Goal: Information Seeking & Learning: Learn about a topic

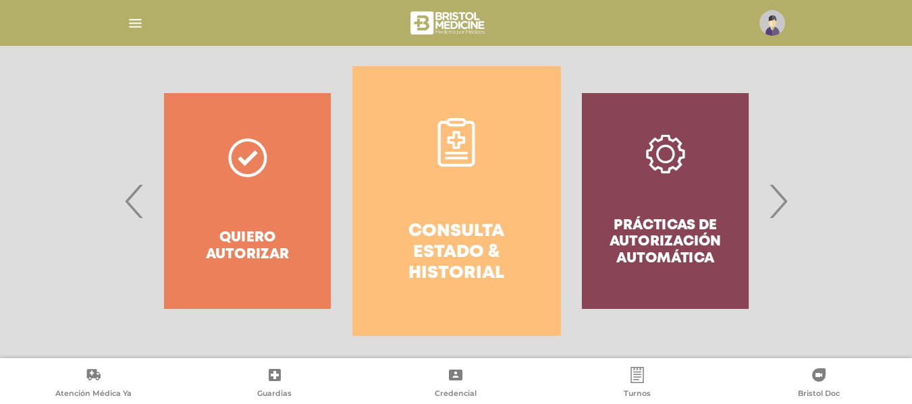
scroll to position [263, 0]
click at [768, 12] on img at bounding box center [773, 23] width 26 height 26
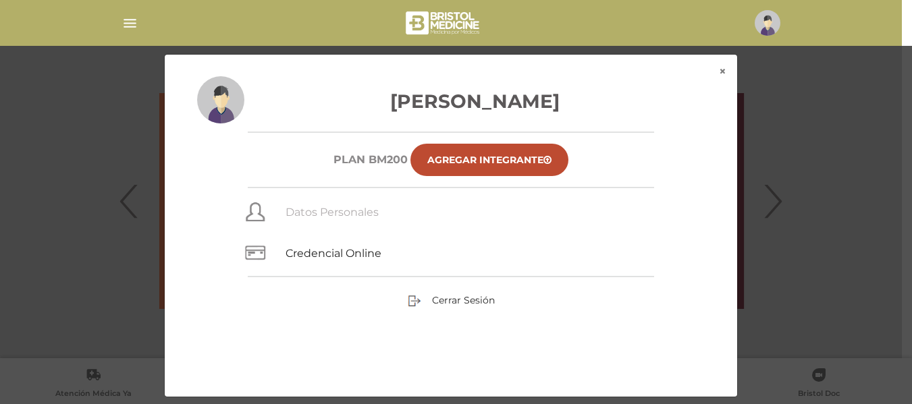
click at [344, 207] on link "Datos Personales" at bounding box center [332, 212] width 93 height 13
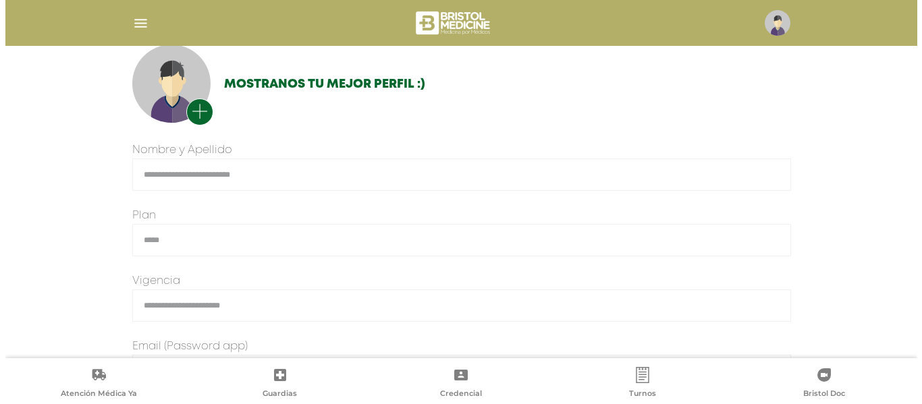
scroll to position [104, 0]
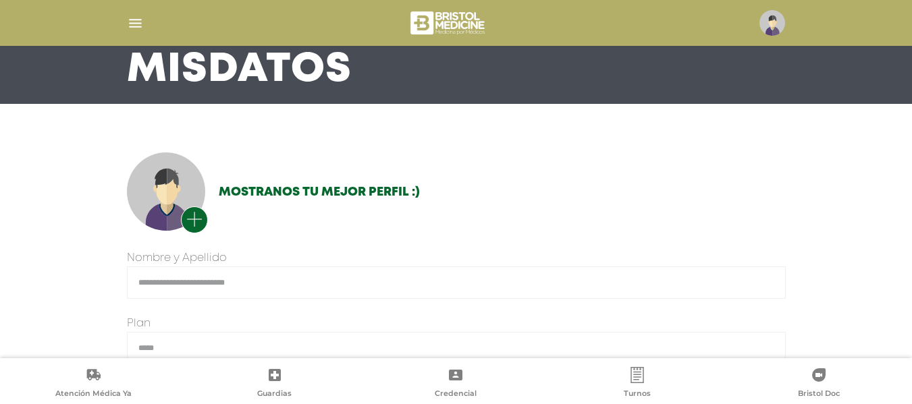
drag, startPoint x: 922, startPoint y: 68, endPoint x: 919, endPoint y: 109, distance: 42.0
click at [912, 109] on html "Bristol Touch - Desktop Mobile inicio Mi perfil datos personales" at bounding box center [456, 98] width 912 height 404
click at [766, 22] on img at bounding box center [773, 23] width 26 height 26
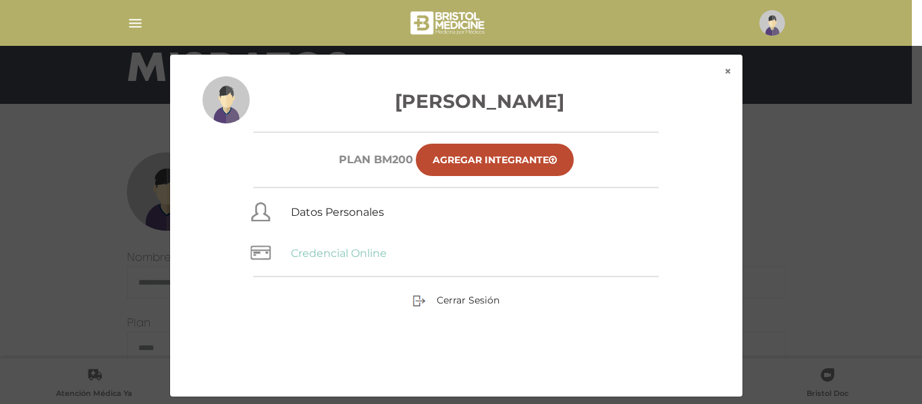
click at [380, 252] on link "Credencial Online" at bounding box center [339, 253] width 96 height 13
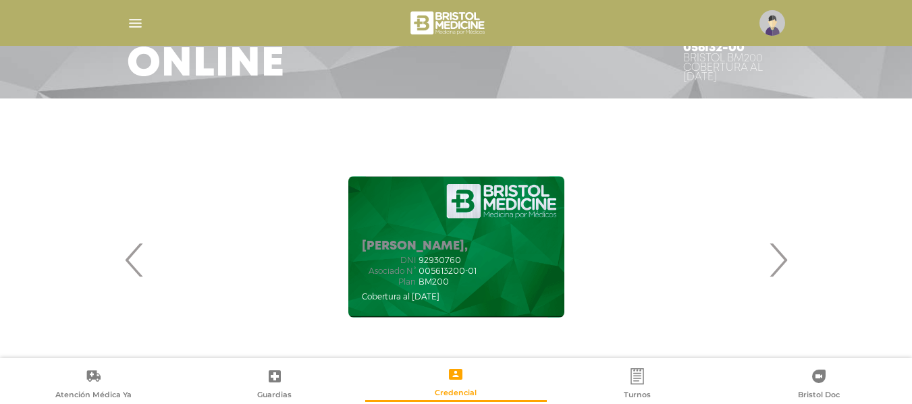
scroll to position [115, 0]
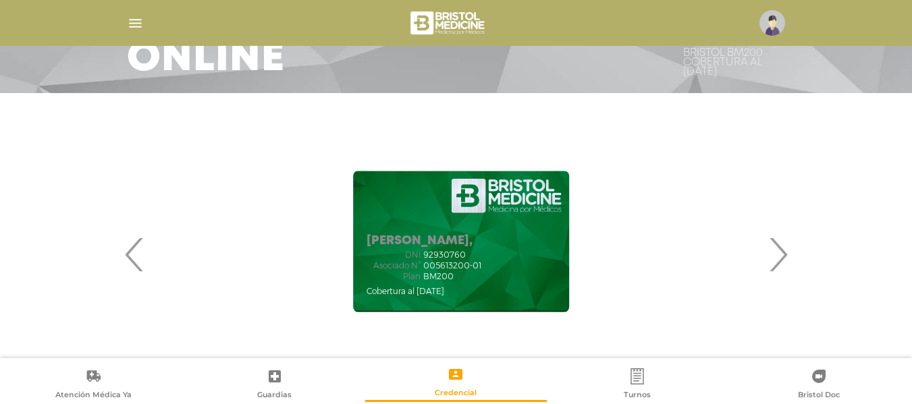
drag, startPoint x: 433, startPoint y: 264, endPoint x: 463, endPoint y: 272, distance: 31.4
click at [463, 272] on div "DNI 92930760 Asociado N° 005613200-01 Plan BM200" at bounding box center [424, 266] width 115 height 31
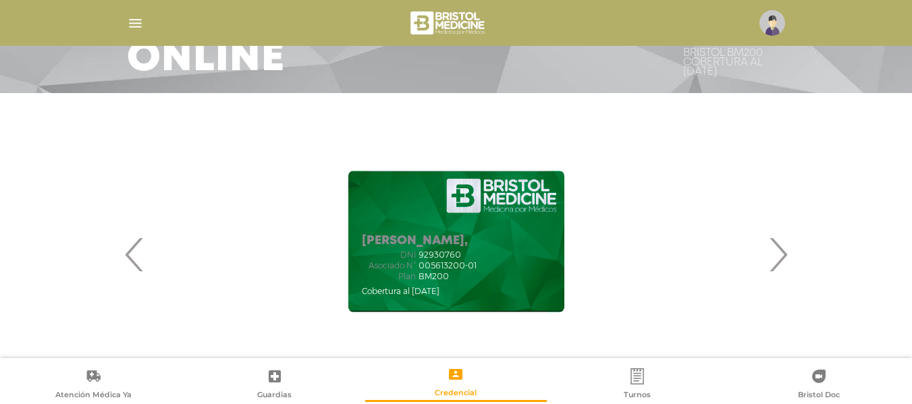
click at [136, 16] on img "button" at bounding box center [135, 23] width 17 height 17
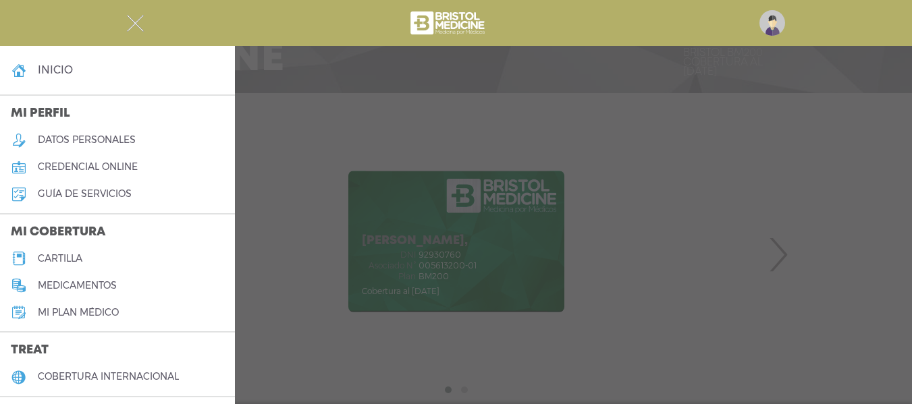
click at [99, 251] on link "cartilla" at bounding box center [117, 258] width 235 height 27
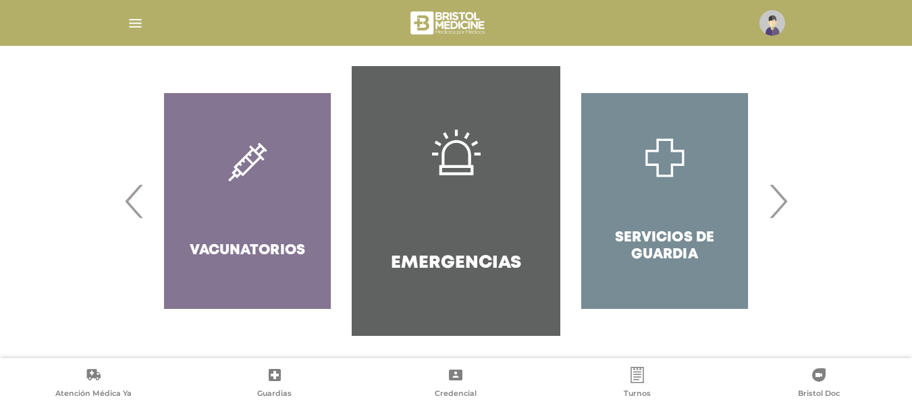
scroll to position [289, 0]
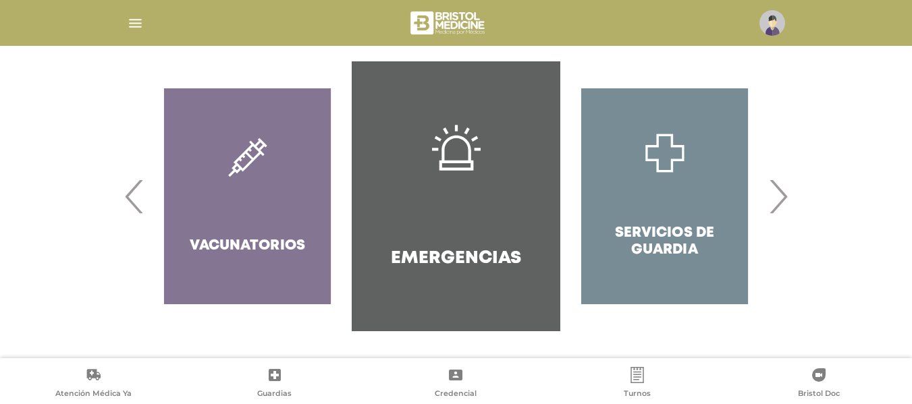
click at [773, 209] on span "›" at bounding box center [778, 196] width 26 height 73
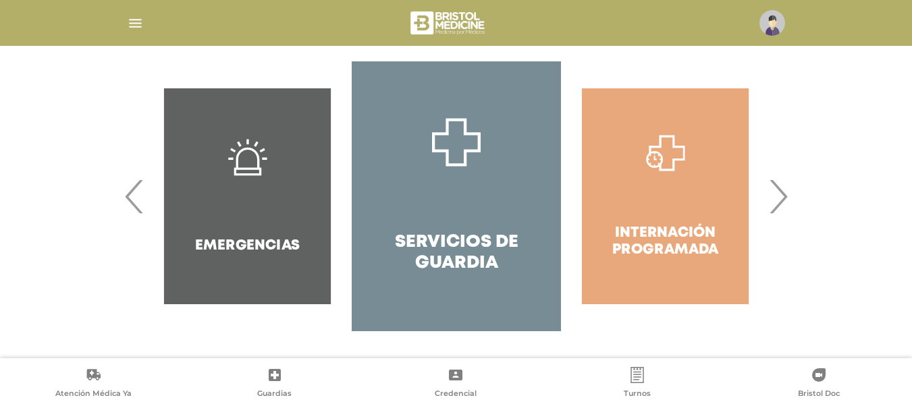
click at [773, 209] on span "›" at bounding box center [778, 196] width 26 height 73
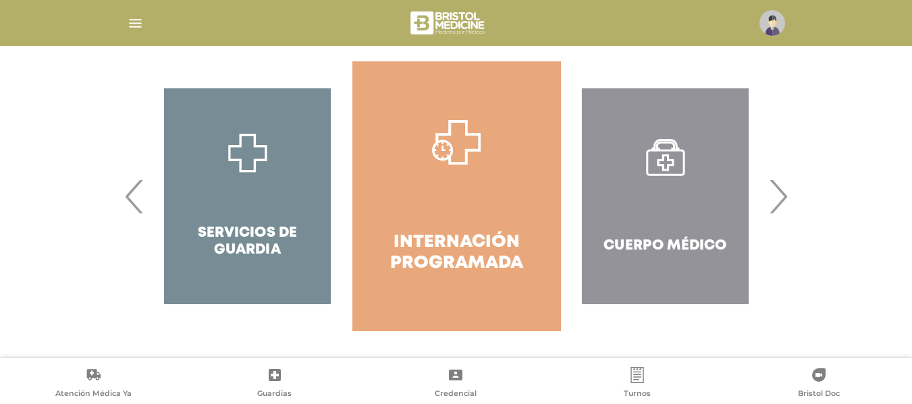
click at [773, 209] on span "›" at bounding box center [778, 196] width 26 height 73
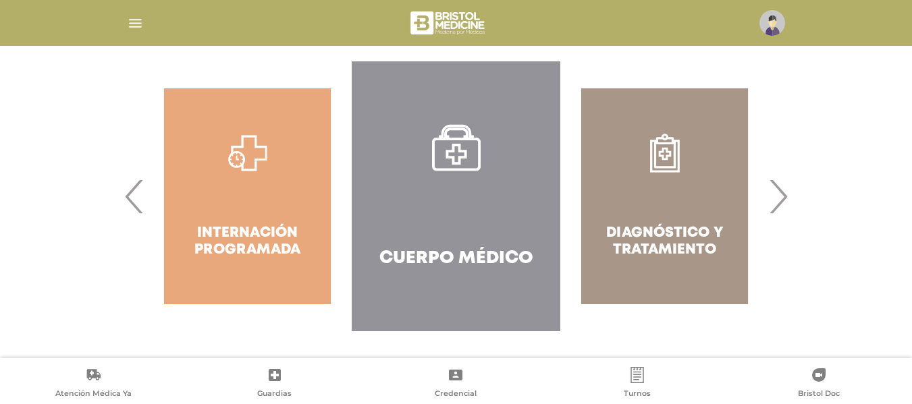
click at [773, 209] on span "›" at bounding box center [778, 196] width 26 height 73
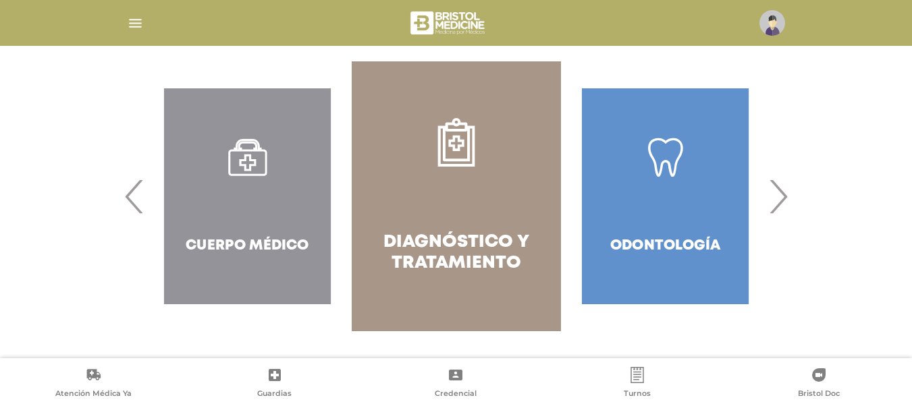
click at [773, 209] on span "›" at bounding box center [778, 196] width 26 height 73
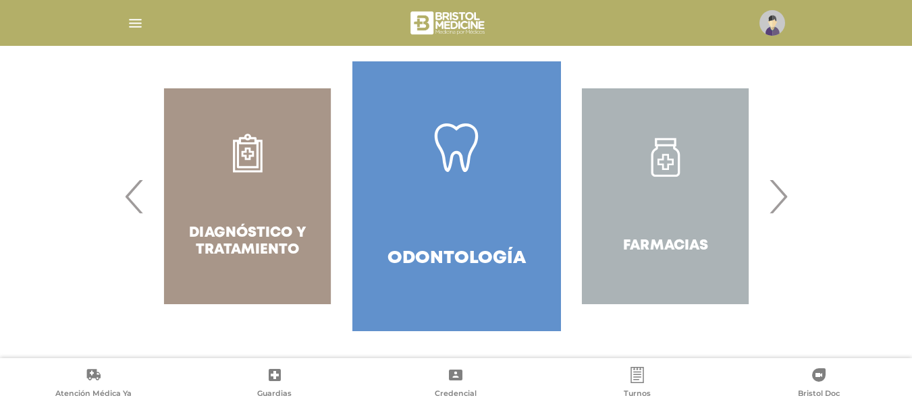
click at [773, 209] on span "›" at bounding box center [778, 196] width 26 height 73
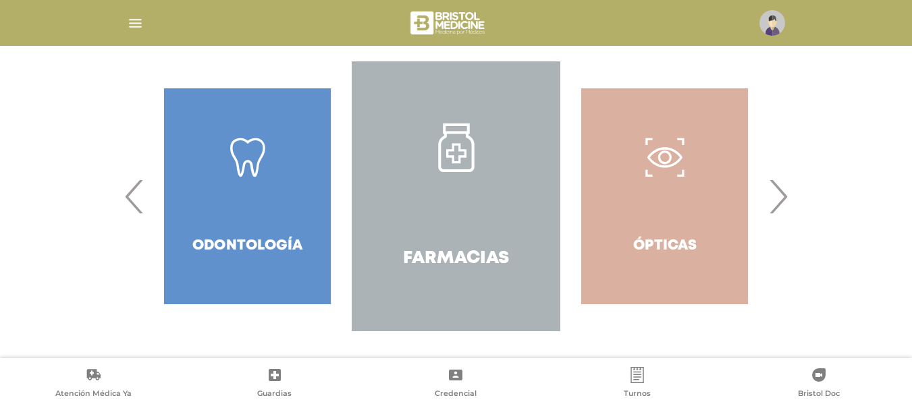
click at [773, 209] on span "›" at bounding box center [778, 196] width 26 height 73
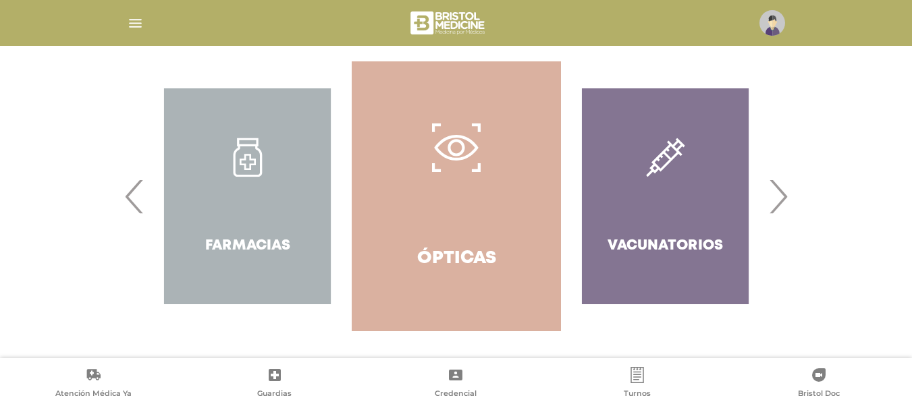
click at [773, 209] on span "›" at bounding box center [778, 196] width 26 height 73
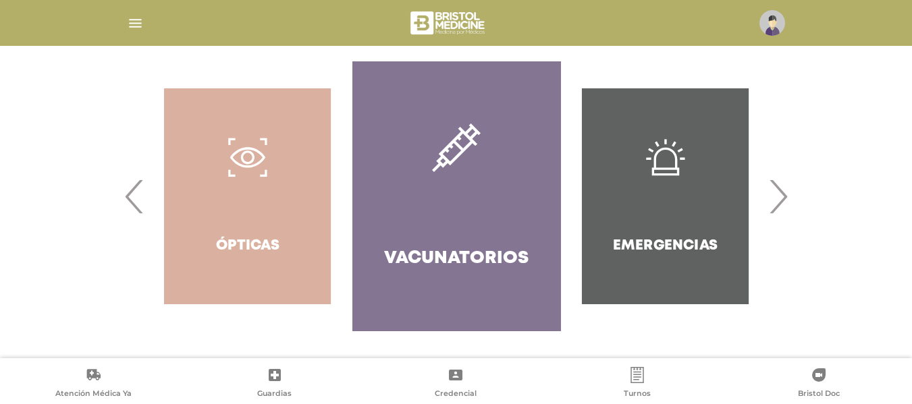
click at [773, 209] on span "›" at bounding box center [778, 196] width 26 height 73
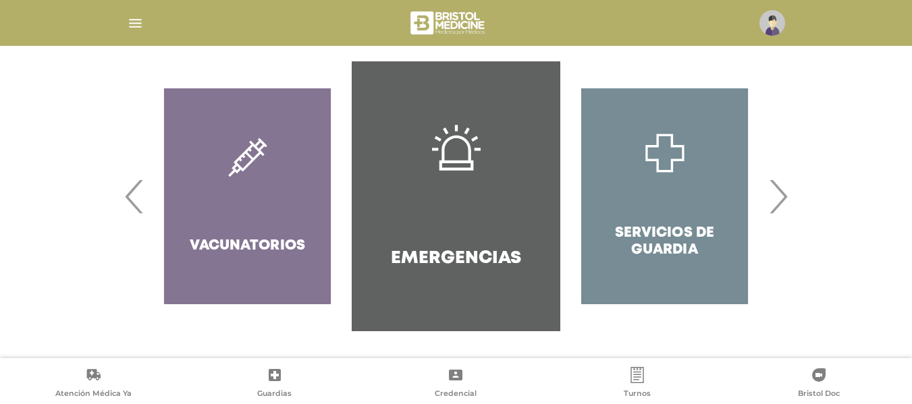
click at [773, 209] on span "›" at bounding box center [778, 196] width 26 height 73
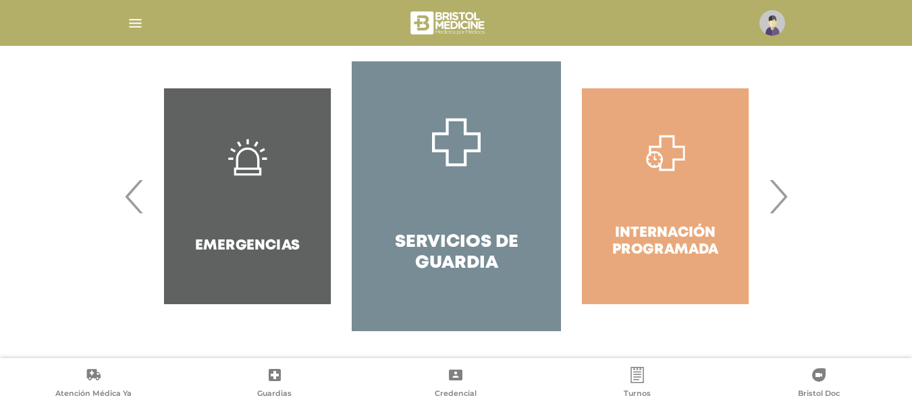
click at [773, 209] on span "›" at bounding box center [778, 196] width 26 height 73
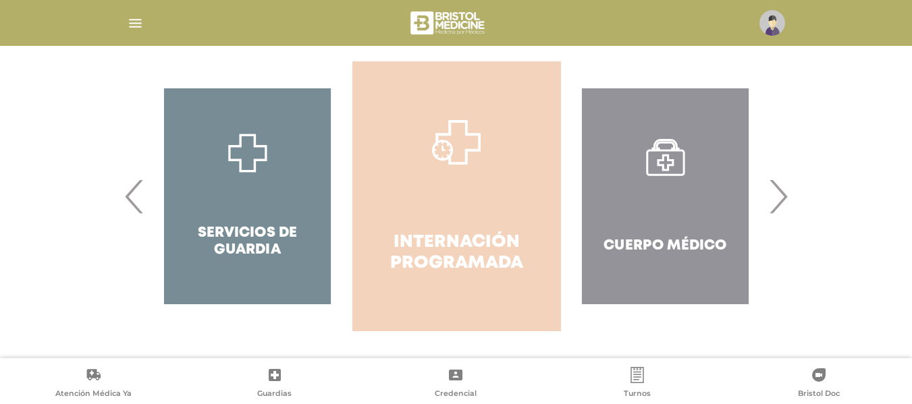
click at [481, 247] on h4 "Internación Programada" at bounding box center [457, 253] width 160 height 42
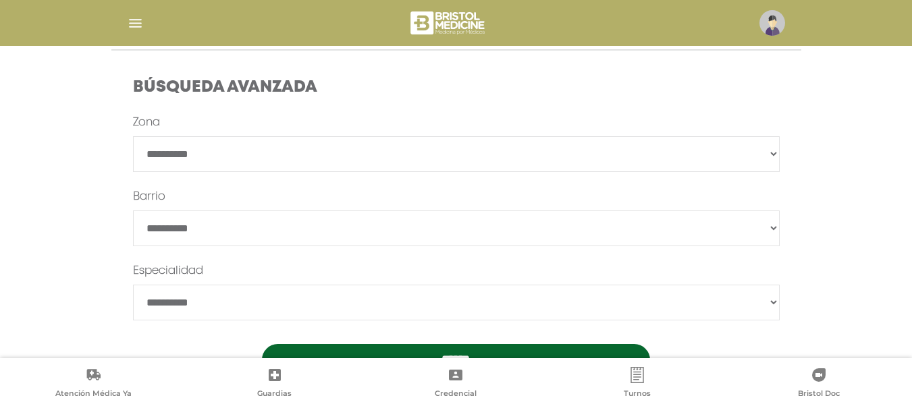
scroll to position [440, 0]
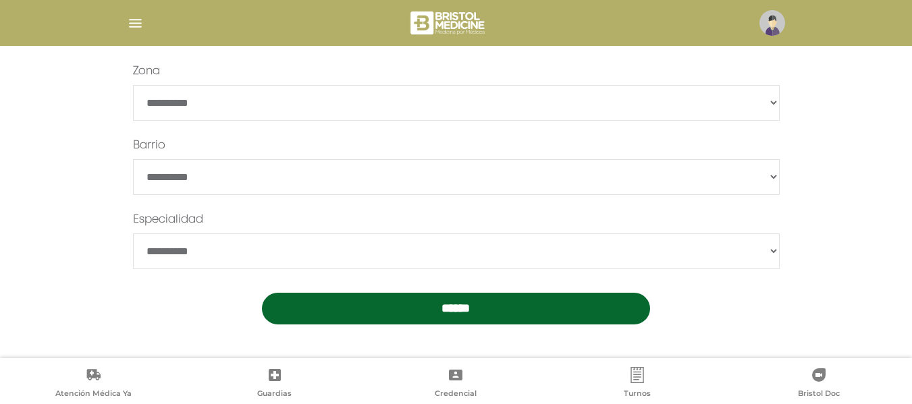
click at [494, 296] on input "******" at bounding box center [456, 309] width 388 height 32
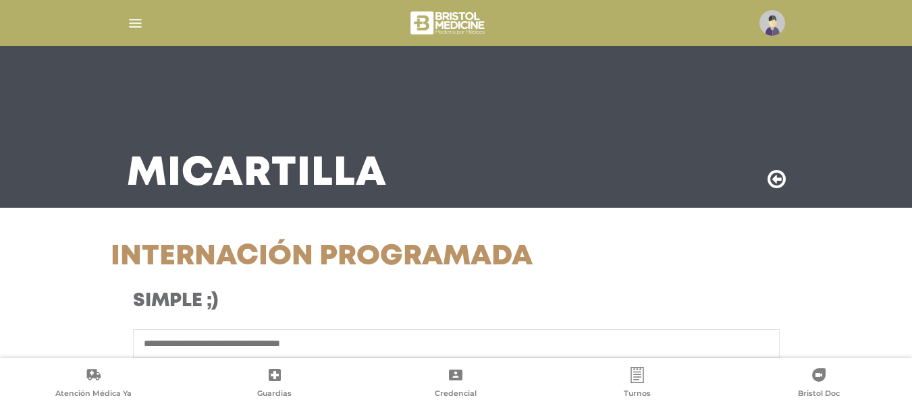
scroll to position [440, 0]
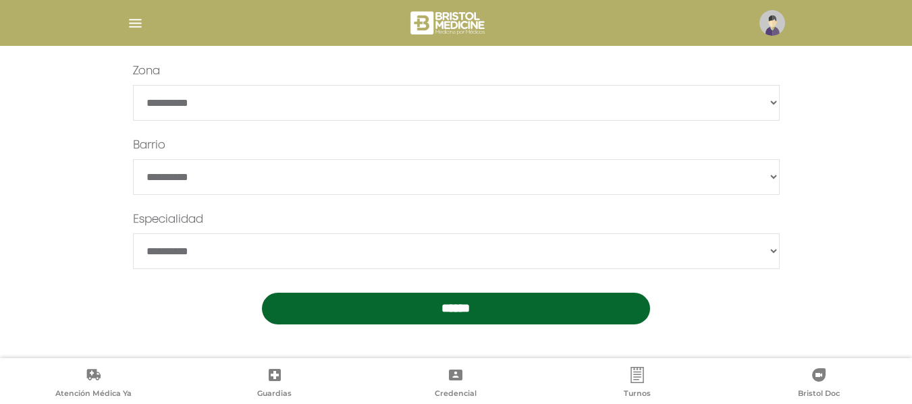
click at [299, 252] on select "**********" at bounding box center [456, 252] width 647 height 36
select select "**********"
click at [133, 234] on select "**********" at bounding box center [456, 252] width 647 height 36
click at [261, 180] on select "**********" at bounding box center [456, 177] width 647 height 36
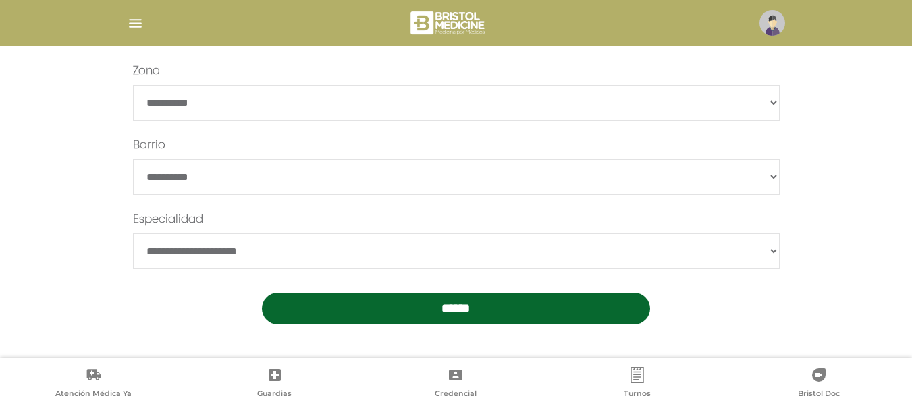
click at [319, 96] on select "**********" at bounding box center [456, 103] width 647 height 36
click at [854, 118] on div "**********" at bounding box center [456, 79] width 822 height 559
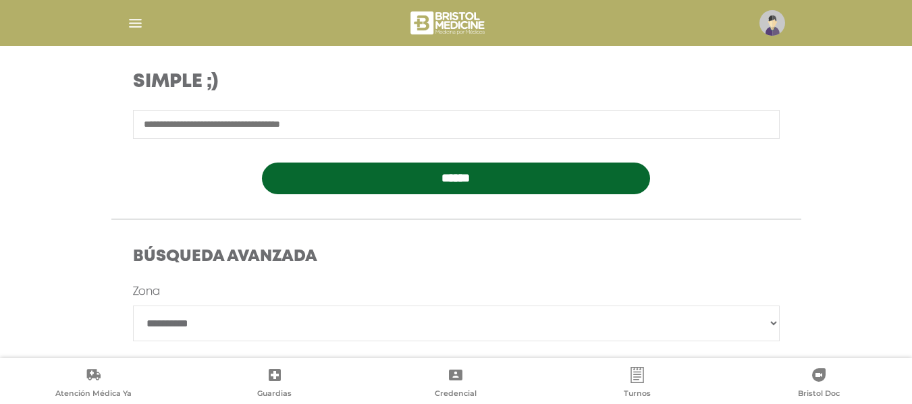
scroll to position [216, 0]
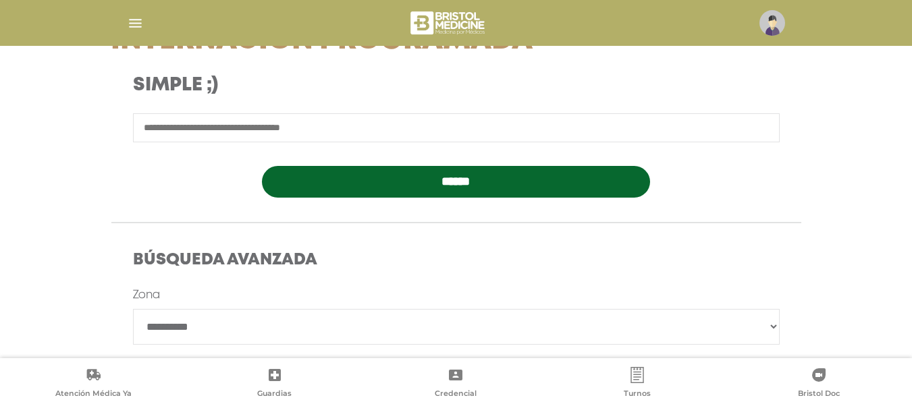
click at [233, 121] on input "text" at bounding box center [456, 127] width 647 height 29
type input "*********"
click at [262, 166] on input "******" at bounding box center [456, 182] width 388 height 32
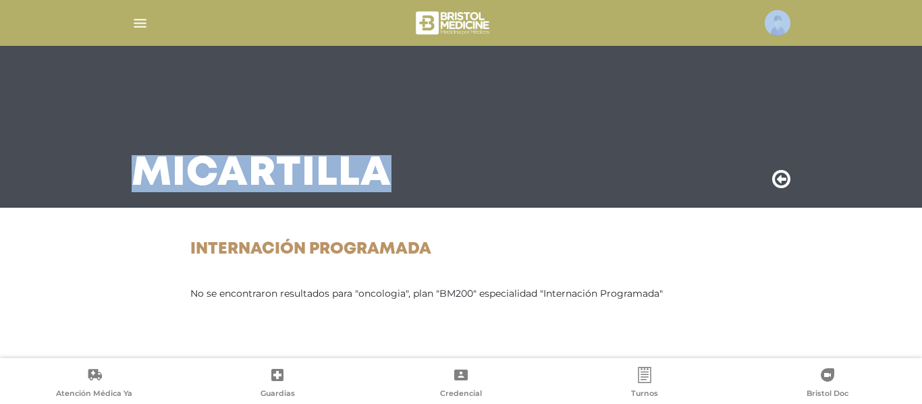
drag, startPoint x: 922, startPoint y: 45, endPoint x: 920, endPoint y: 68, distance: 23.0
click at [920, 71] on body "Bristol Touch - Desktop Mobile inicio Mi perfil datos personales" at bounding box center [461, 202] width 922 height 404
click at [246, 143] on div "Mi Cartilla" at bounding box center [460, 127] width 691 height 162
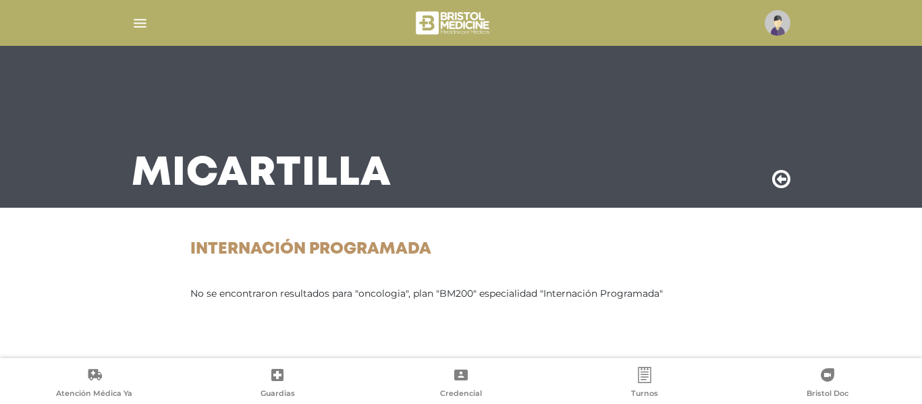
click at [134, 21] on img "button" at bounding box center [140, 23] width 17 height 17
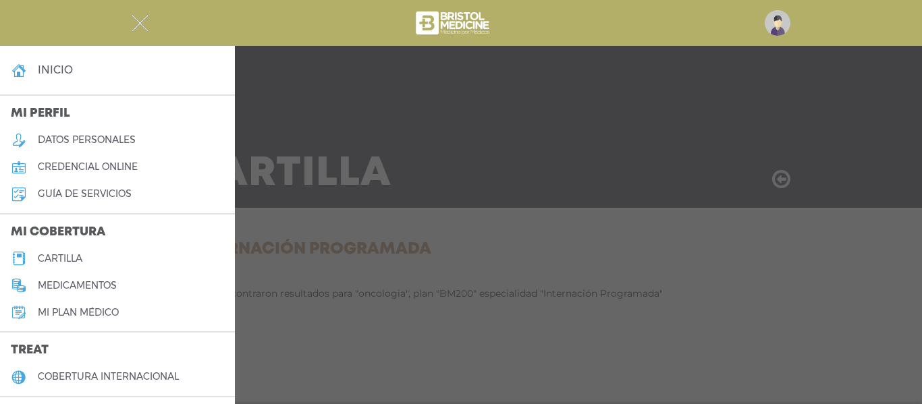
click at [61, 252] on link "cartilla" at bounding box center [117, 258] width 235 height 27
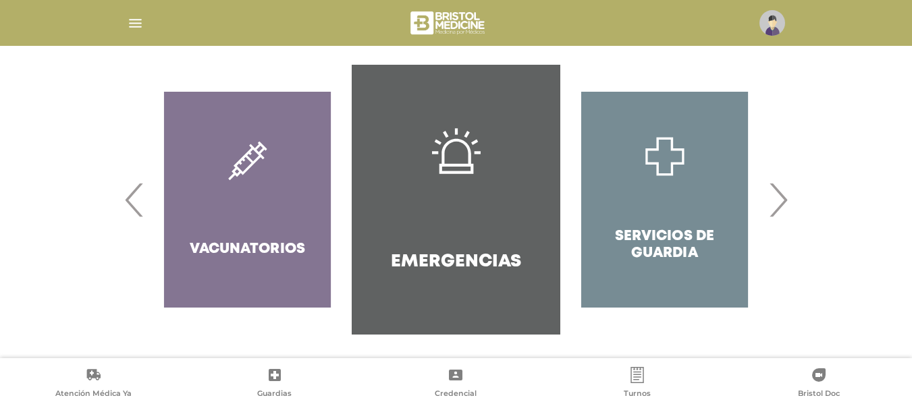
scroll to position [289, 0]
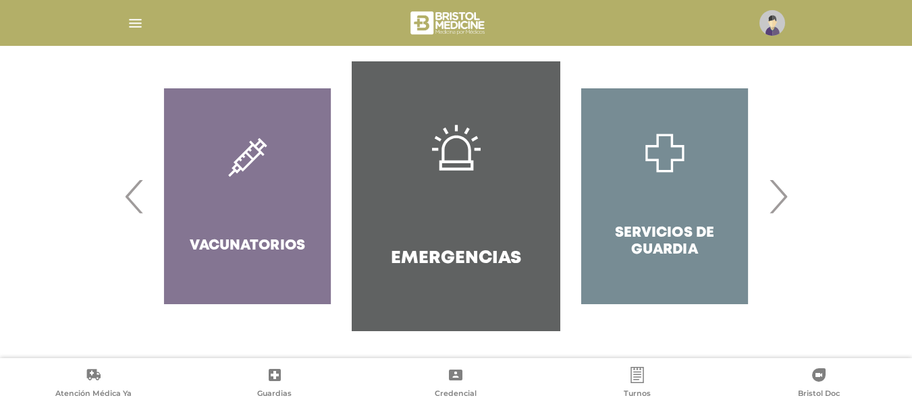
click at [778, 202] on span "›" at bounding box center [778, 196] width 26 height 73
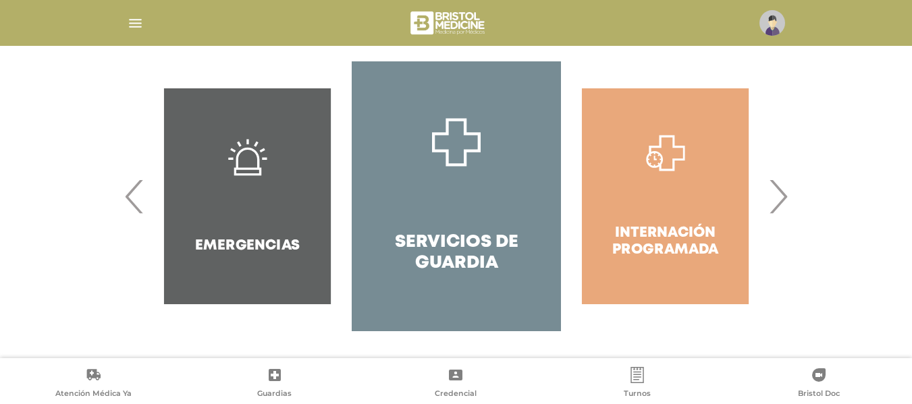
click at [778, 202] on span "›" at bounding box center [778, 196] width 26 height 73
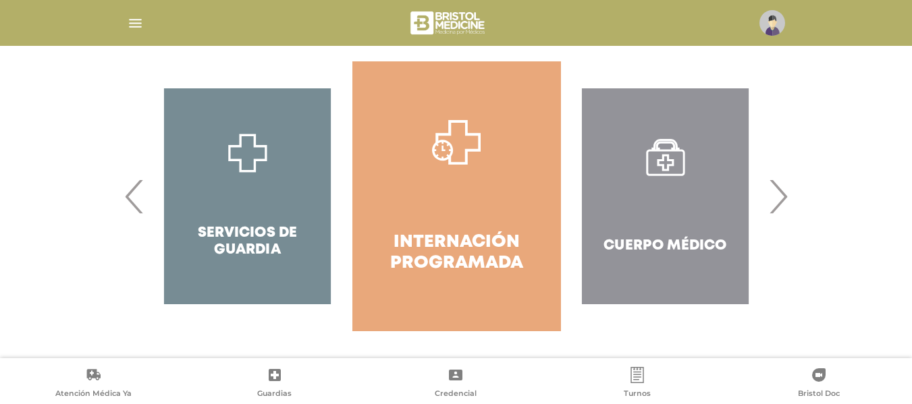
click at [778, 202] on span "›" at bounding box center [778, 196] width 26 height 73
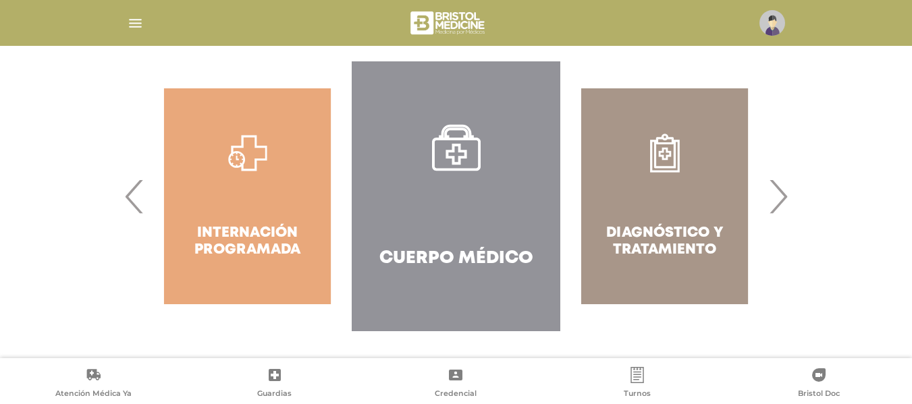
click at [477, 160] on icon at bounding box center [456, 148] width 49 height 49
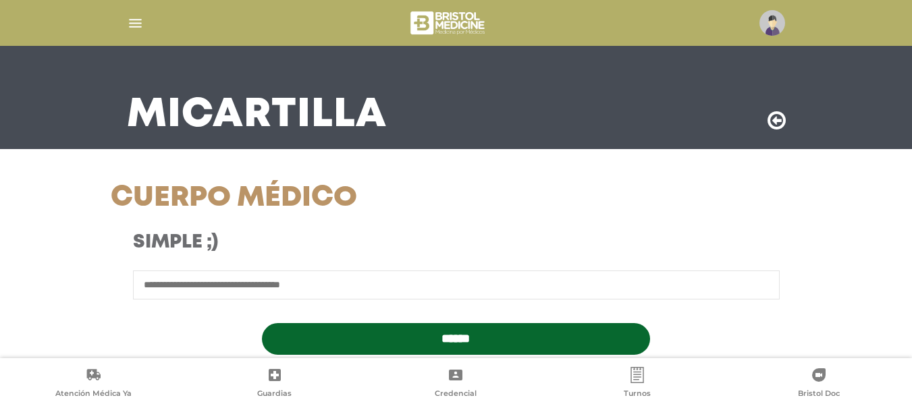
scroll to position [149, 0]
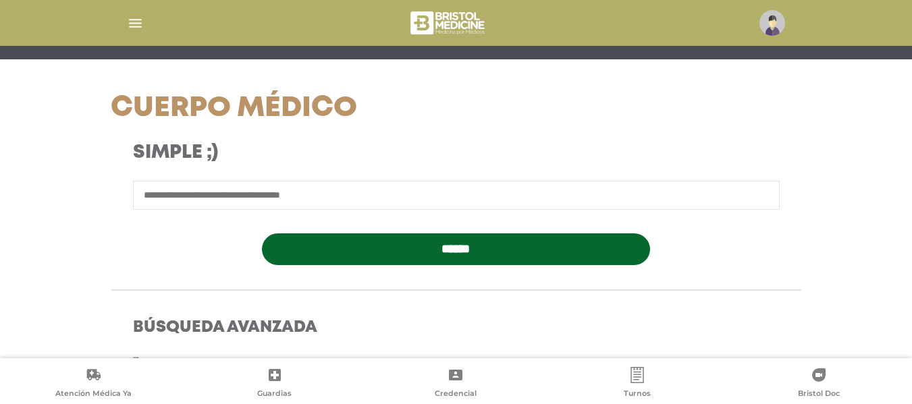
click at [367, 202] on input "text" at bounding box center [456, 195] width 647 height 29
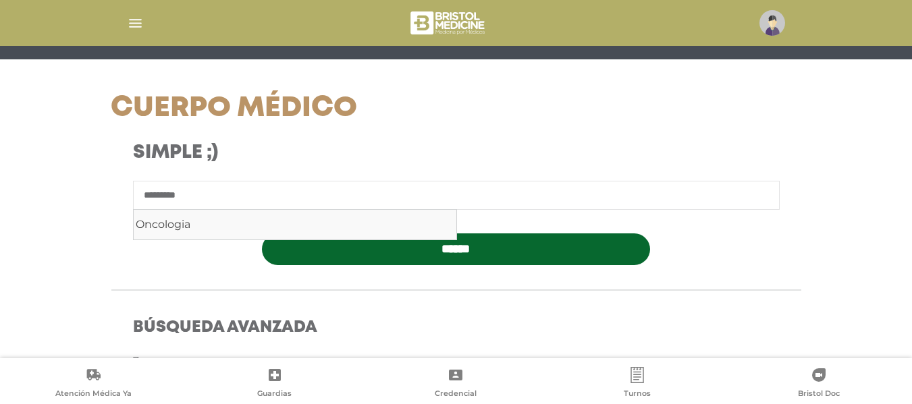
type input "*********"
click at [262, 234] on input "******" at bounding box center [456, 250] width 388 height 32
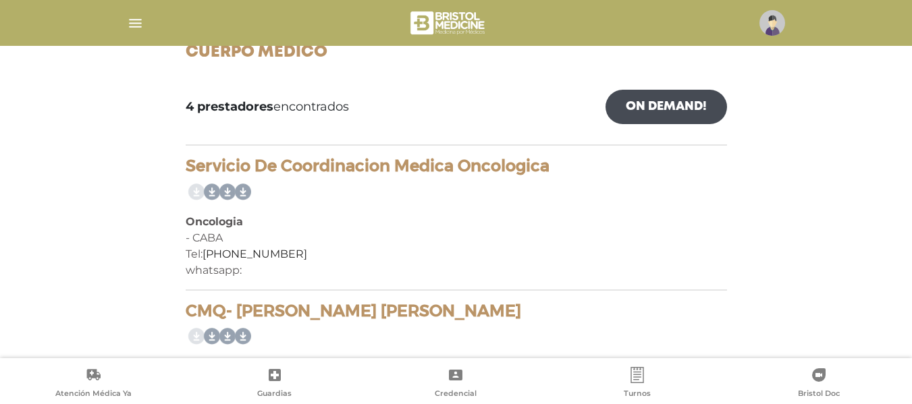
scroll to position [169, 0]
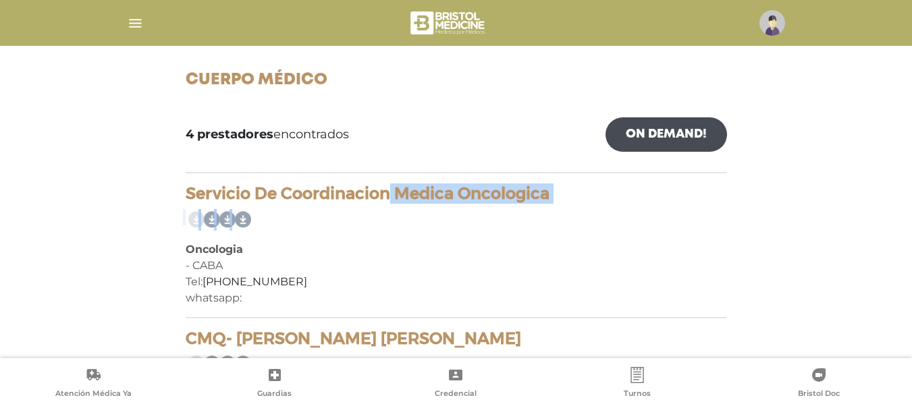
drag, startPoint x: 278, startPoint y: 194, endPoint x: 531, endPoint y: 209, distance: 253.6
click at [531, 209] on div "Servicio De Coordinacion Medica Oncologica Oncologia - CABA Tel: 0810-888-0009 …" at bounding box center [457, 251] width 542 height 134
click at [246, 267] on div "- CABA" at bounding box center [457, 266] width 542 height 16
click at [213, 254] on div "Oncologia" at bounding box center [457, 250] width 542 height 16
drag, startPoint x: 184, startPoint y: 185, endPoint x: 546, endPoint y: 191, distance: 362.0
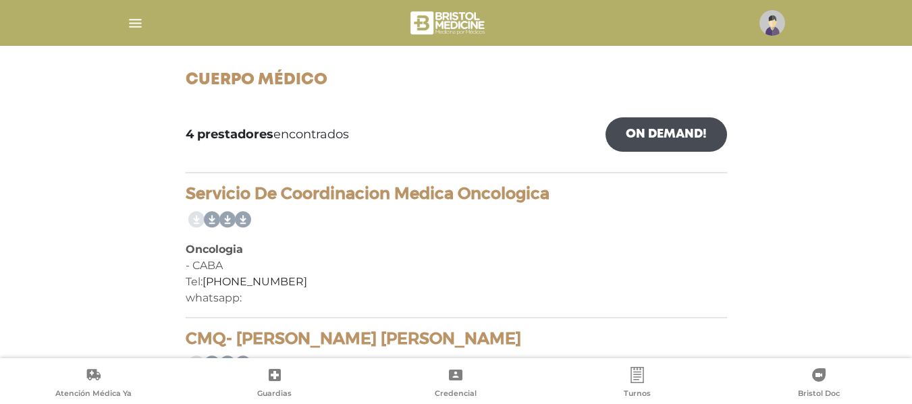
copy h4 "Servicio De Coordinacion Medica Oncologica"
click at [210, 261] on div "- CABA" at bounding box center [457, 266] width 542 height 16
drag, startPoint x: 187, startPoint y: 248, endPoint x: 290, endPoint y: 285, distance: 109.8
click at [290, 285] on div "Servicio De Coordinacion Medica Oncologica Oncologia - CABA Tel: 0810-888-0009 …" at bounding box center [457, 251] width 542 height 134
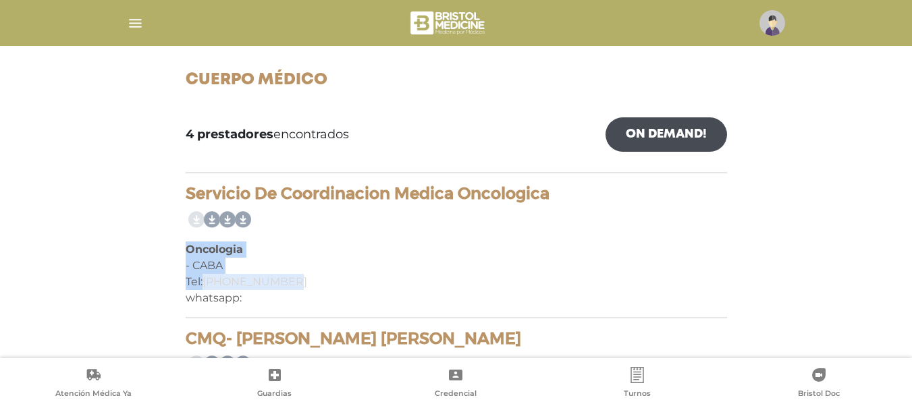
click at [274, 283] on link "0810-888-0009" at bounding box center [255, 282] width 105 height 13
click at [215, 300] on div "whatsapp:" at bounding box center [457, 298] width 542 height 16
drag, startPoint x: 306, startPoint y: 276, endPoint x: 290, endPoint y: 276, distance: 15.5
click at [290, 276] on div "Tel: 0810-888-0009" at bounding box center [457, 282] width 542 height 16
drag, startPoint x: 292, startPoint y: 281, endPoint x: 207, endPoint y: 282, distance: 85.8
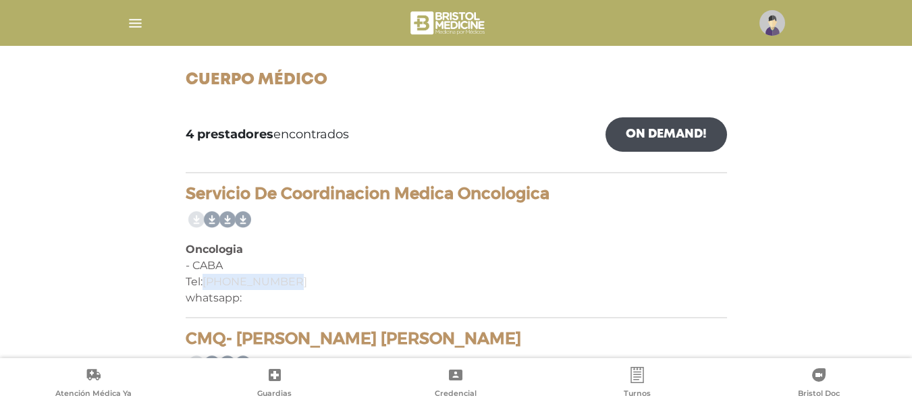
click at [207, 282] on div "Tel: 0810-888-0009" at bounding box center [457, 282] width 542 height 16
copy link "0810-888-0009"
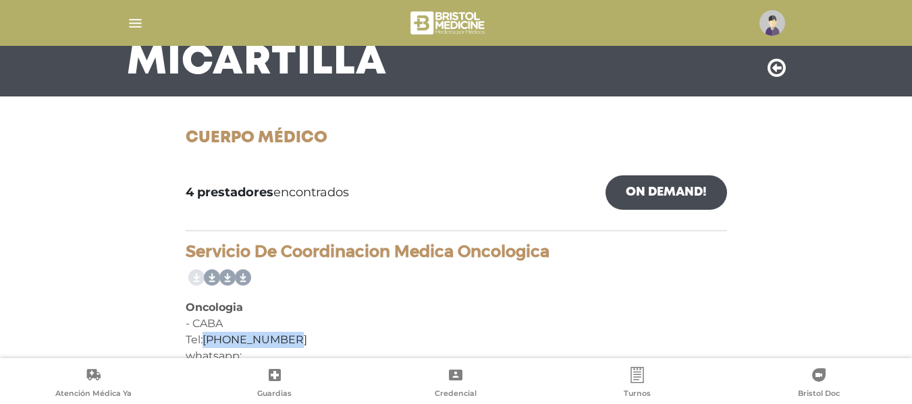
scroll to position [102, 0]
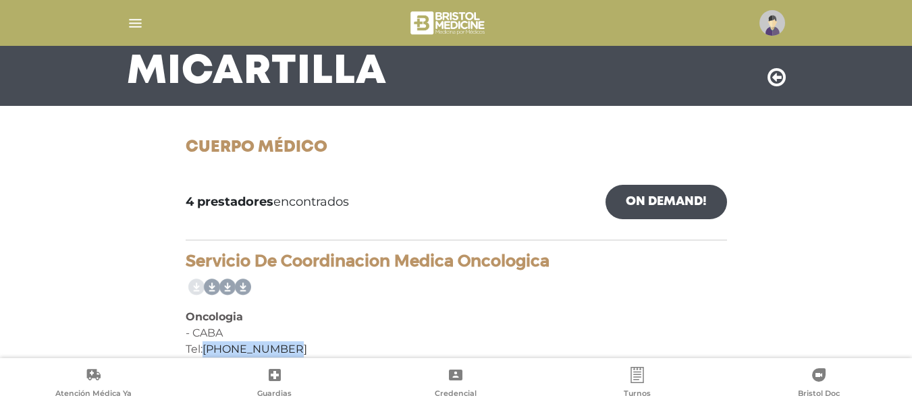
click at [135, 22] on img "button" at bounding box center [135, 23] width 17 height 17
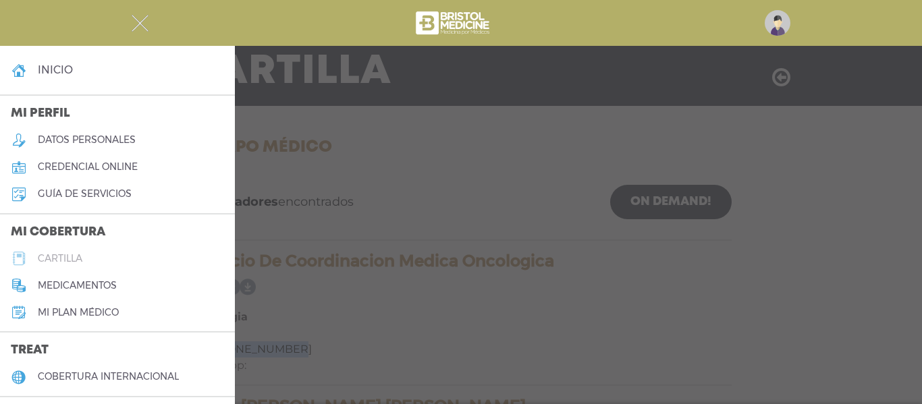
click at [52, 258] on h5 "cartilla" at bounding box center [60, 258] width 45 height 11
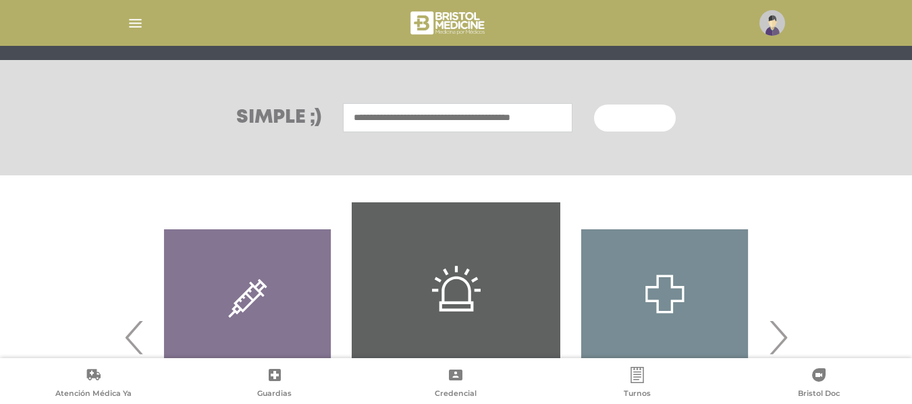
scroll to position [289, 0]
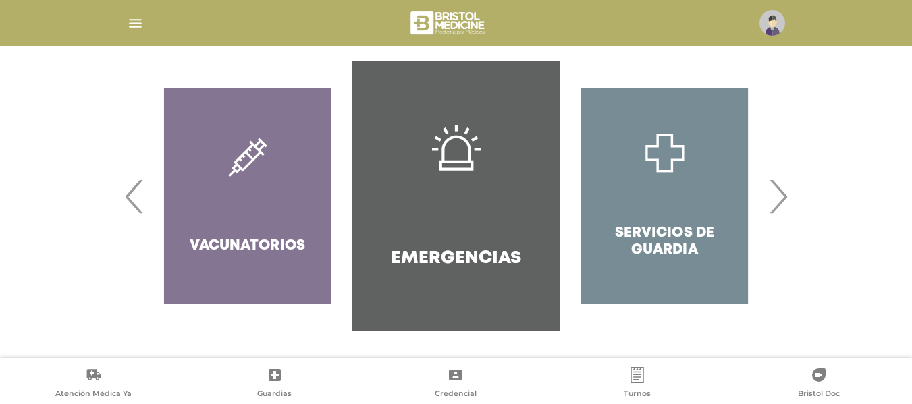
click at [780, 215] on span "›" at bounding box center [778, 196] width 26 height 73
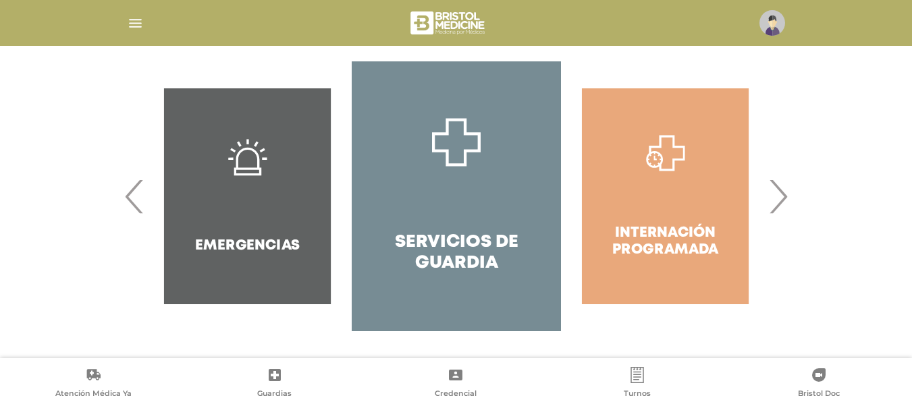
click at [780, 215] on span "›" at bounding box center [778, 196] width 26 height 73
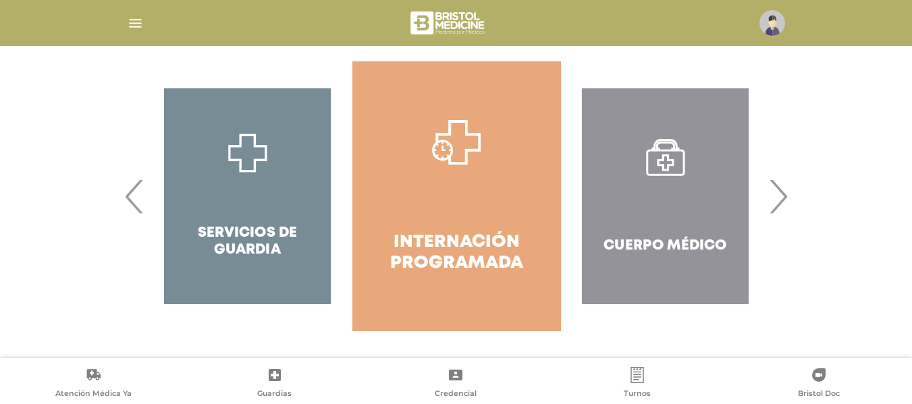
click at [780, 215] on span "›" at bounding box center [778, 196] width 26 height 73
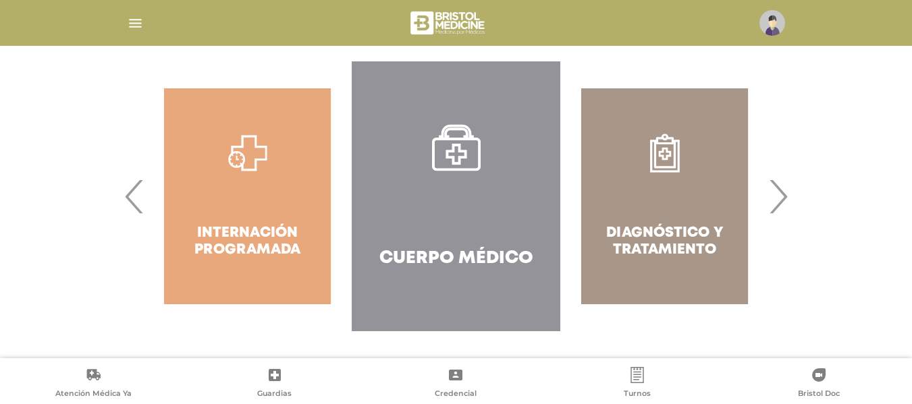
click at [780, 215] on span "›" at bounding box center [778, 196] width 26 height 73
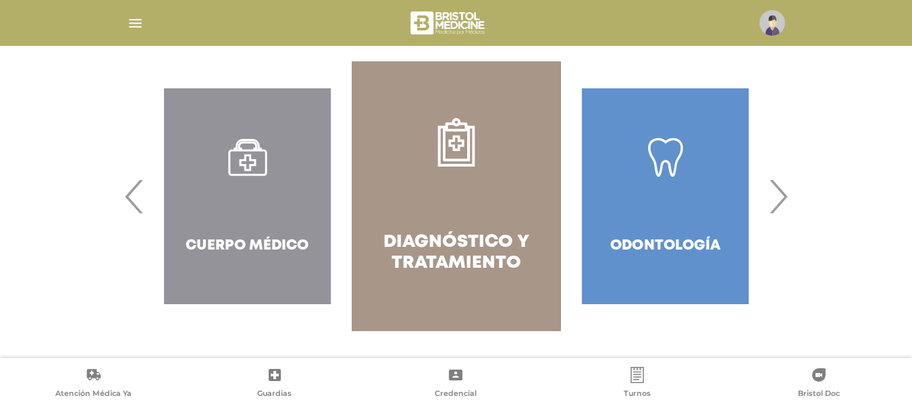
click at [780, 215] on span "›" at bounding box center [778, 196] width 26 height 73
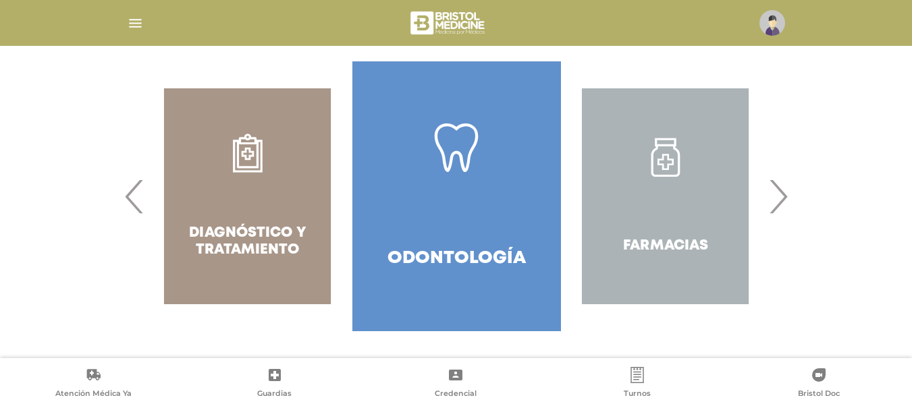
click at [780, 215] on span "›" at bounding box center [778, 196] width 26 height 73
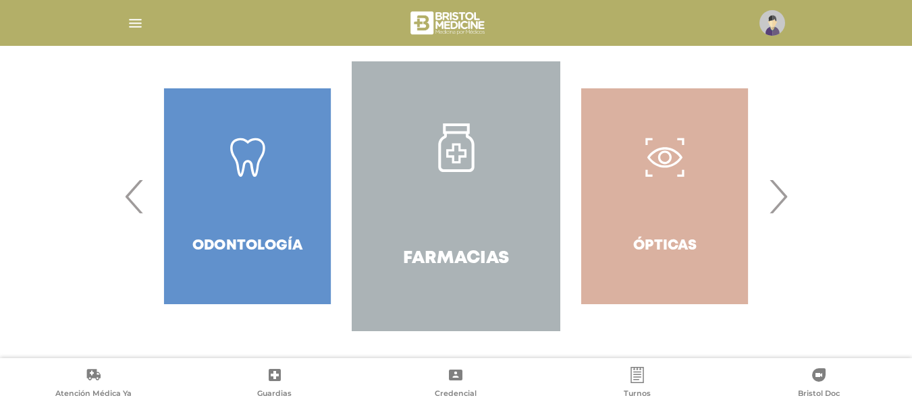
click at [780, 215] on span "›" at bounding box center [778, 196] width 26 height 73
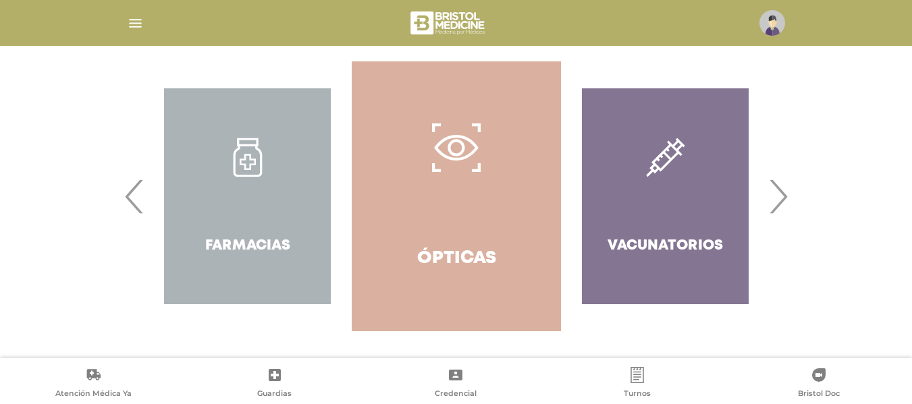
click at [780, 215] on span "›" at bounding box center [778, 196] width 26 height 73
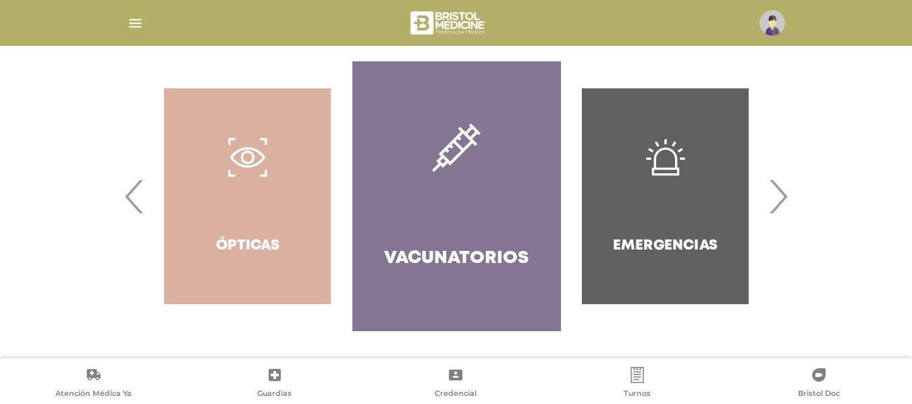
click at [780, 215] on span "›" at bounding box center [778, 196] width 26 height 73
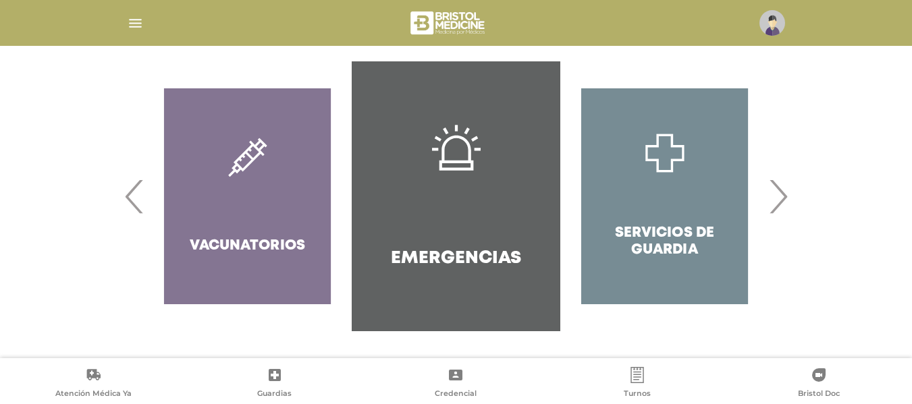
click at [141, 20] on img "button" at bounding box center [135, 23] width 17 height 17
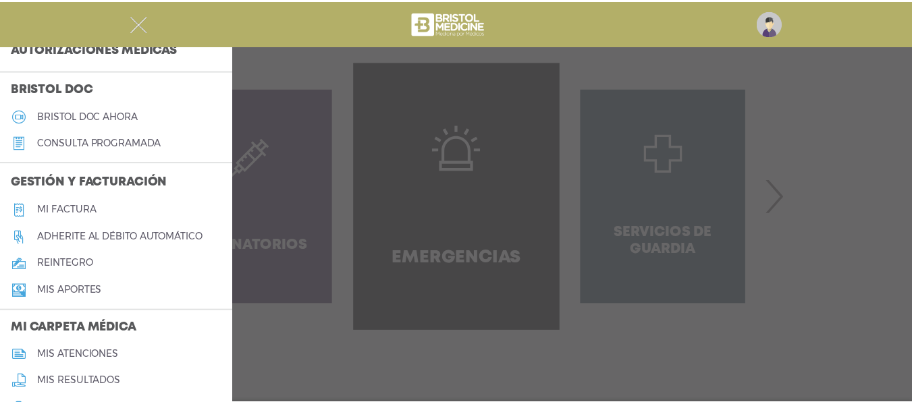
scroll to position [369, 0]
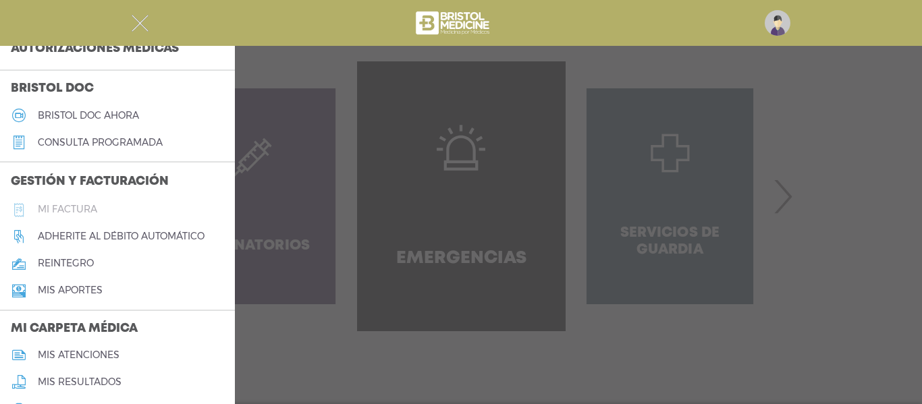
click at [63, 204] on h5 "Mi factura" at bounding box center [67, 209] width 59 height 11
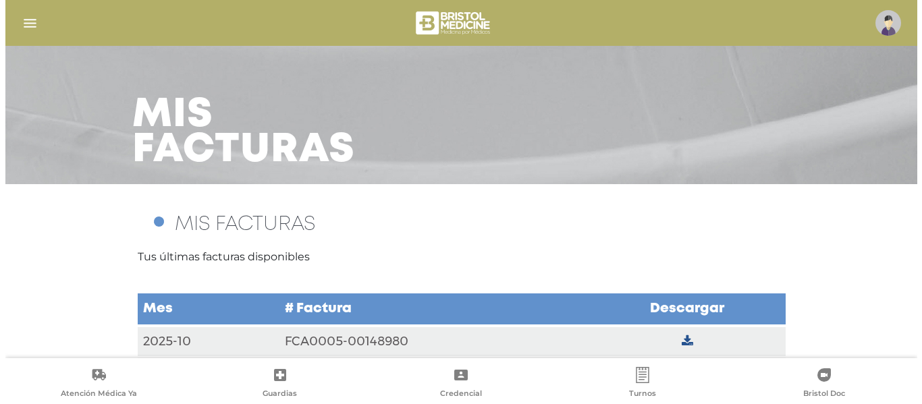
scroll to position [70, 0]
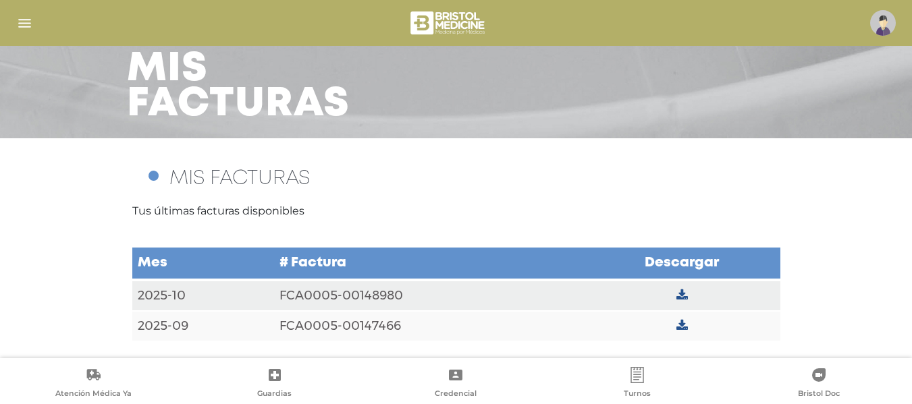
click at [674, 294] on td at bounding box center [682, 295] width 197 height 31
click at [13, 21] on div at bounding box center [456, 23] width 912 height 32
click at [23, 24] on img "button" at bounding box center [24, 23] width 17 height 17
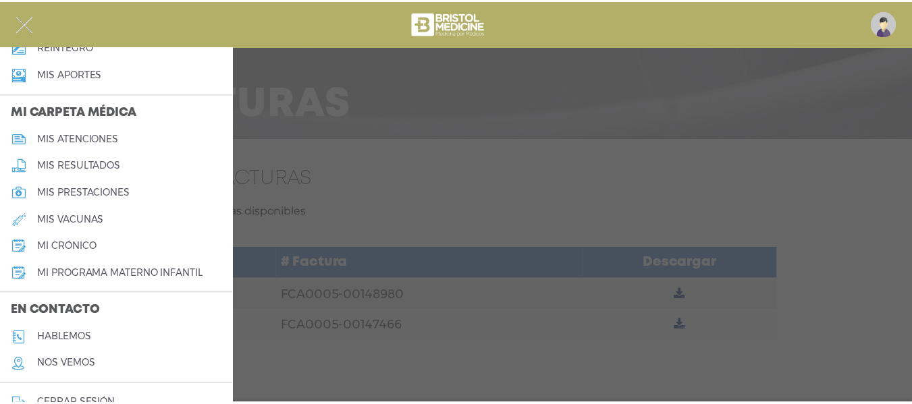
scroll to position [587, 0]
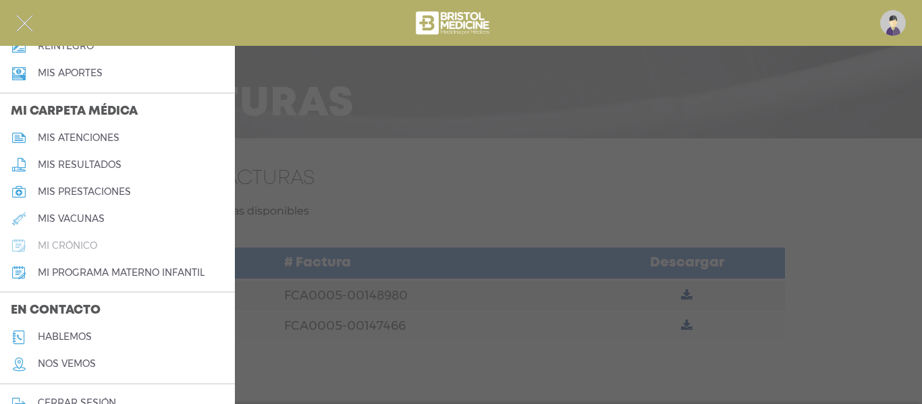
click at [66, 244] on h5 "mi crónico" at bounding box center [67, 245] width 59 height 11
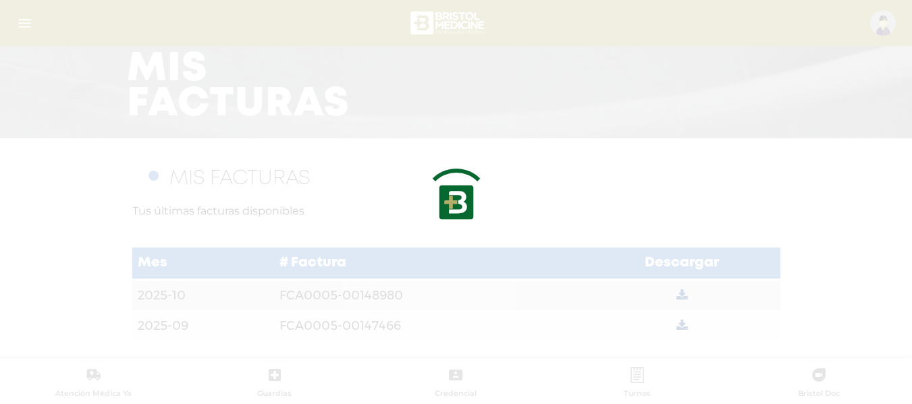
click at [66, 244] on div at bounding box center [456, 202] width 912 height 404
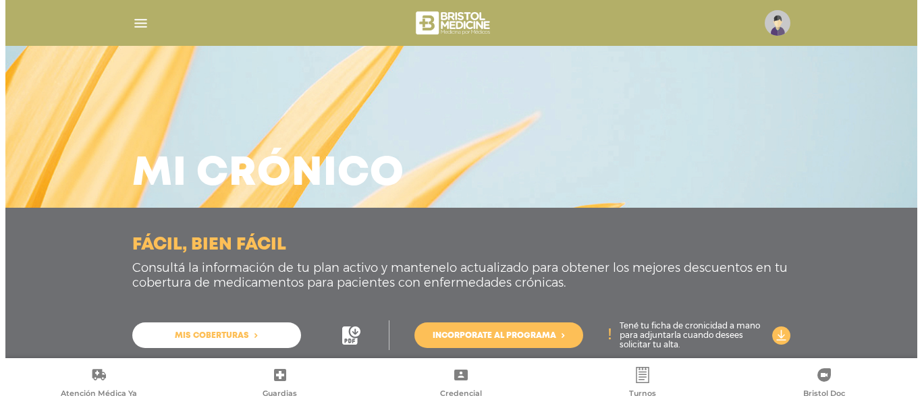
scroll to position [28, 0]
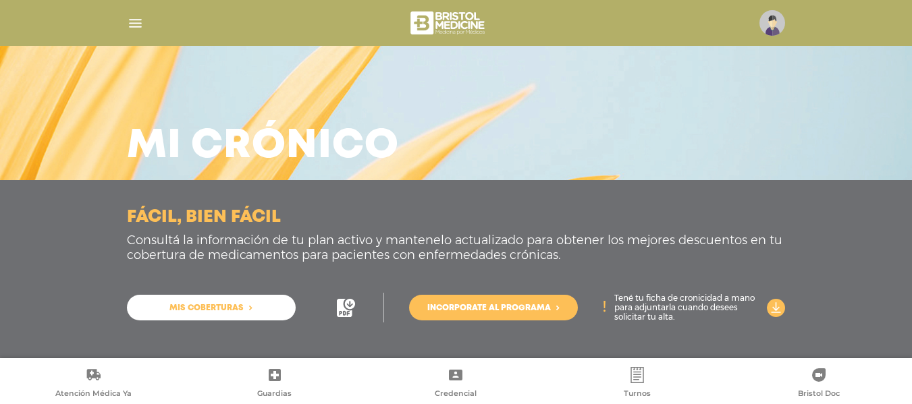
drag, startPoint x: 907, startPoint y: 266, endPoint x: 900, endPoint y: 300, distance: 34.4
click at [899, 298] on div "Fácil, bien fácil Consultá la información de tu plan activo y mantenelo actuali…" at bounding box center [456, 269] width 912 height 178
click at [267, 307] on link "Mis coberturas" at bounding box center [211, 308] width 169 height 26
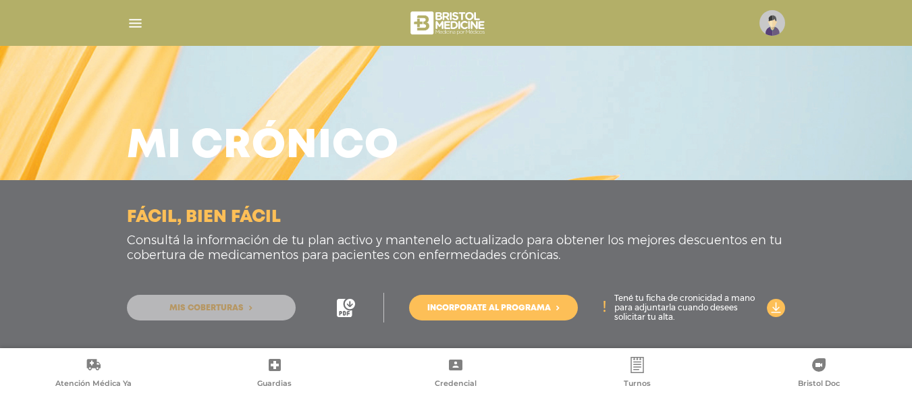
click at [248, 304] on link "Mis coberturas" at bounding box center [211, 308] width 169 height 26
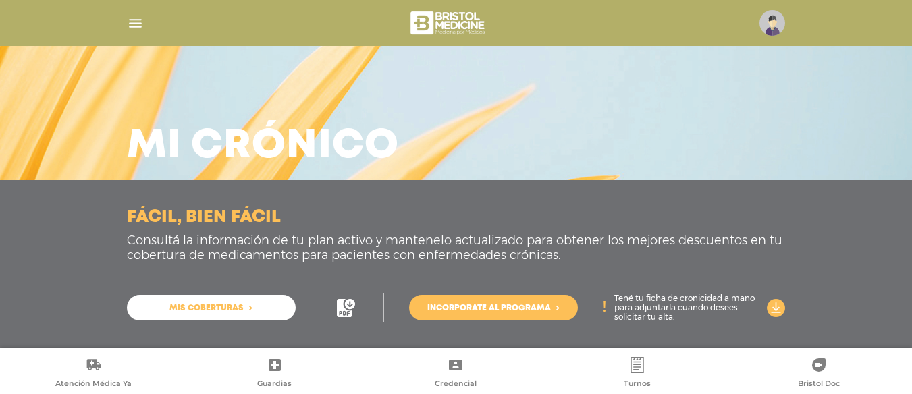
click at [238, 305] on span "Mis coberturas" at bounding box center [206, 309] width 74 height 8
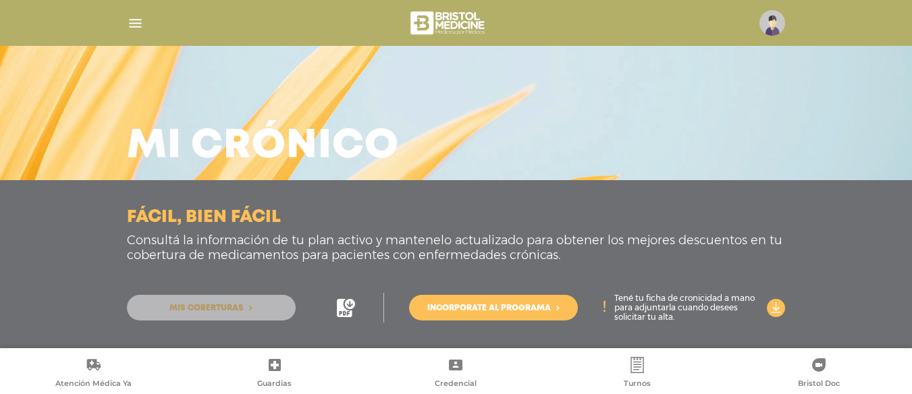
click at [238, 305] on span "Mis coberturas" at bounding box center [206, 309] width 74 height 8
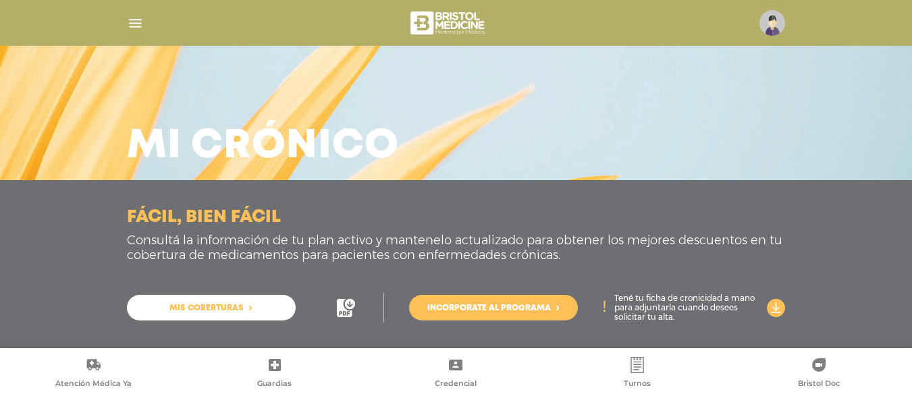
click at [238, 305] on span "Mis coberturas" at bounding box center [206, 309] width 74 height 8
click at [345, 301] on icon at bounding box center [346, 308] width 18 height 18
click at [137, 21] on img "button" at bounding box center [135, 23] width 17 height 17
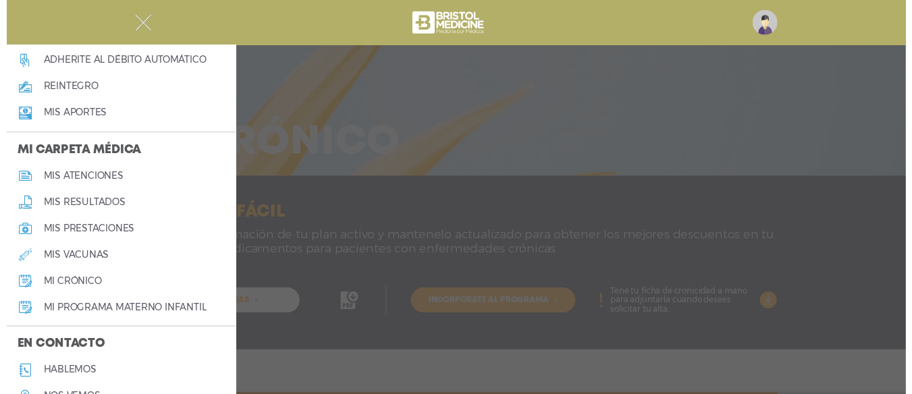
scroll to position [539, 0]
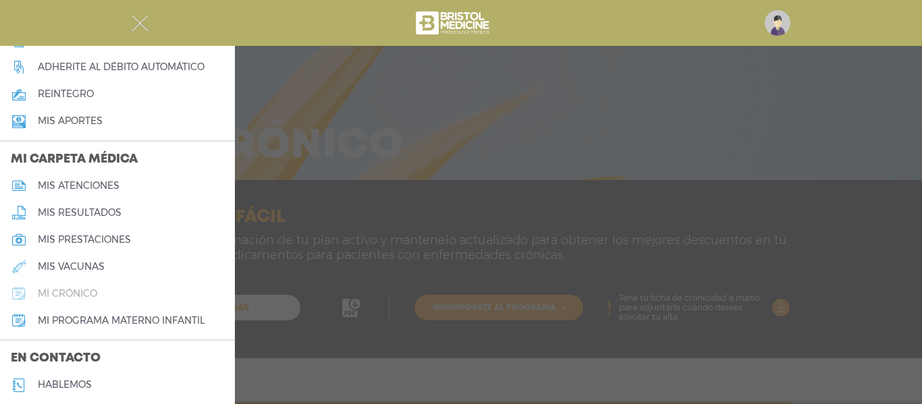
click at [77, 296] on h5 "mi crónico" at bounding box center [67, 293] width 59 height 11
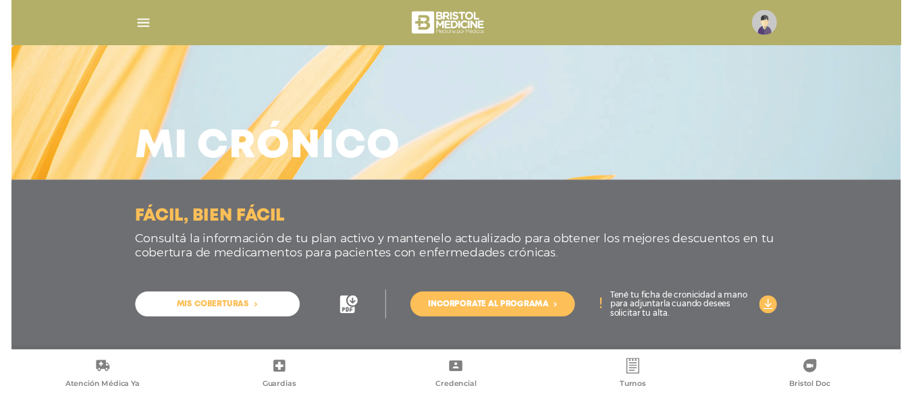
scroll to position [28, 0]
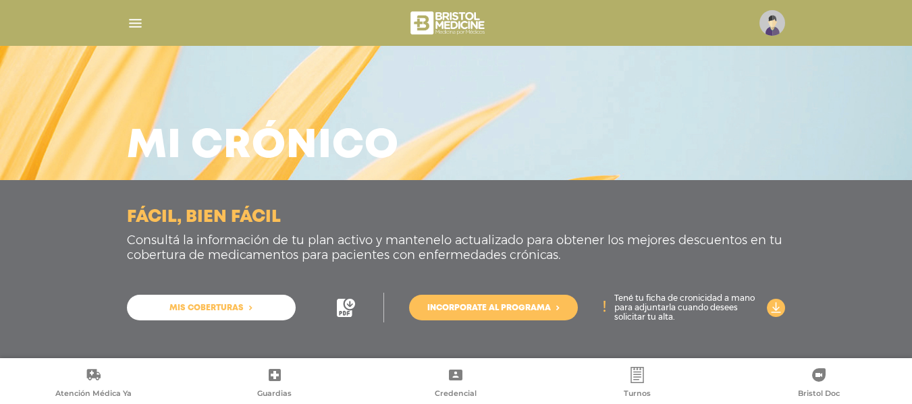
drag, startPoint x: 234, startPoint y: 320, endPoint x: 236, endPoint y: 313, distance: 7.3
click at [236, 317] on div "Mis coberturas Incorporate al programa Tené tu ficha de cronicidad a mano para …" at bounding box center [456, 299] width 659 height 63
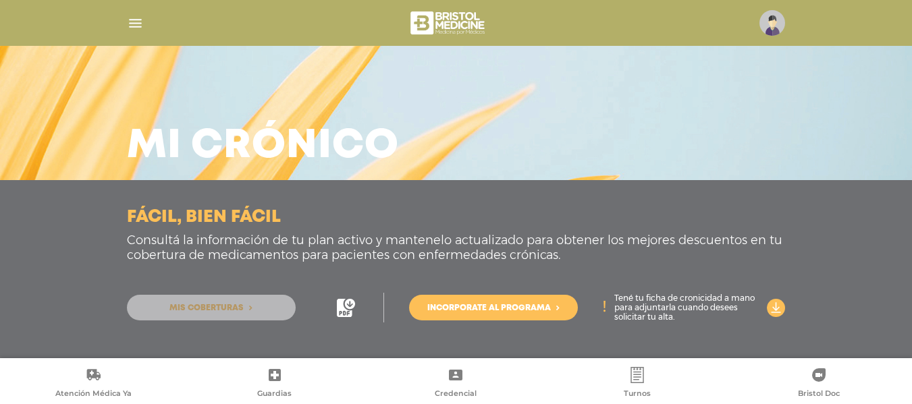
click at [234, 306] on span "Mis coberturas" at bounding box center [206, 309] width 74 height 8
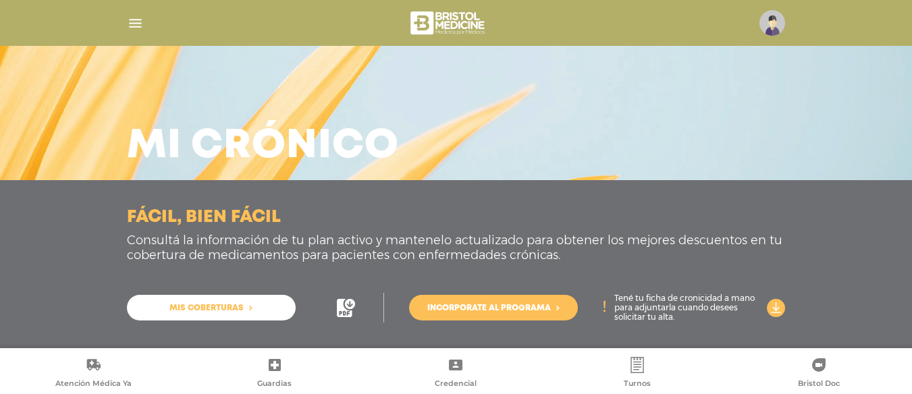
click at [259, 303] on link "Mis coberturas" at bounding box center [211, 308] width 169 height 26
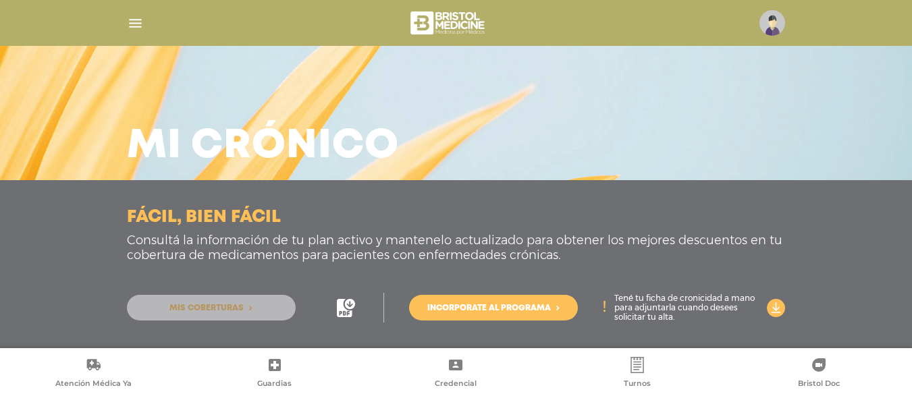
click at [259, 303] on link "Mis coberturas" at bounding box center [211, 308] width 169 height 26
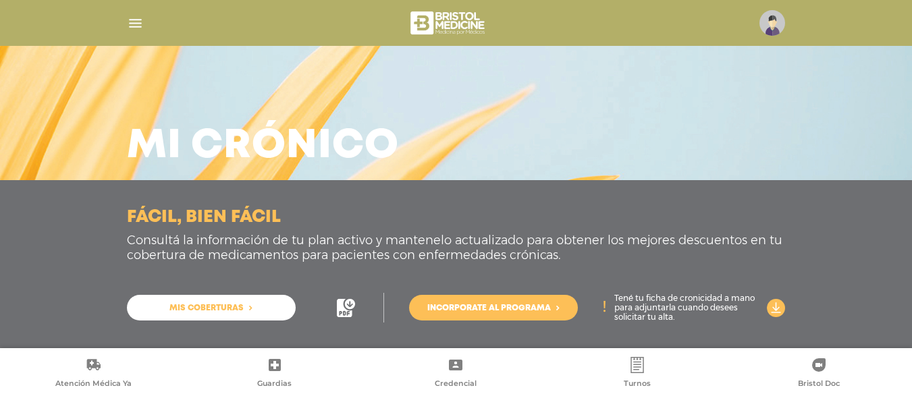
click at [259, 303] on link "Mis coberturas" at bounding box center [211, 308] width 169 height 26
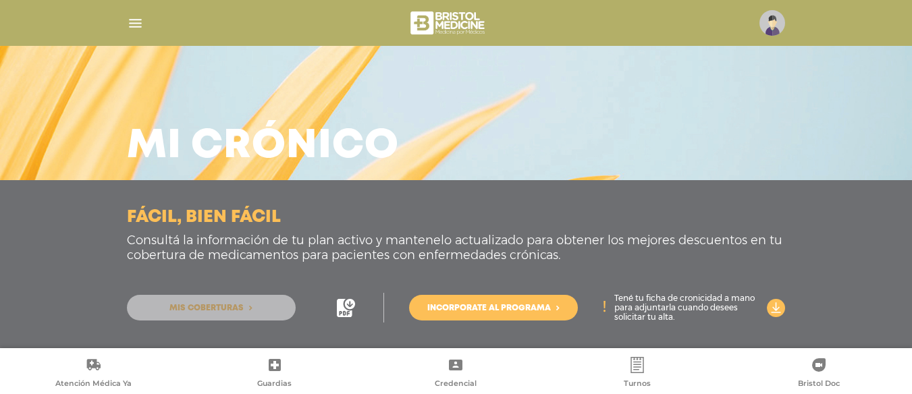
click at [259, 303] on link "Mis coberturas" at bounding box center [211, 308] width 169 height 26
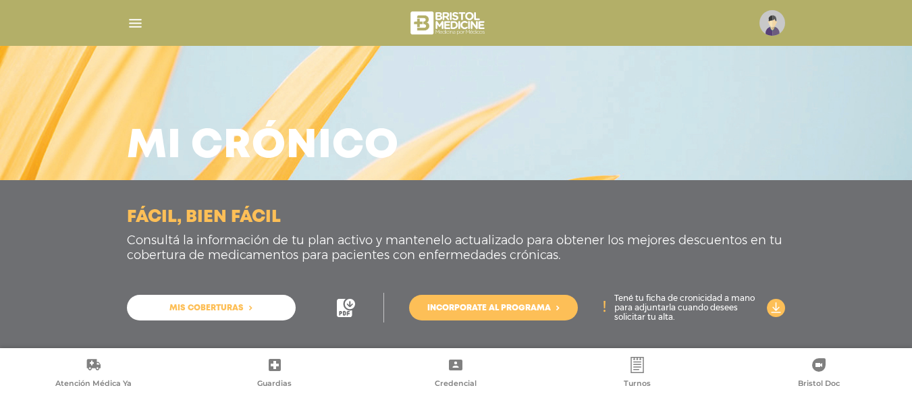
click at [253, 303] on link "Mis coberturas" at bounding box center [211, 308] width 169 height 26
click at [197, 310] on span "Mis coberturas" at bounding box center [206, 309] width 74 height 8
click at [177, 321] on div "Mis coberturas Incorporate al programa Tené tu ficha de cronicidad a mano para …" at bounding box center [456, 299] width 659 height 63
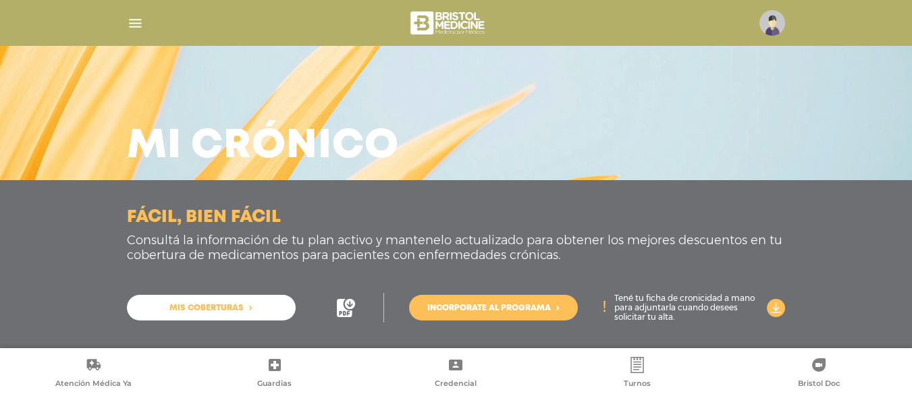
click at [187, 292] on div "Mis coberturas Incorporate al programa Tené tu ficha de cronicidad a mano para …" at bounding box center [456, 299] width 659 height 63
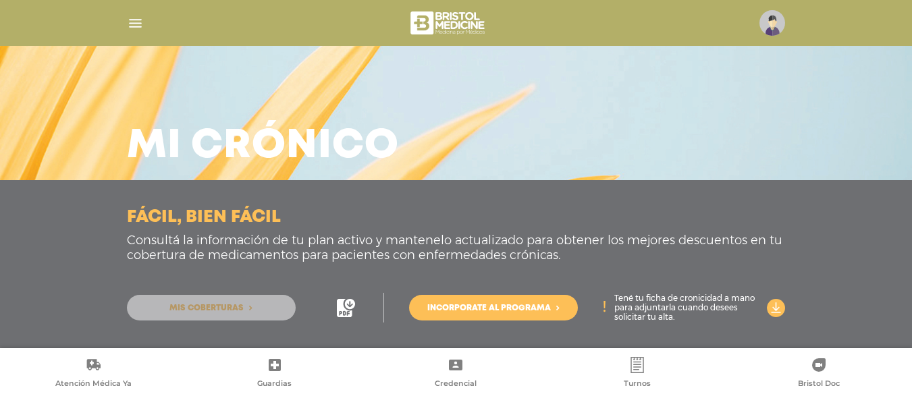
click at [184, 311] on span "Mis coberturas" at bounding box center [206, 309] width 74 height 8
click at [184, 310] on span "Mis coberturas" at bounding box center [206, 309] width 74 height 8
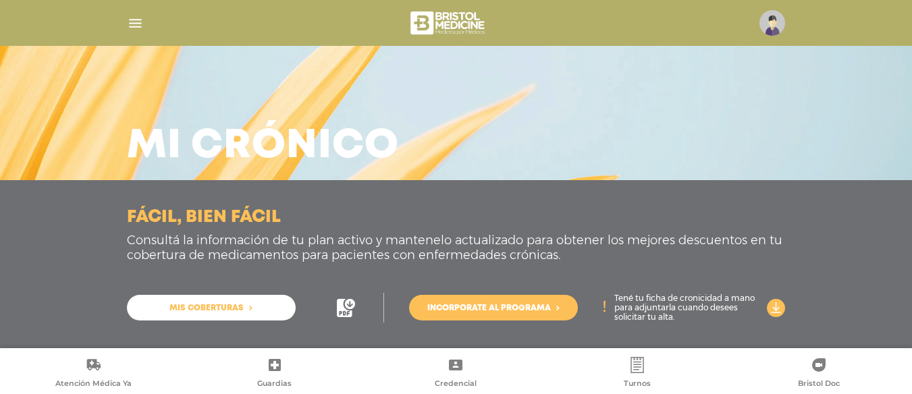
click at [184, 310] on span "Mis coberturas" at bounding box center [206, 309] width 74 height 8
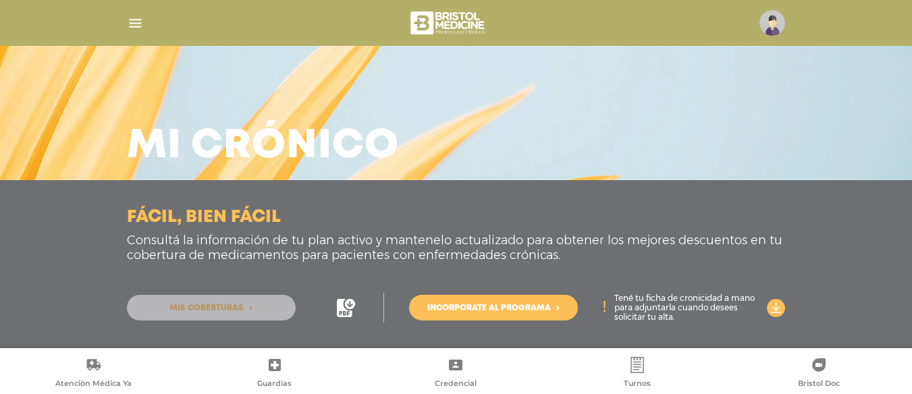
click at [184, 310] on span "Mis coberturas" at bounding box center [206, 309] width 74 height 8
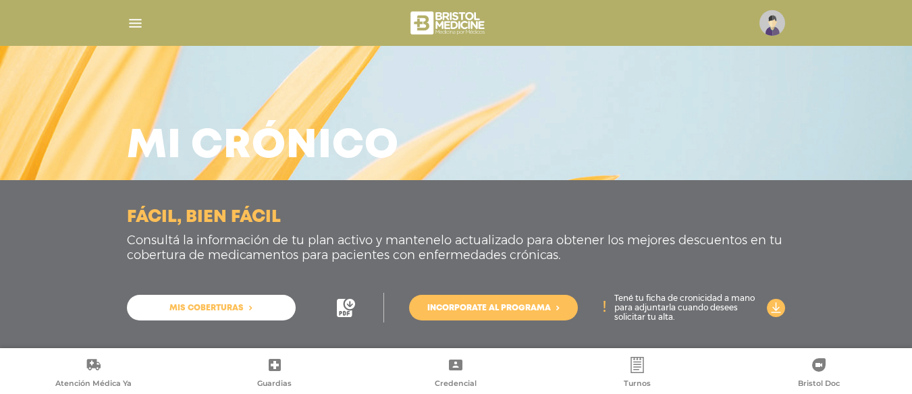
click at [184, 310] on span "Mis coberturas" at bounding box center [206, 309] width 74 height 8
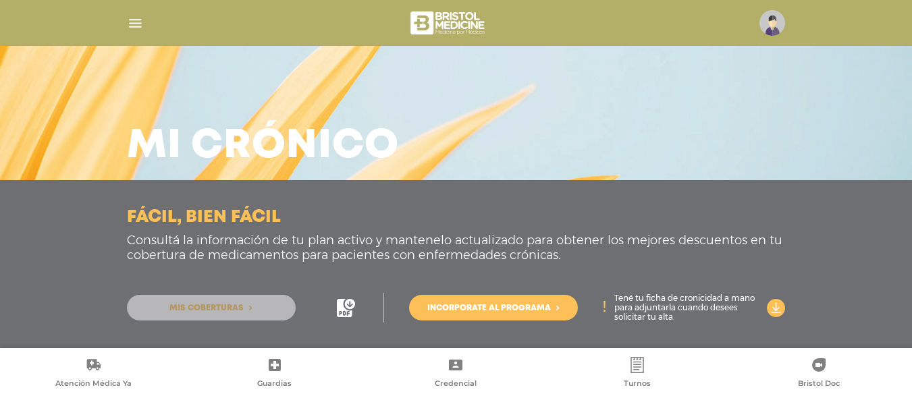
click at [184, 310] on span "Mis coberturas" at bounding box center [206, 309] width 74 height 8
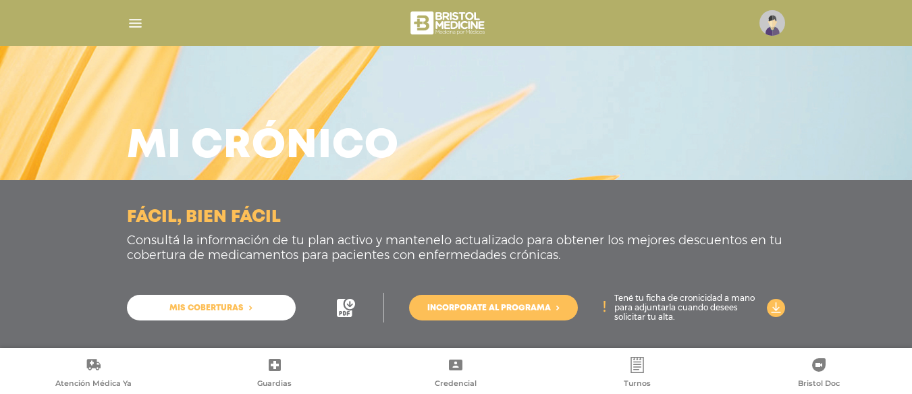
click at [184, 310] on span "Mis coberturas" at bounding box center [206, 309] width 74 height 8
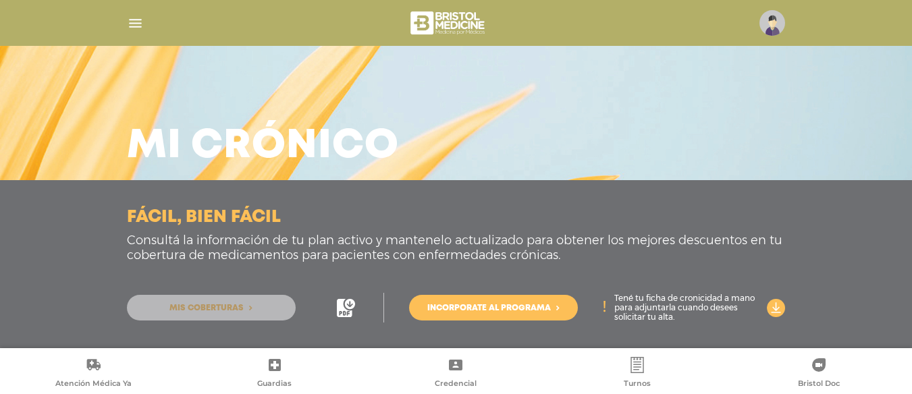
click at [184, 310] on span "Mis coberturas" at bounding box center [206, 309] width 74 height 8
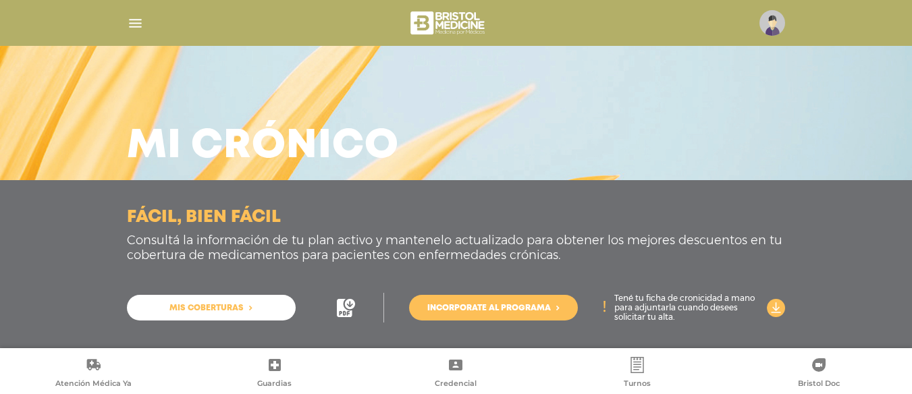
click at [473, 301] on link "Incorporate al programa" at bounding box center [493, 308] width 169 height 26
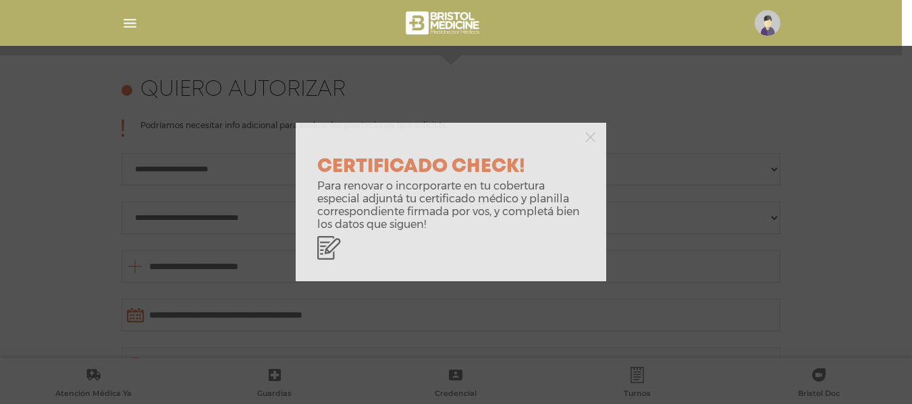
scroll to position [600, 0]
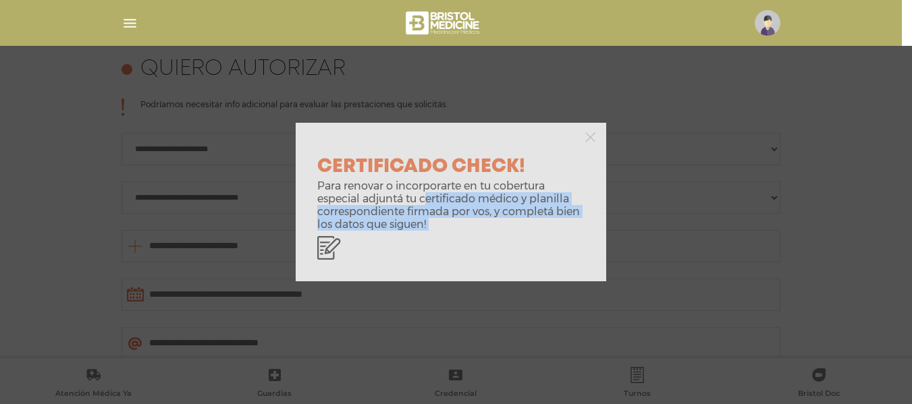
drag, startPoint x: 372, startPoint y: 203, endPoint x: 475, endPoint y: 244, distance: 111.2
click at [475, 244] on div "CERTIFICADO CHECK! Para renovar o incorporarte en tu cobertura especial adjuntá…" at bounding box center [451, 216] width 311 height 132
click at [323, 244] on icon at bounding box center [329, 248] width 24 height 24
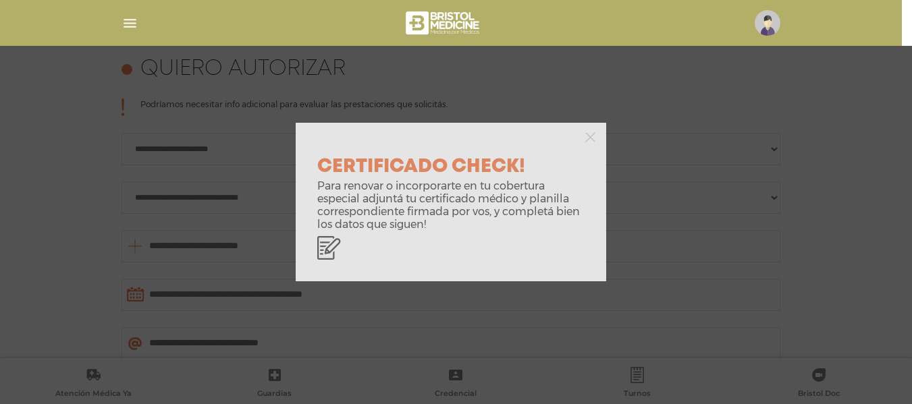
click at [576, 140] on div at bounding box center [451, 136] width 311 height 27
click at [588, 140] on polygon "button" at bounding box center [590, 137] width 10 height 10
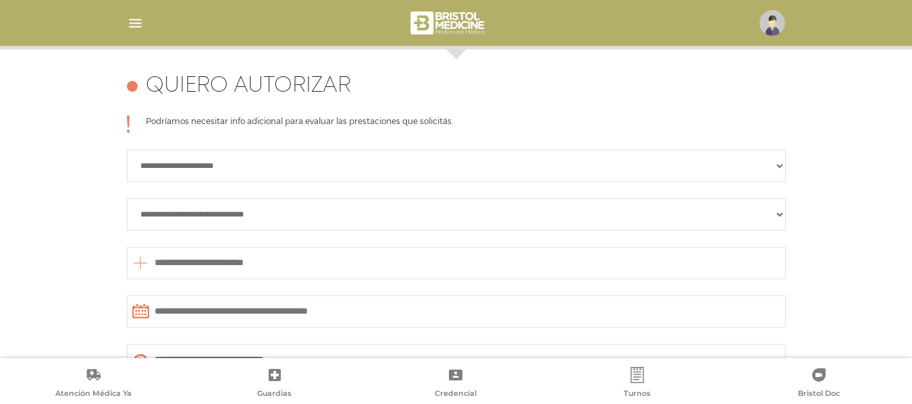
scroll to position [585, 0]
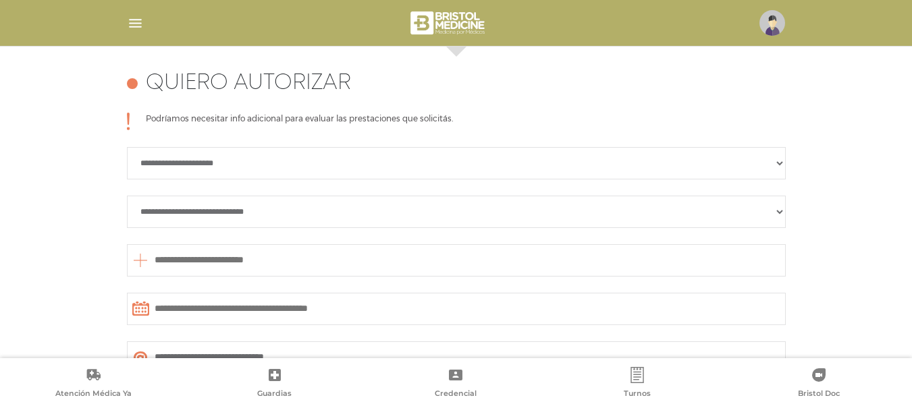
click at [282, 169] on select "**********" at bounding box center [456, 163] width 659 height 32
select select "**********"
click at [127, 147] on select "**********" at bounding box center [456, 163] width 659 height 32
click at [254, 211] on select "**********" at bounding box center [456, 212] width 659 height 32
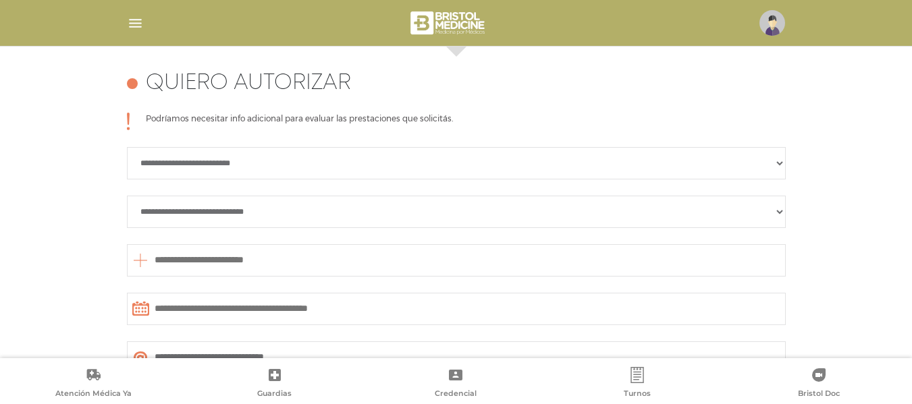
click at [251, 262] on input "text" at bounding box center [456, 260] width 659 height 32
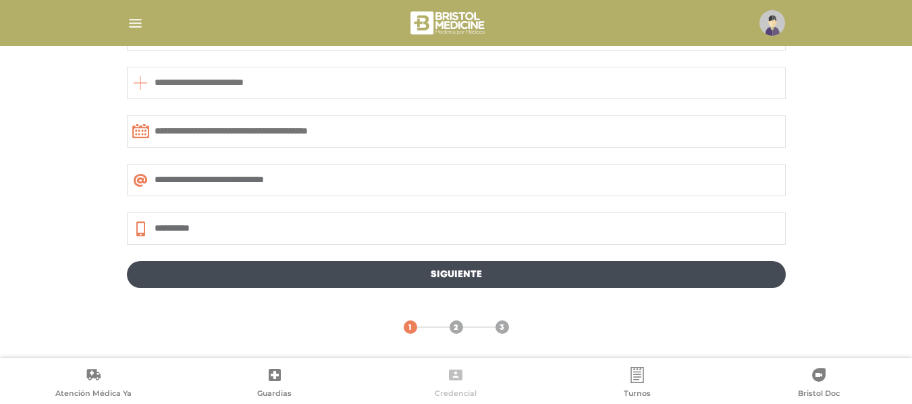
click at [453, 377] on icon at bounding box center [456, 375] width 14 height 11
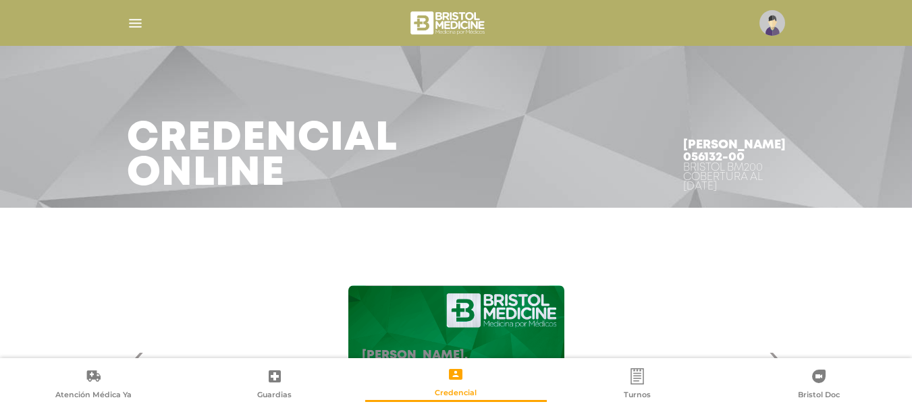
click at [137, 24] on img "button" at bounding box center [135, 23] width 17 height 17
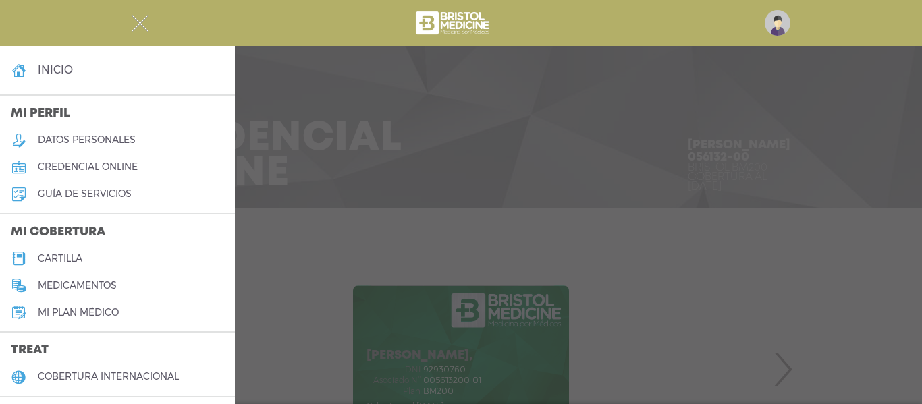
click at [75, 72] on link "inicio" at bounding box center [117, 70] width 235 height 27
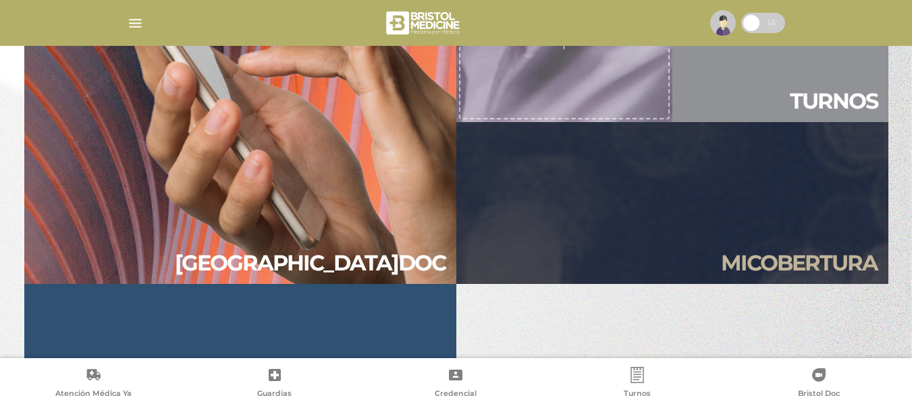
scroll to position [1212, 0]
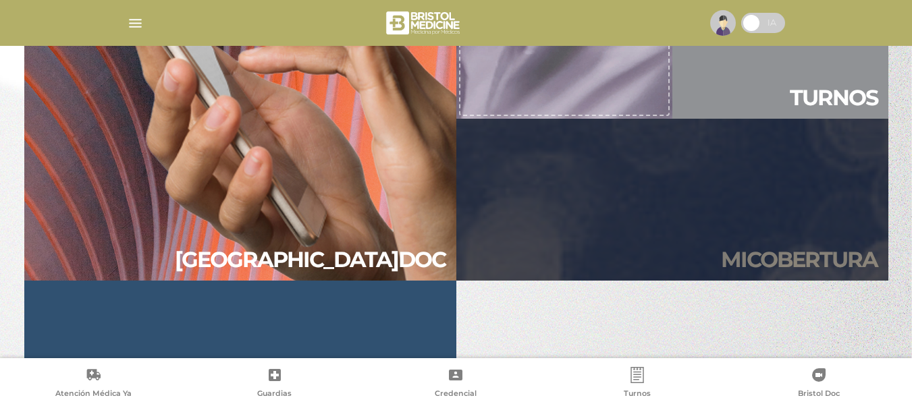
click at [726, 219] on link "Mi cober tura" at bounding box center [672, 200] width 432 height 162
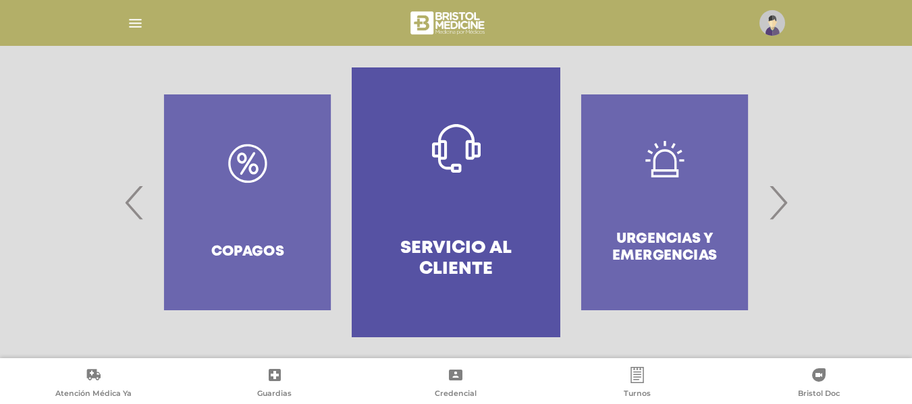
scroll to position [289, 0]
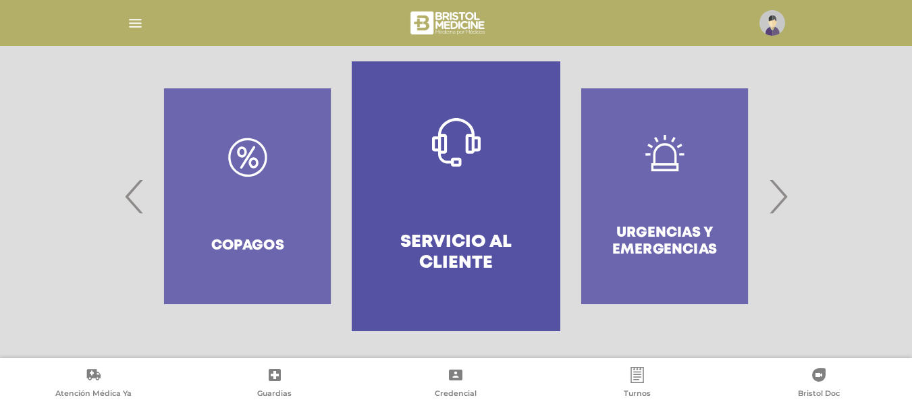
click at [298, 232] on div "Copagos" at bounding box center [247, 196] width 209 height 270
click at [255, 163] on div "Copagos" at bounding box center [247, 196] width 209 height 270
click at [124, 202] on span "‹" at bounding box center [135, 196] width 26 height 73
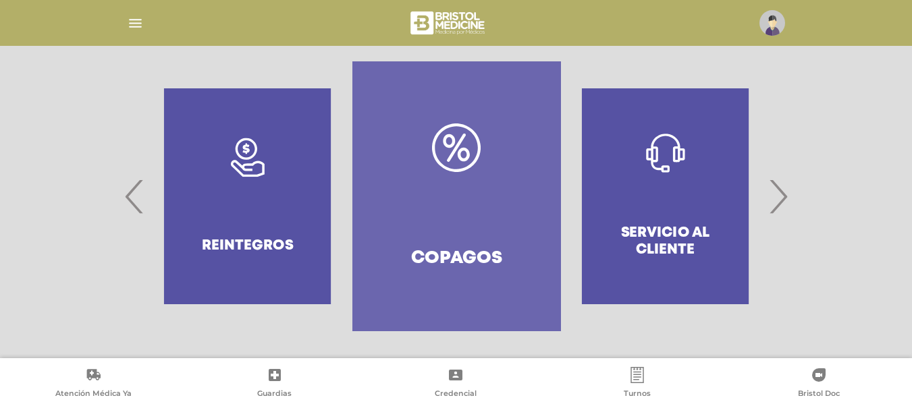
click at [489, 201] on link "Copagos" at bounding box center [456, 196] width 209 height 270
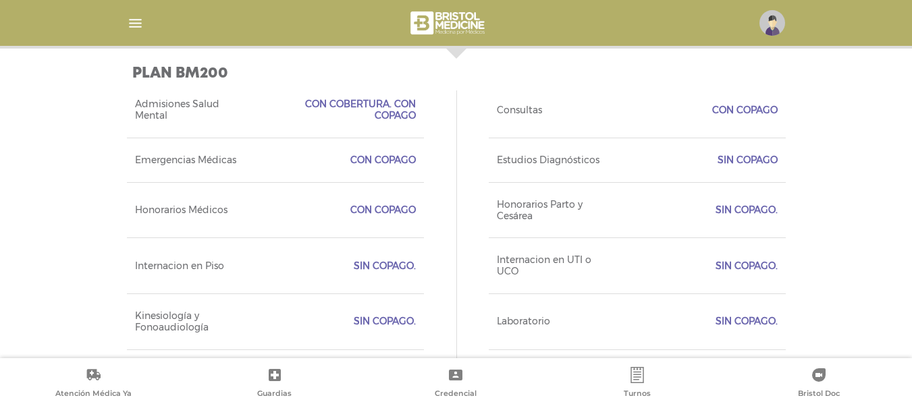
scroll to position [604, 0]
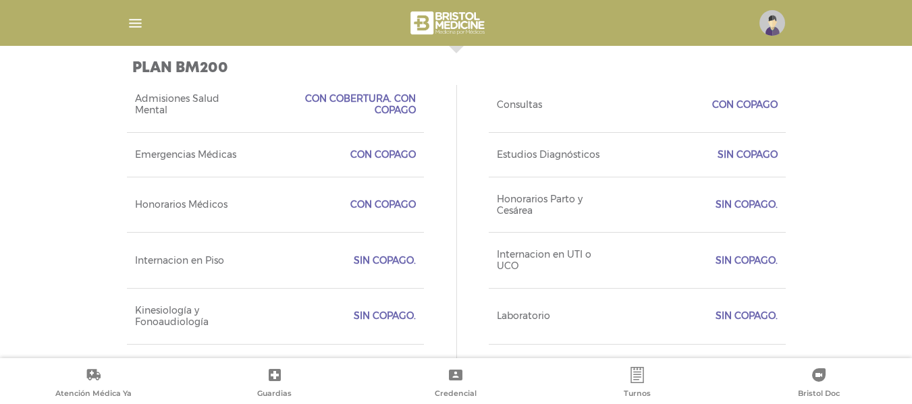
drag, startPoint x: 365, startPoint y: 262, endPoint x: 412, endPoint y: 260, distance: 46.6
click at [412, 260] on span "Sin Copago." at bounding box center [385, 260] width 62 height 11
drag, startPoint x: 349, startPoint y: 202, endPoint x: 438, endPoint y: 184, distance: 91.0
click at [438, 184] on div "Admisiones Salud Mental Con cobertura. Con copago Consultas Con copago Emergenc…" at bounding box center [456, 266] width 659 height 378
drag, startPoint x: 349, startPoint y: 320, endPoint x: 441, endPoint y: 311, distance: 92.3
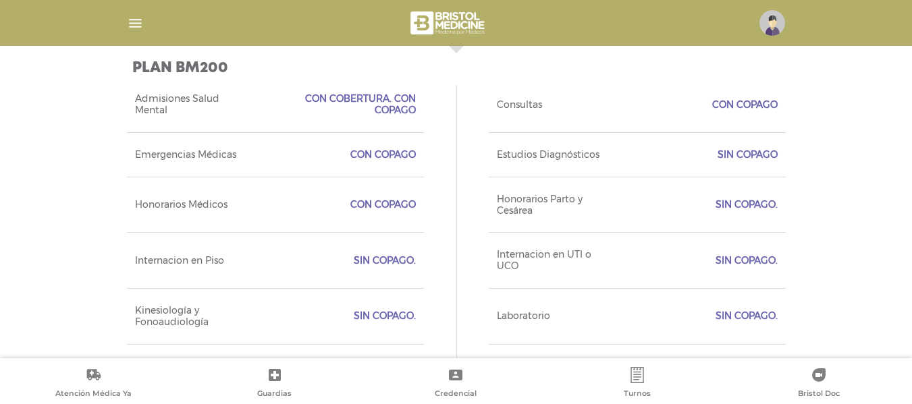
click at [441, 311] on div "Admisiones Salud Mental Con cobertura. Con copago Consultas Con copago Emergenc…" at bounding box center [456, 266] width 659 height 378
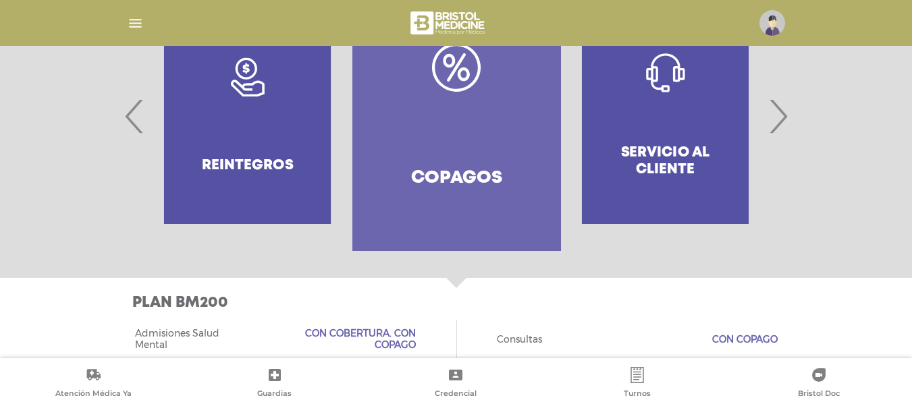
scroll to position [373, 0]
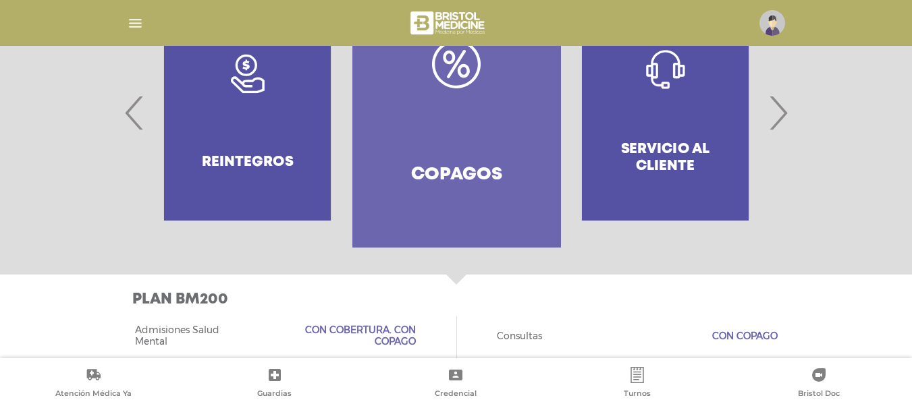
click at [265, 101] on div "Reintegros" at bounding box center [247, 113] width 209 height 270
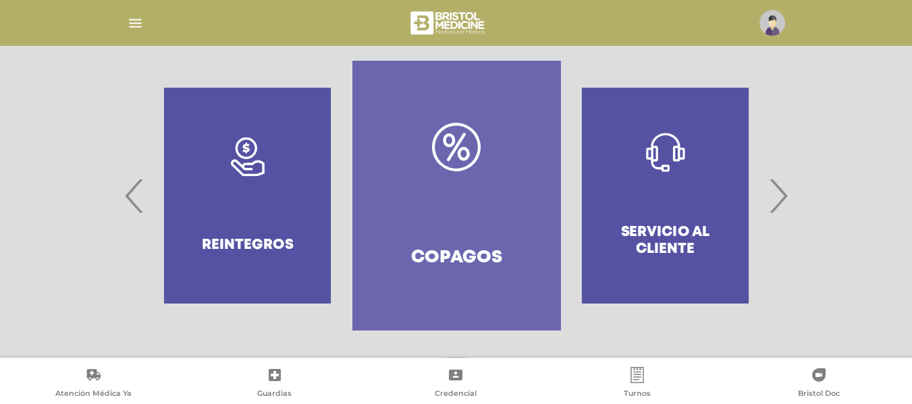
scroll to position [289, 0]
click at [136, 209] on span "‹" at bounding box center [135, 196] width 26 height 73
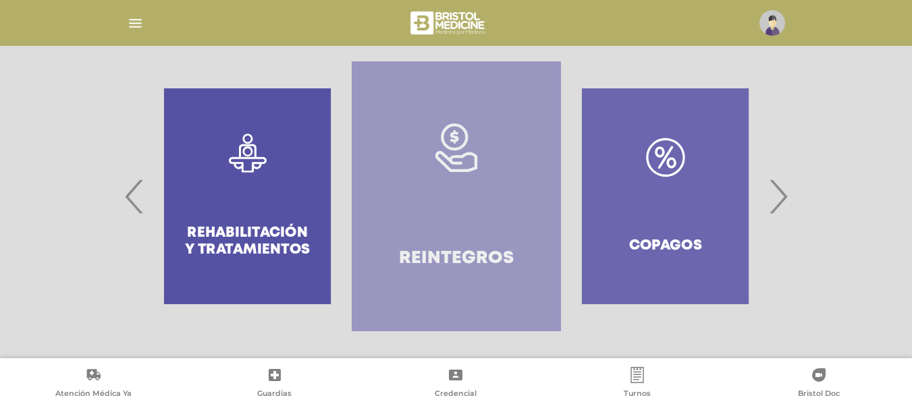
click at [458, 192] on link "Reintegros" at bounding box center [456, 196] width 209 height 270
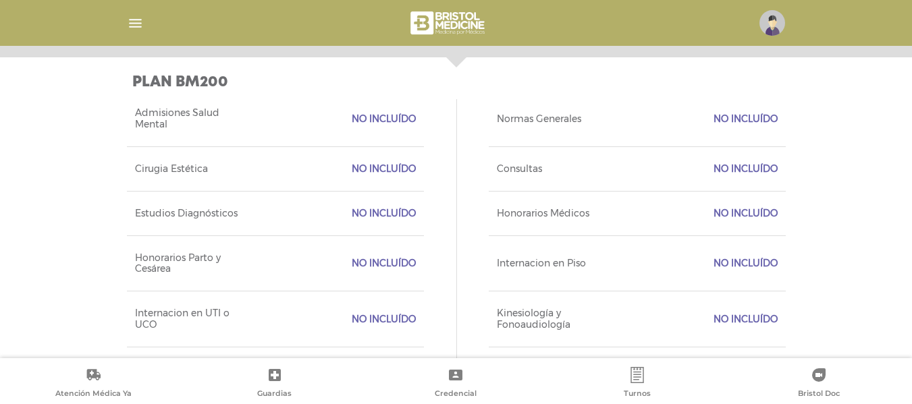
scroll to position [604, 0]
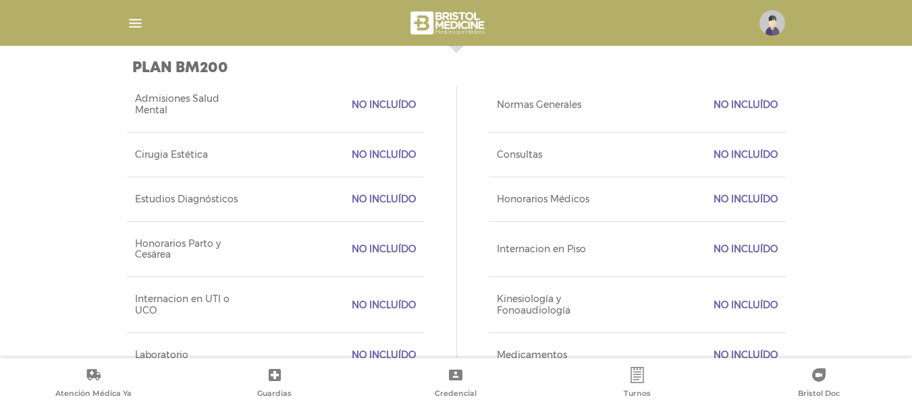
drag, startPoint x: 348, startPoint y: 199, endPoint x: 433, endPoint y: 198, distance: 84.4
click at [433, 198] on div "Admisiones Salud Mental No incluído Normas Generales No incluído Cirugia Estéti…" at bounding box center [456, 282] width 659 height 411
drag, startPoint x: 357, startPoint y: 240, endPoint x: 443, endPoint y: 248, distance: 86.1
click at [443, 248] on div "Admisiones Salud Mental No incluído Normas Generales No incluído Cirugia Estéti…" at bounding box center [456, 282] width 659 height 411
click at [429, 297] on div "Admisiones Salud Mental No incluído Normas Generales No incluído Cirugia Estéti…" at bounding box center [456, 282] width 659 height 411
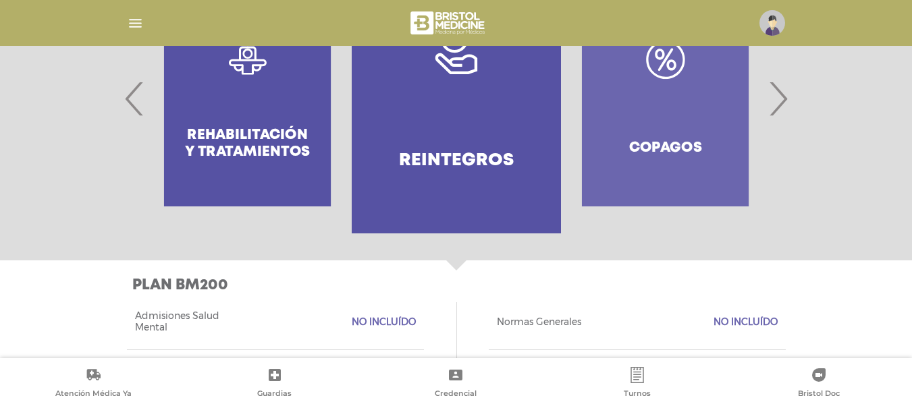
scroll to position [391, 0]
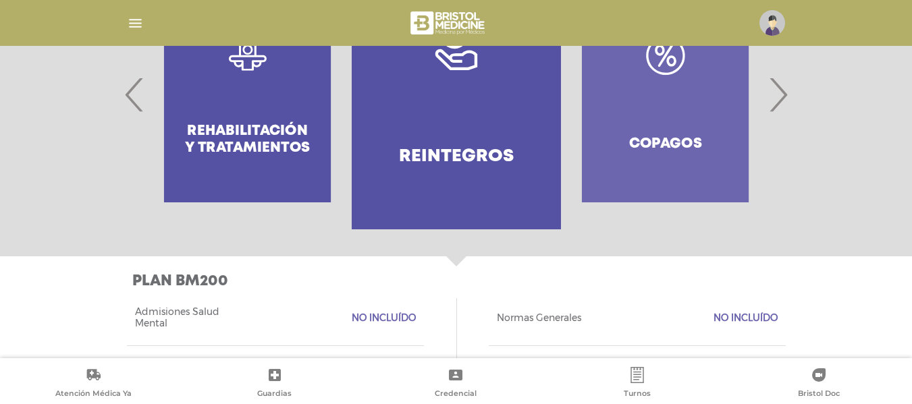
click at [193, 159] on div ".st0{fill:#FFFFFF;} Rehabilitación y Tratamientos" at bounding box center [247, 94] width 209 height 270
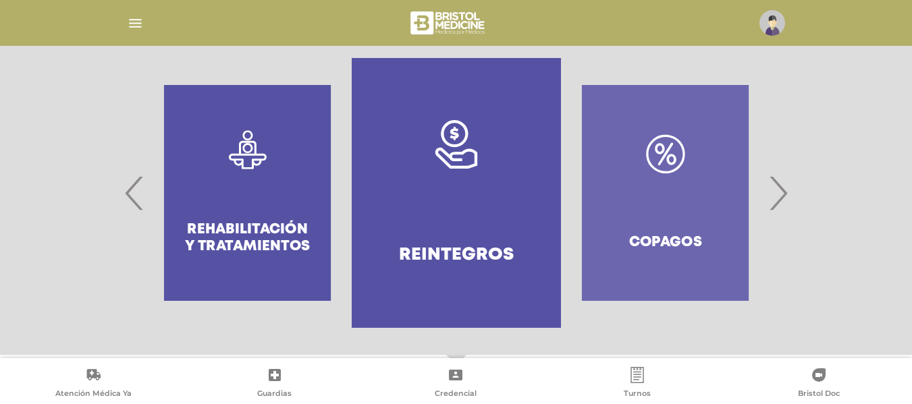
scroll to position [289, 0]
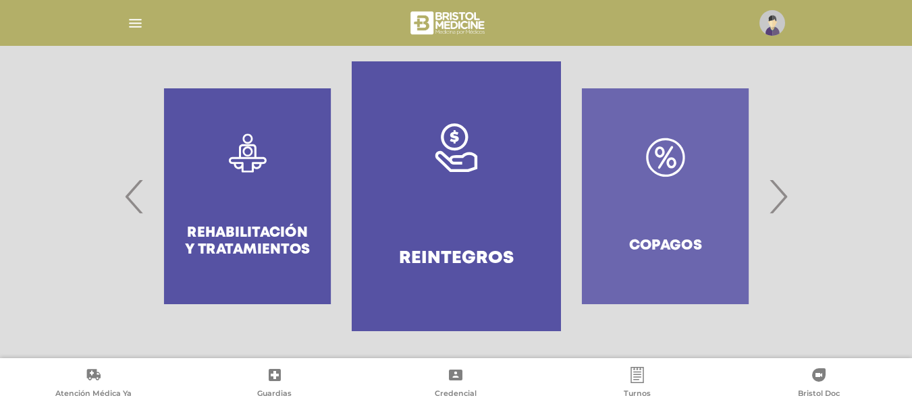
drag, startPoint x: 104, startPoint y: 201, endPoint x: 125, endPoint y: 199, distance: 21.0
click at [105, 201] on div at bounding box center [456, 196] width 912 height 324
click at [127, 199] on span "‹" at bounding box center [135, 196] width 26 height 73
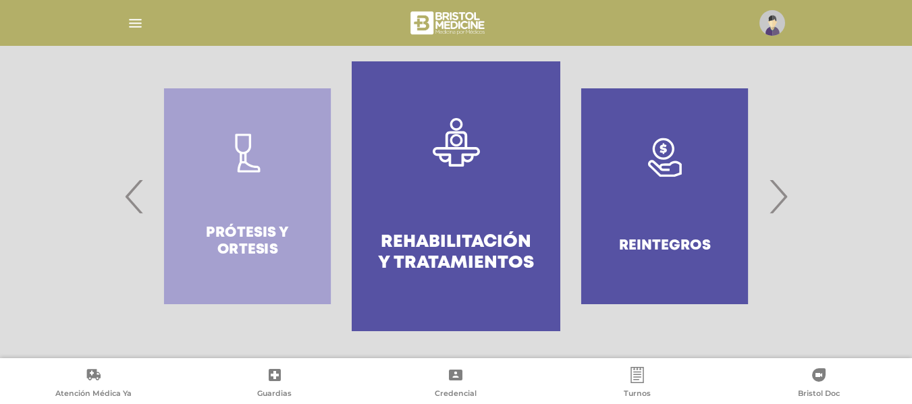
click at [352, 198] on link ".st0{fill:#FFFFFF;} Rehabilitación y Tratamientos" at bounding box center [456, 196] width 209 height 270
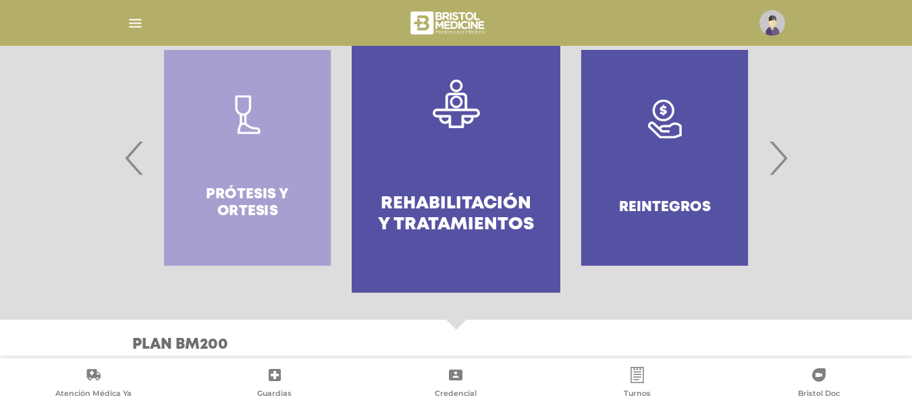
scroll to position [330, 0]
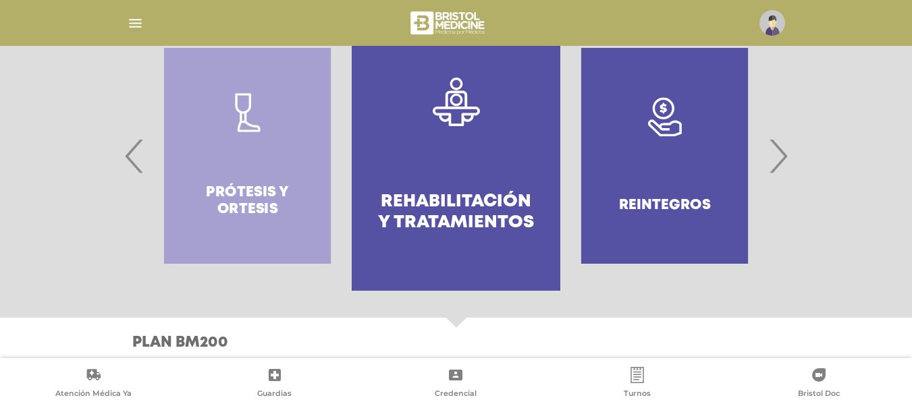
click at [147, 141] on div "Prótesis y ortesis" at bounding box center [247, 156] width 209 height 270
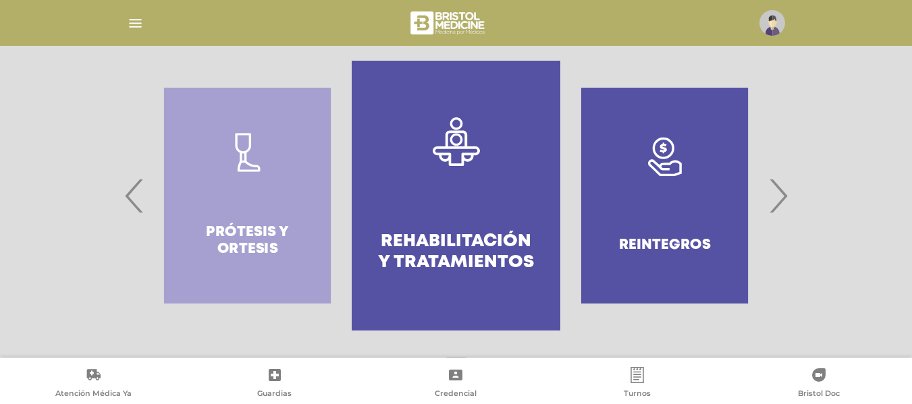
scroll to position [289, 0]
click at [130, 188] on span "‹" at bounding box center [135, 196] width 26 height 73
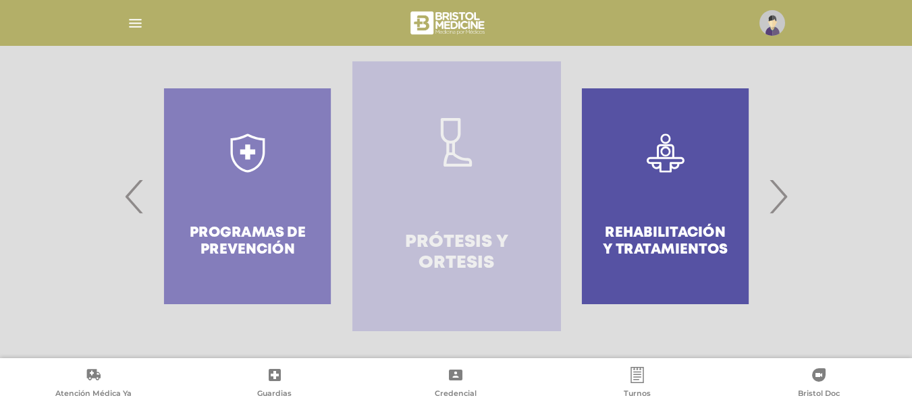
click at [424, 146] on link "Prótesis y ortesis" at bounding box center [456, 196] width 209 height 270
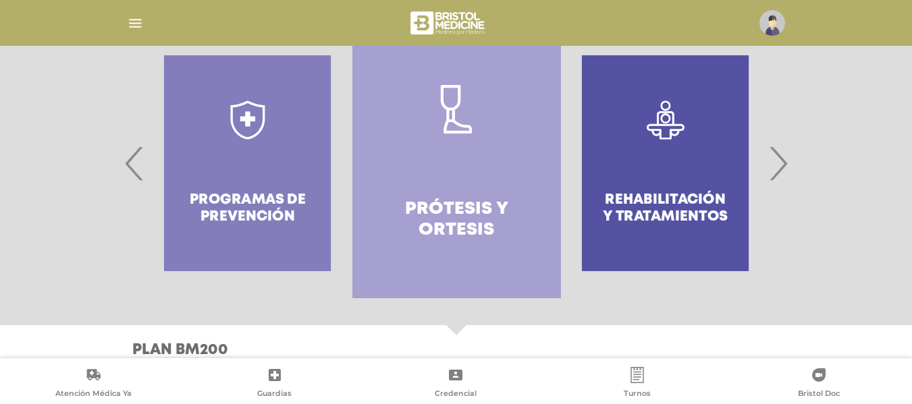
scroll to position [184, 0]
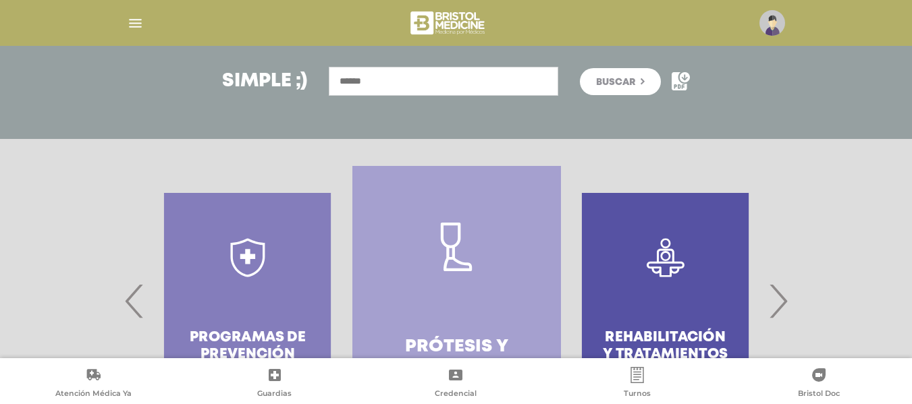
click at [147, 296] on div "Programas de prevención" at bounding box center [247, 301] width 209 height 270
click at [131, 299] on span "‹" at bounding box center [135, 301] width 26 height 73
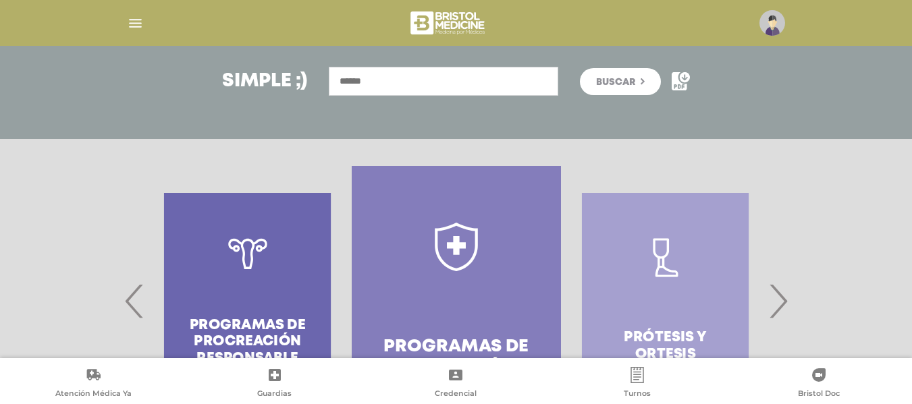
click at [526, 228] on link "Programas de prevención" at bounding box center [456, 301] width 209 height 270
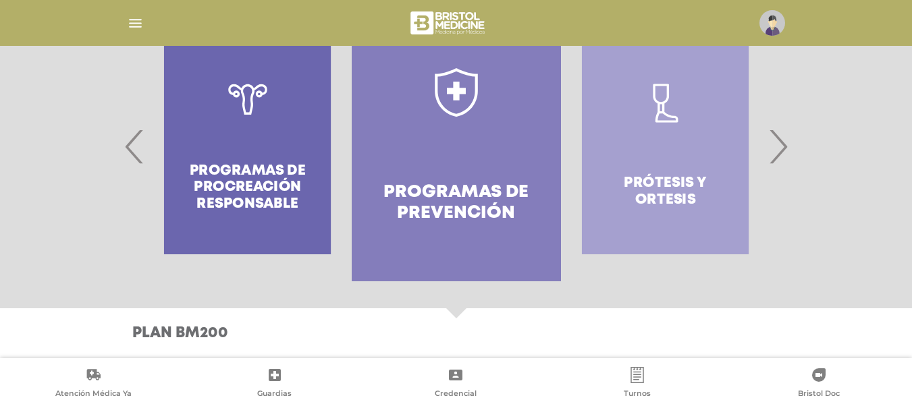
click at [470, 101] on icon at bounding box center [456, 92] width 49 height 49
drag, startPoint x: 910, startPoint y: 299, endPoint x: 922, endPoint y: 433, distance: 134.2
click at [140, 160] on span "‹" at bounding box center [135, 146] width 26 height 73
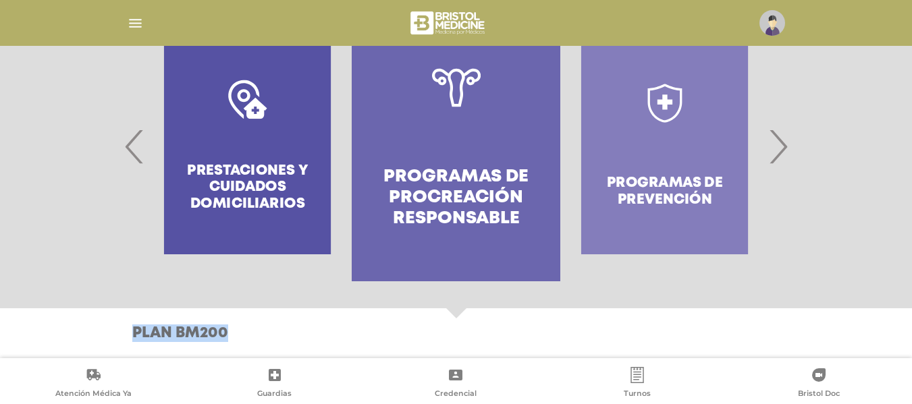
click at [440, 150] on link "Programas de Procreación responsable" at bounding box center [456, 146] width 209 height 270
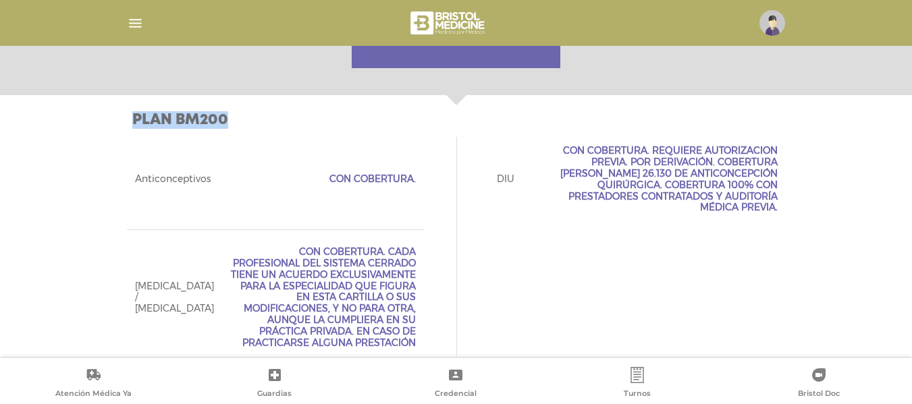
scroll to position [323, 0]
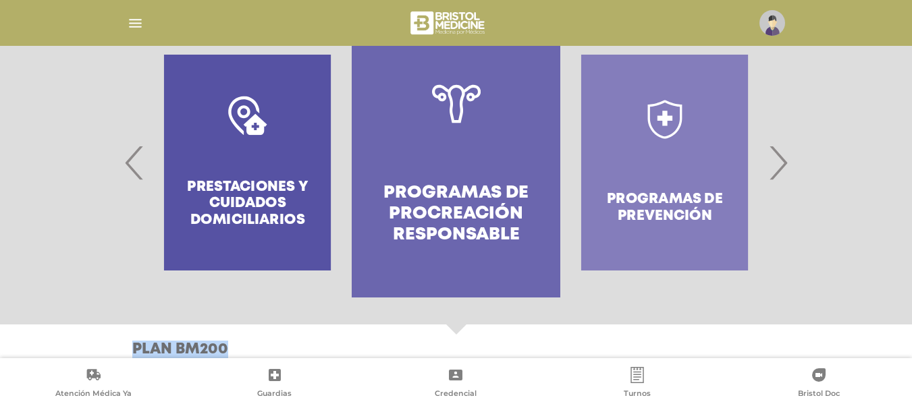
click at [131, 167] on span "‹" at bounding box center [135, 162] width 26 height 73
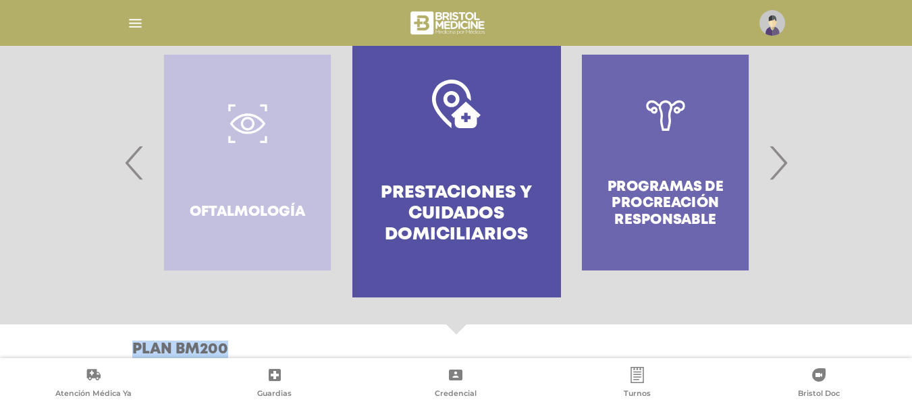
click at [413, 186] on h4 "Prestaciones y cuidados domiciliarios" at bounding box center [457, 214] width 160 height 63
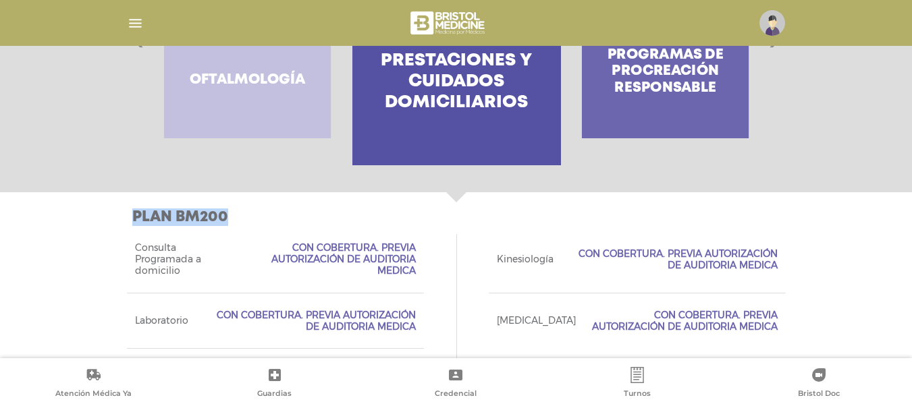
scroll to position [342, 0]
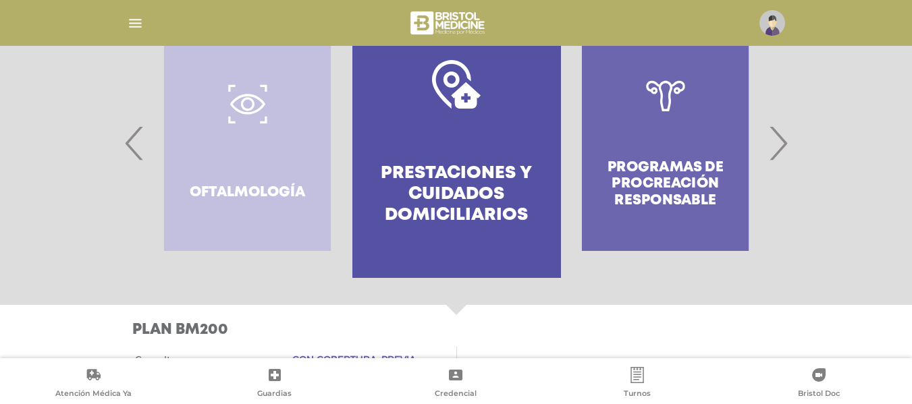
click at [120, 140] on div at bounding box center [456, 143] width 691 height 270
click at [127, 143] on span "‹" at bounding box center [135, 143] width 26 height 73
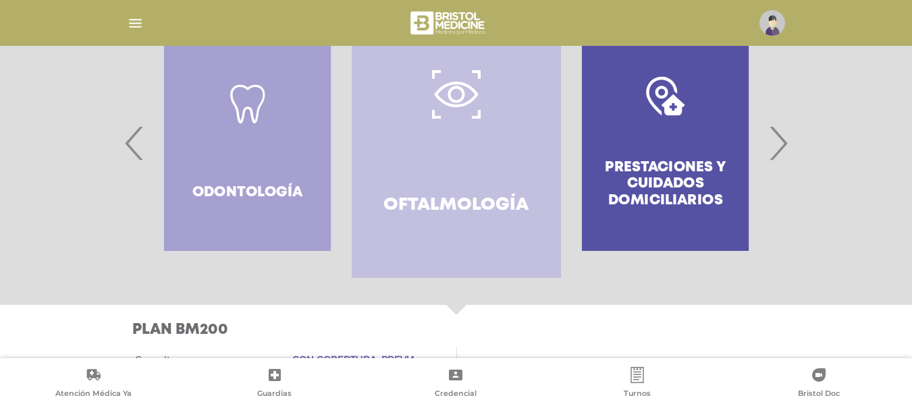
click at [127, 143] on span "‹" at bounding box center [135, 143] width 26 height 73
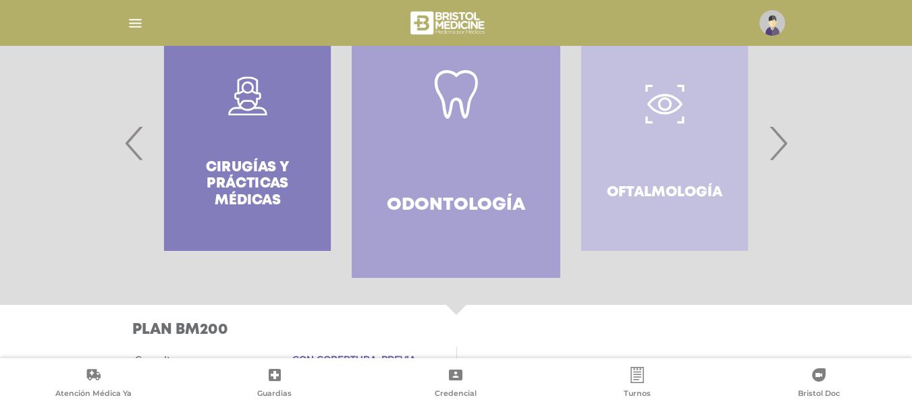
click at [127, 143] on span "‹" at bounding box center [135, 143] width 26 height 73
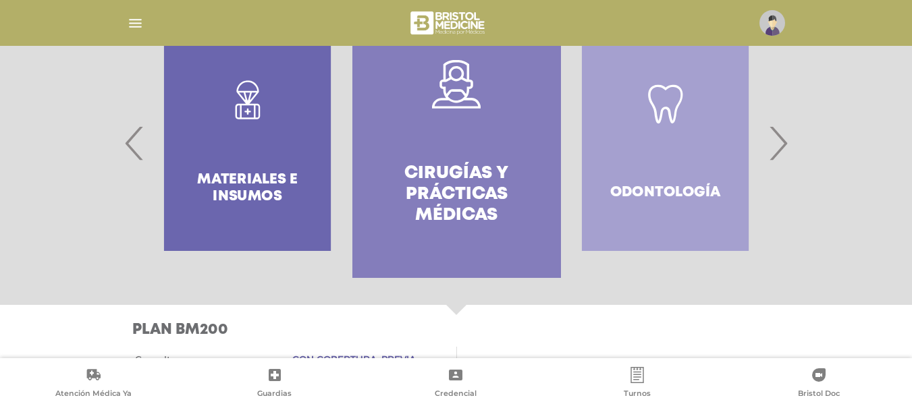
click at [127, 143] on span "‹" at bounding box center [135, 143] width 26 height 73
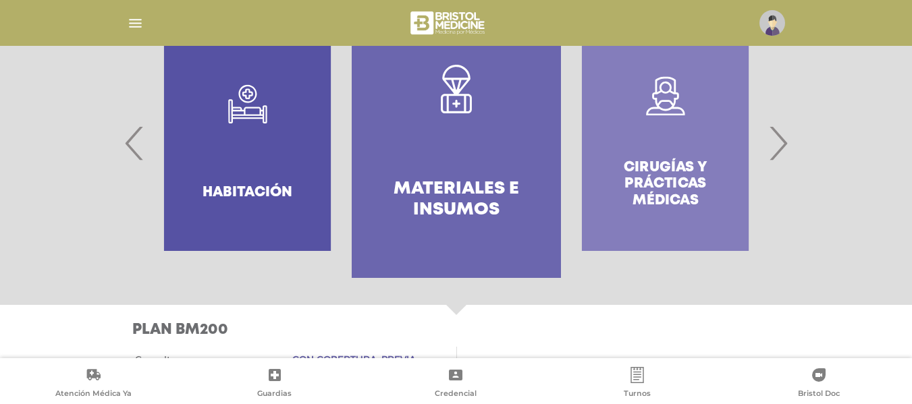
click at [127, 143] on span "‹" at bounding box center [135, 143] width 26 height 73
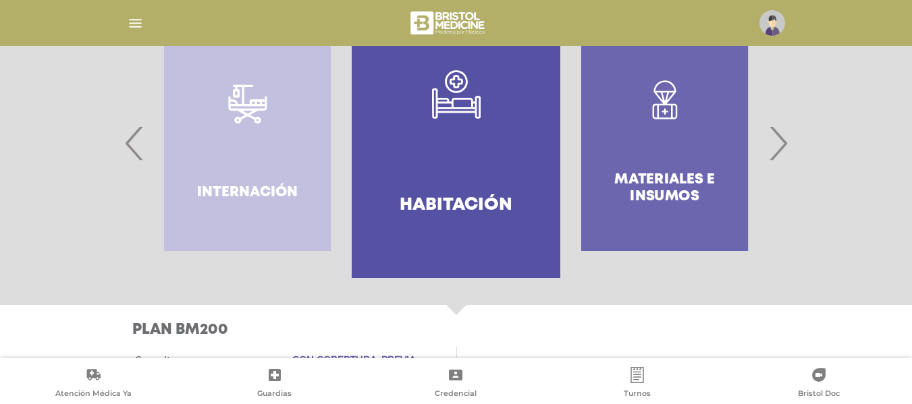
click at [127, 143] on span "‹" at bounding box center [135, 143] width 26 height 73
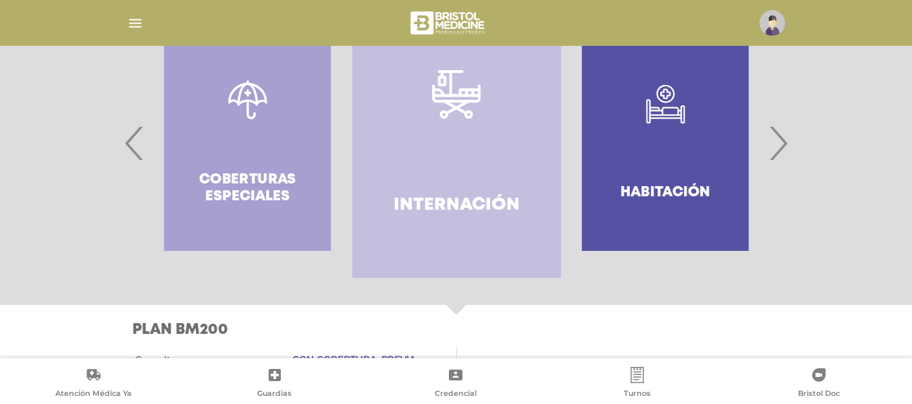
click at [127, 143] on span "‹" at bounding box center [135, 143] width 26 height 73
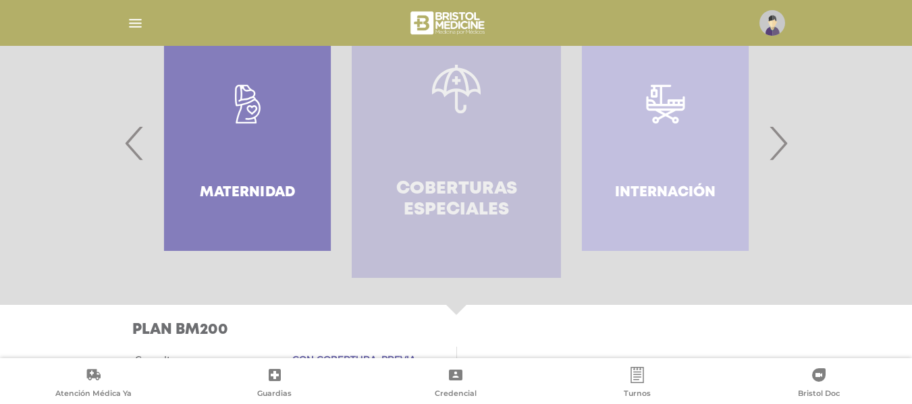
click at [422, 111] on link "Coberturas especiales" at bounding box center [456, 143] width 209 height 270
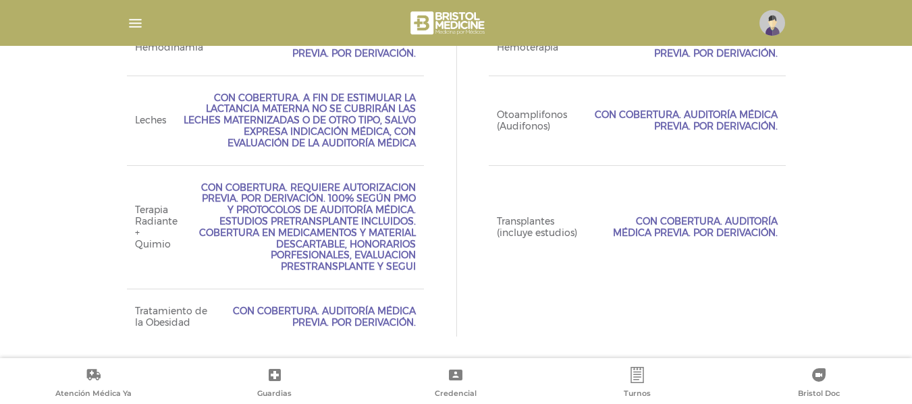
scroll to position [866, 0]
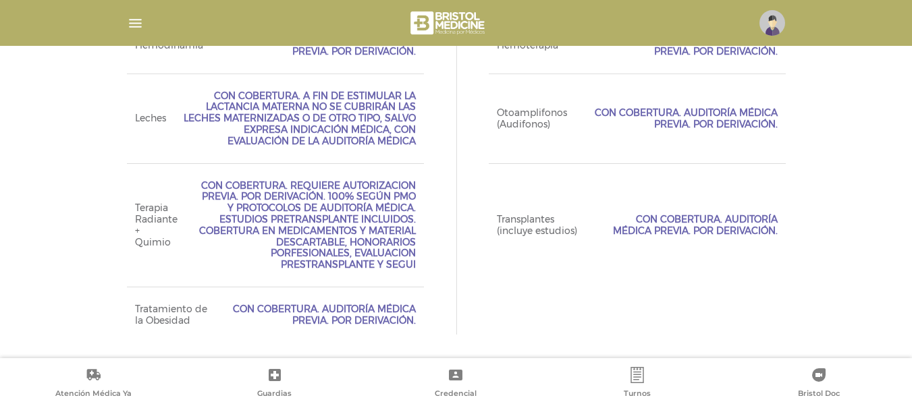
drag, startPoint x: 240, startPoint y: 199, endPoint x: 413, endPoint y: 271, distance: 187.0
click at [413, 271] on div "Terapia Radiante + Quimio Con Cobertura. Requiere Autorizacion Previa. Por Deri…" at bounding box center [275, 225] width 297 height 124
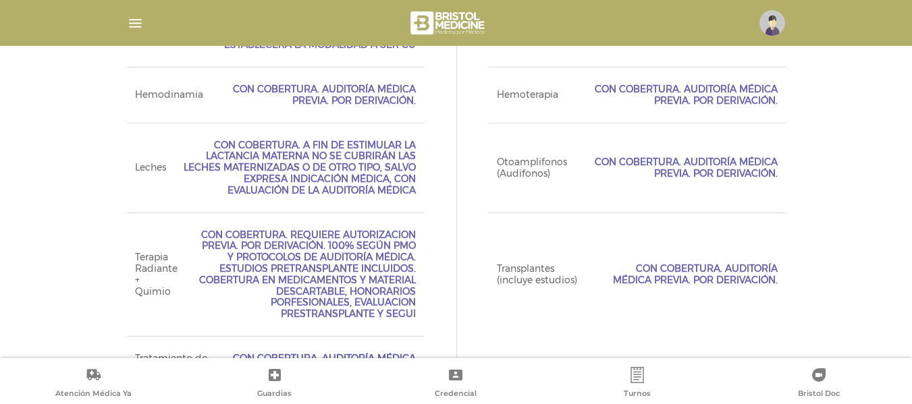
scroll to position [866, 0]
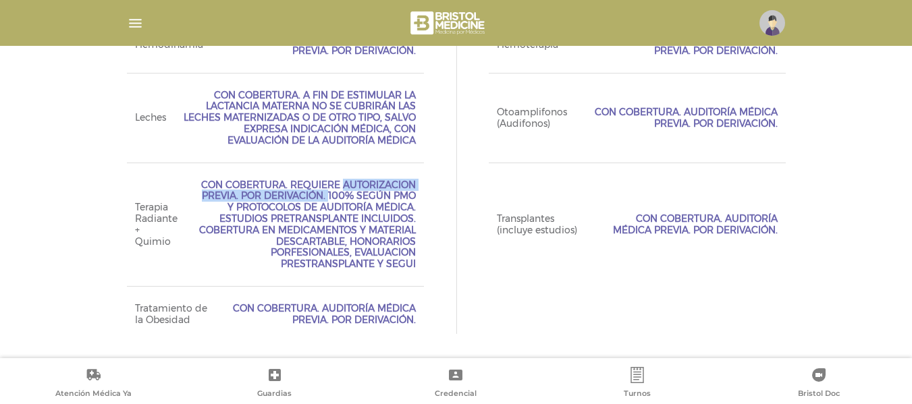
click at [205, 190] on span "Con Cobertura. Requiere Autorizacion Previa. Por Derivación. 100% según PMO y P…" at bounding box center [305, 225] width 222 height 90
click at [292, 203] on span "Con Cobertura. Requiere Autorizacion Previa. Por Derivación. 100% según PMO y P…" at bounding box center [305, 225] width 222 height 90
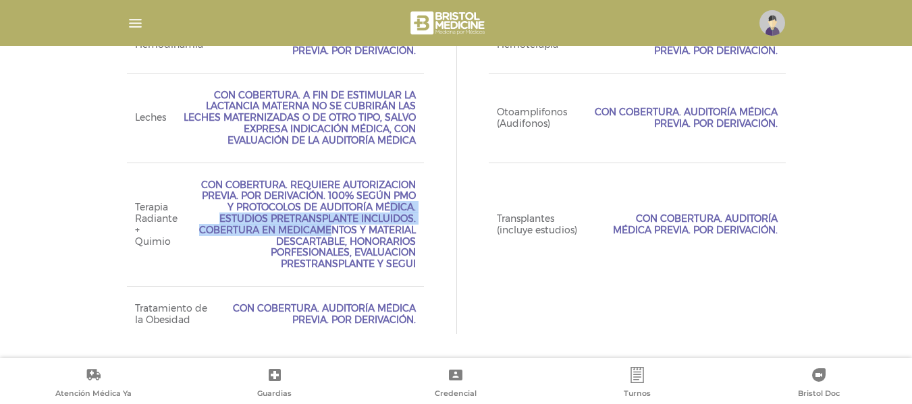
drag, startPoint x: 253, startPoint y: 201, endPoint x: 413, endPoint y: 221, distance: 161.3
click at [413, 221] on span "Con Cobertura. Requiere Autorizacion Previa. Por Derivación. 100% según PMO y P…" at bounding box center [305, 225] width 222 height 90
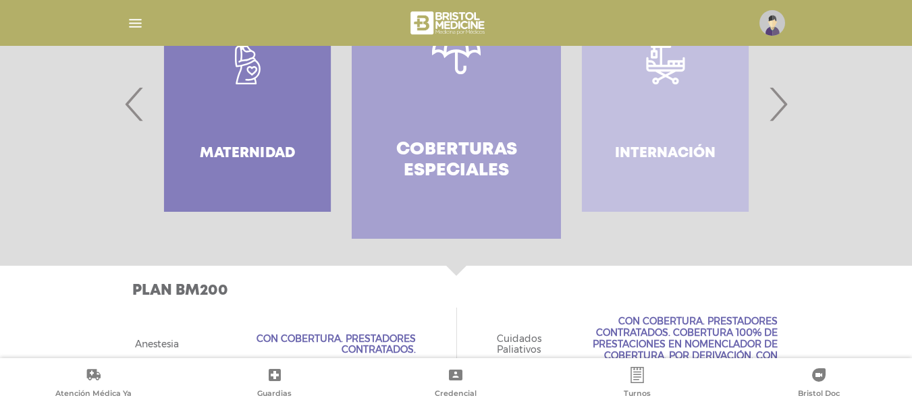
scroll to position [384, 0]
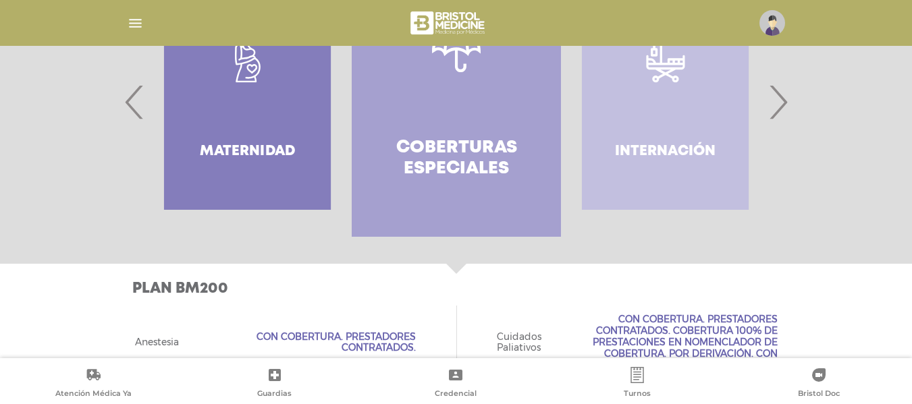
click at [117, 103] on div at bounding box center [456, 102] width 691 height 270
click at [134, 107] on span "‹" at bounding box center [135, 102] width 26 height 73
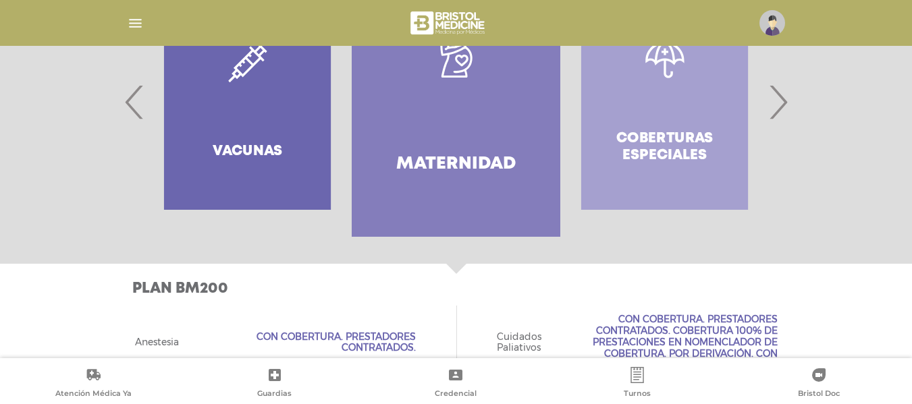
click at [143, 114] on div "Vacunas" at bounding box center [247, 102] width 209 height 270
click at [143, 116] on div "Vacunas" at bounding box center [247, 102] width 209 height 270
click at [140, 115] on span "‹" at bounding box center [135, 102] width 26 height 73
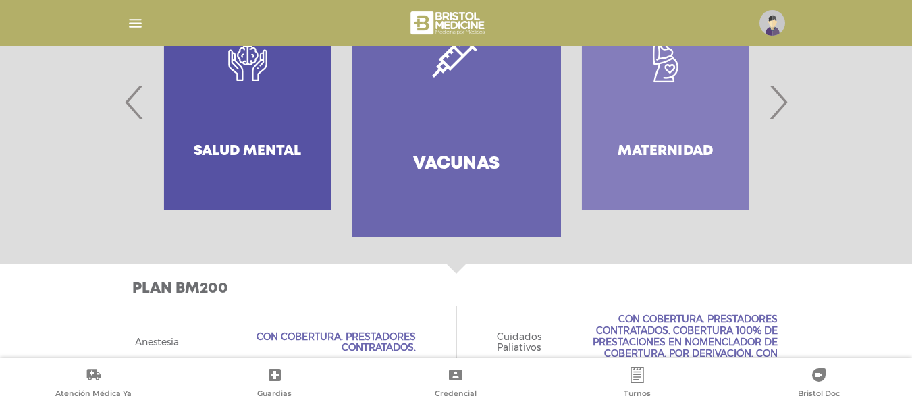
click at [134, 113] on span "‹" at bounding box center [135, 102] width 26 height 73
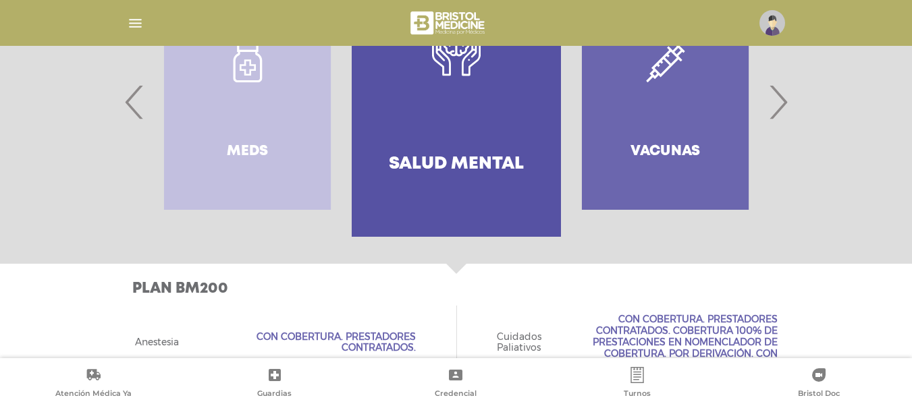
click at [514, 107] on link "Salud mental" at bounding box center [456, 102] width 209 height 270
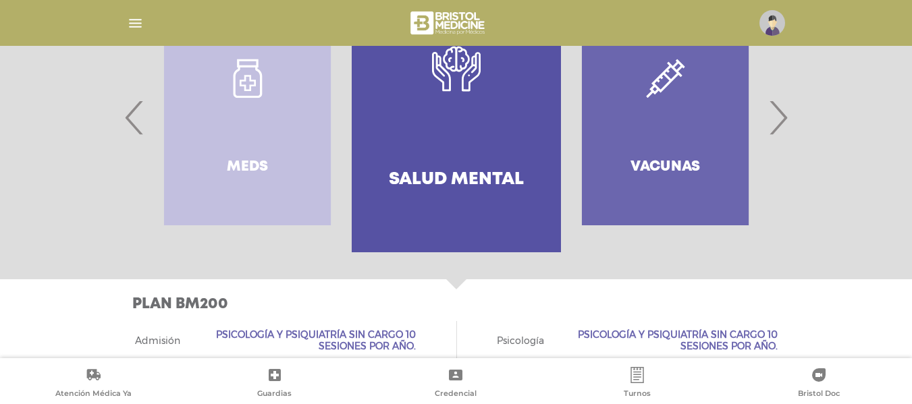
scroll to position [349, 0]
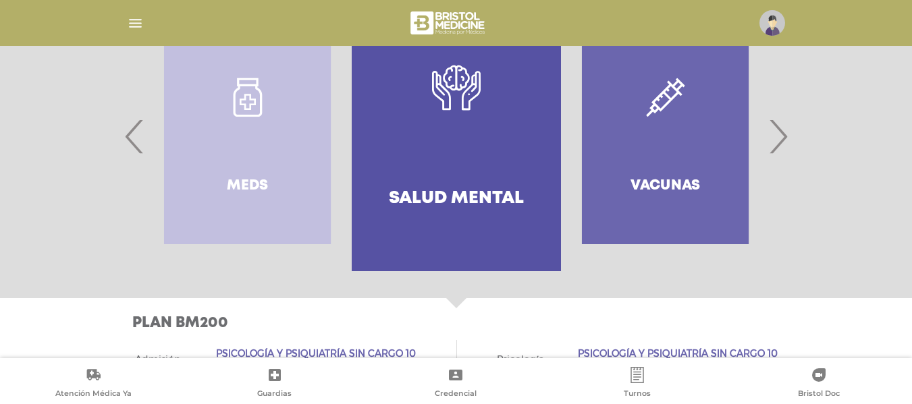
click at [119, 137] on div at bounding box center [456, 136] width 691 height 270
click at [126, 139] on span "‹" at bounding box center [135, 136] width 26 height 73
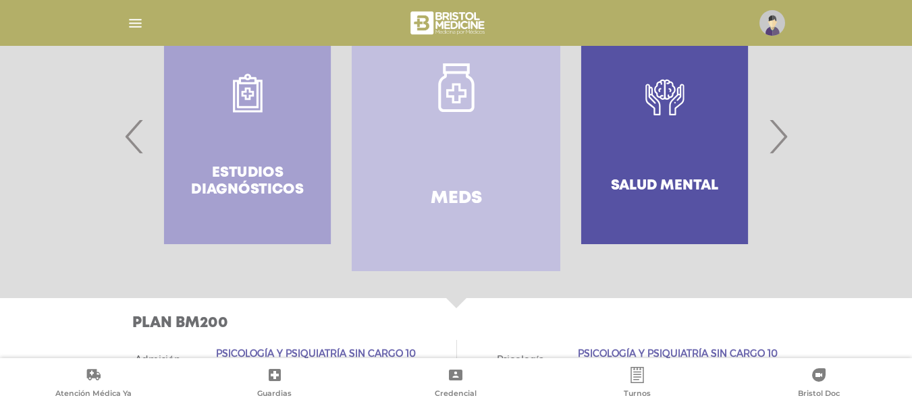
click at [321, 159] on div "Estudios diagnósticos" at bounding box center [247, 136] width 209 height 270
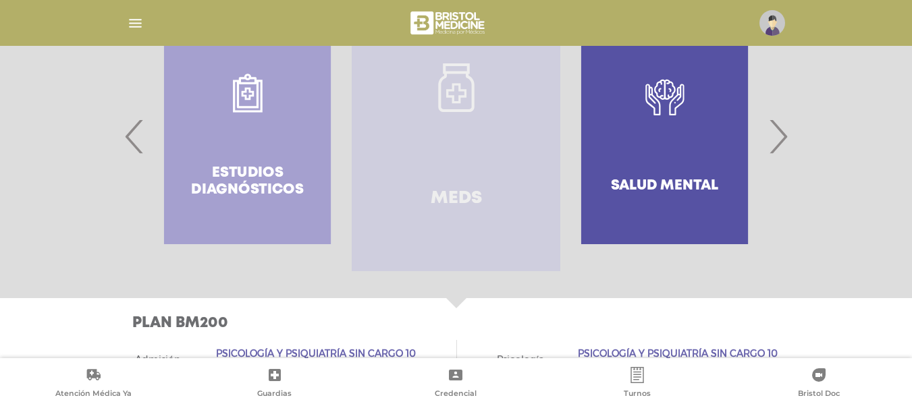
click at [400, 162] on link "Meds" at bounding box center [456, 136] width 209 height 270
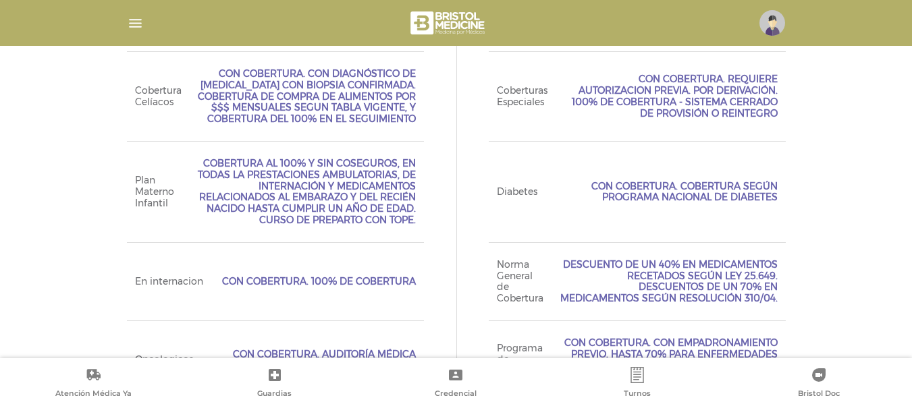
scroll to position [810, 0]
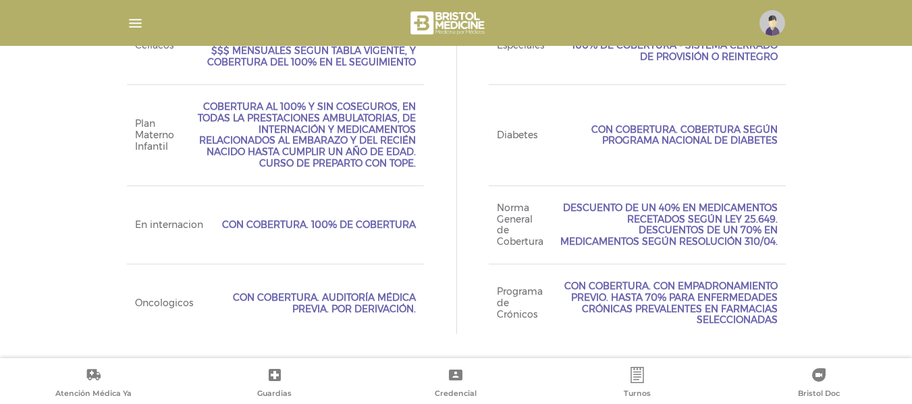
drag, startPoint x: 118, startPoint y: 300, endPoint x: 425, endPoint y: 317, distance: 307.0
click at [425, 317] on div "Plan BM200 Acceso Web incluído Ejecutivo Personalizado sin cobertura Tipo de Cr…" at bounding box center [456, 104] width 691 height 510
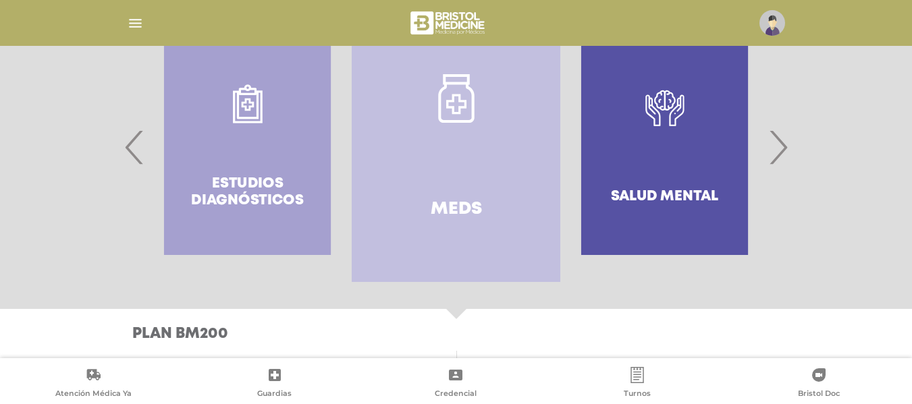
scroll to position [332, 0]
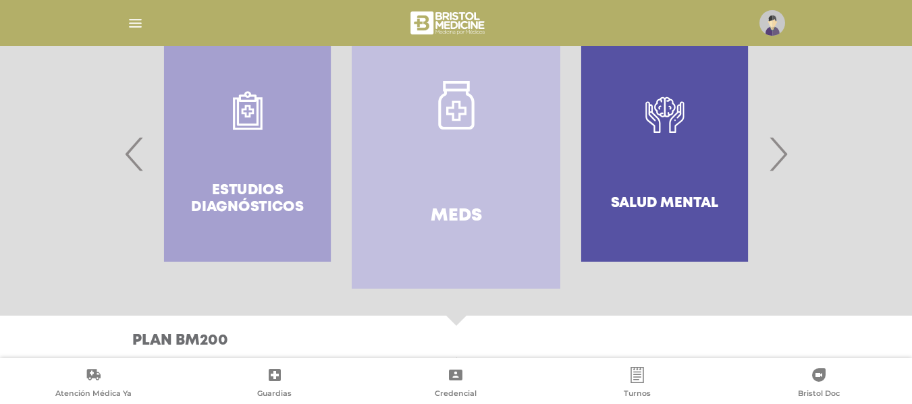
click at [134, 156] on span "‹" at bounding box center [135, 153] width 26 height 73
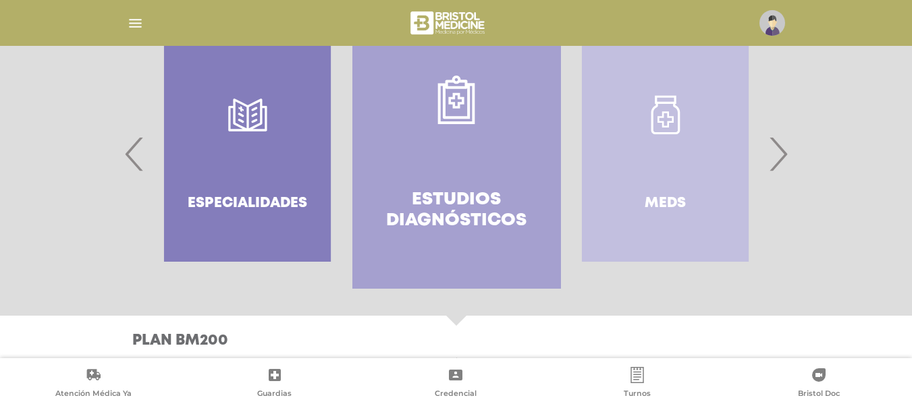
click at [420, 150] on link "Estudios diagnósticos" at bounding box center [456, 154] width 209 height 270
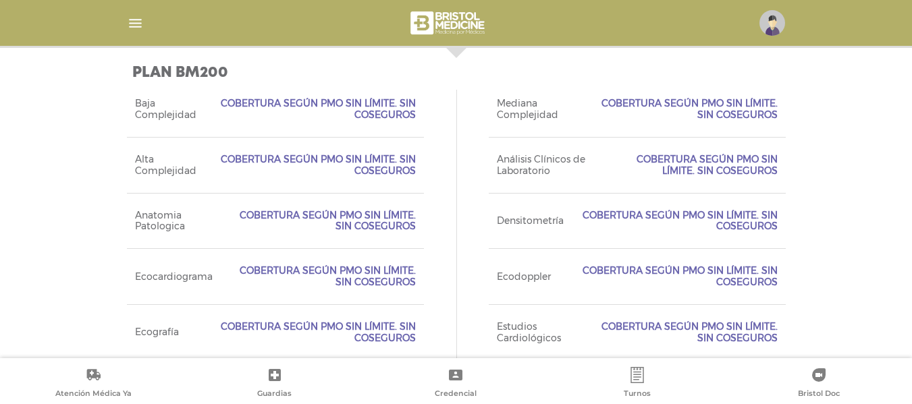
scroll to position [604, 0]
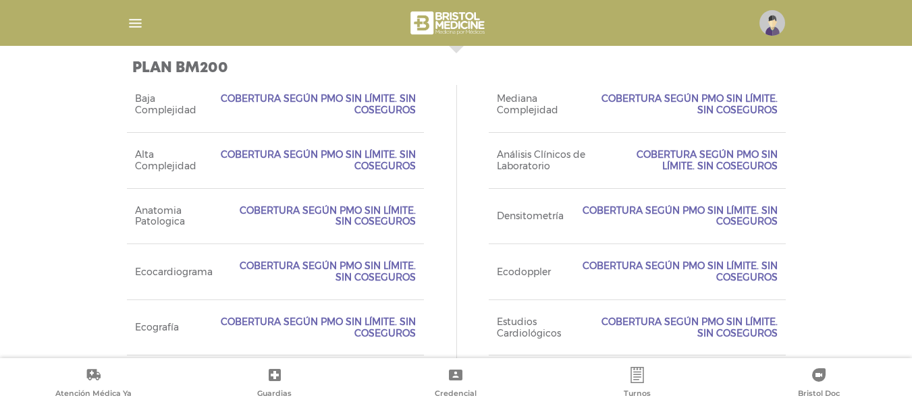
drag, startPoint x: 286, startPoint y: 102, endPoint x: 361, endPoint y: 161, distance: 95.8
click at [361, 161] on div "Baja Complejidad Cobertura según PMO sin límite. Sin Coseguros Mediana Compleji…" at bounding box center [456, 411] width 659 height 669
click at [361, 161] on span "Cobertura según PMO sin límite. Sin Coseguros" at bounding box center [315, 160] width 201 height 23
click at [352, 159] on span "Cobertura según PMO sin límite. Sin Coseguros" at bounding box center [315, 160] width 201 height 23
click at [350, 221] on span "Cobertura según PMO sin límite. Sin Coseguros" at bounding box center [319, 216] width 191 height 23
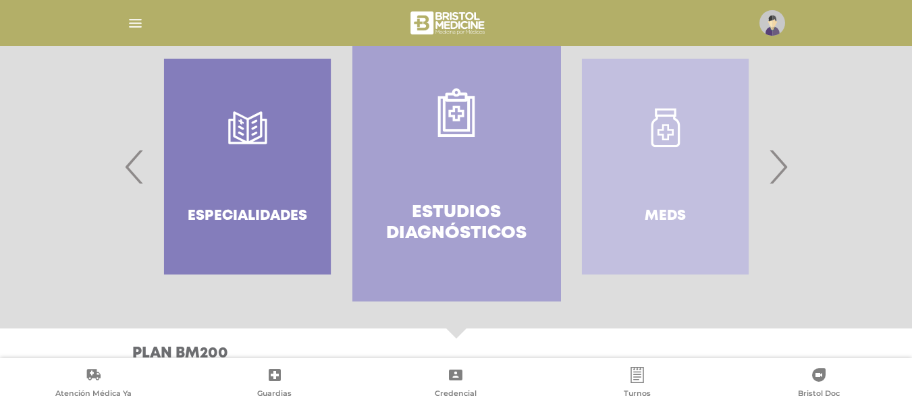
scroll to position [307, 0]
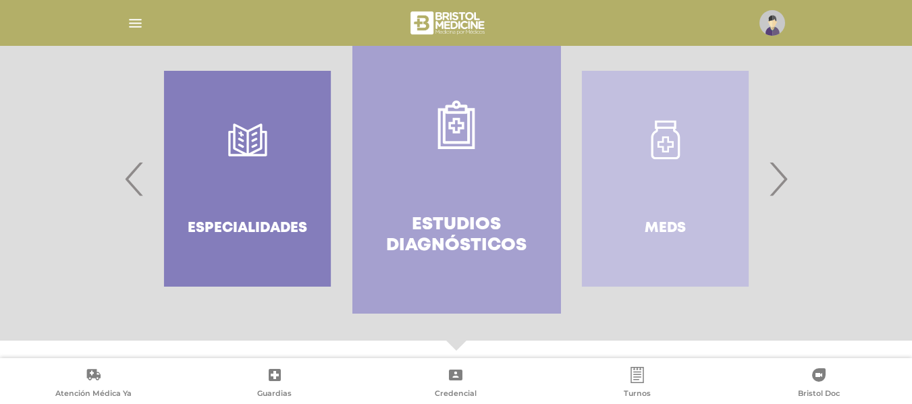
click at [244, 142] on div "Especialidades" at bounding box center [247, 179] width 209 height 270
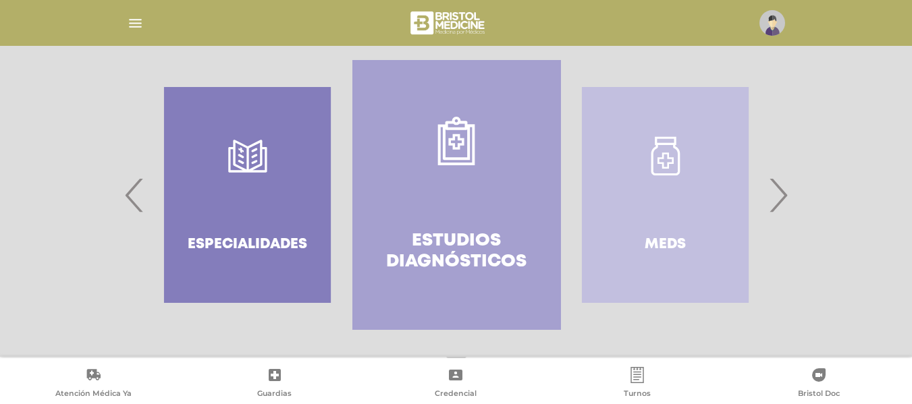
scroll to position [289, 0]
click at [136, 213] on span "‹" at bounding box center [135, 196] width 26 height 73
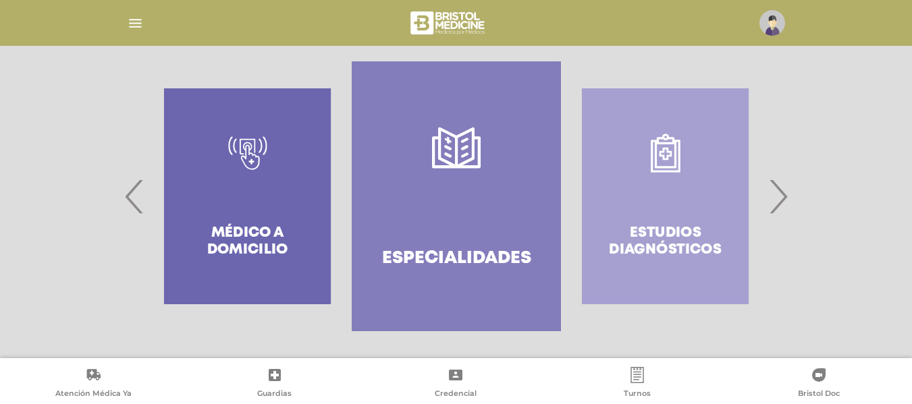
click at [422, 180] on link "Especialidades" at bounding box center [456, 196] width 209 height 270
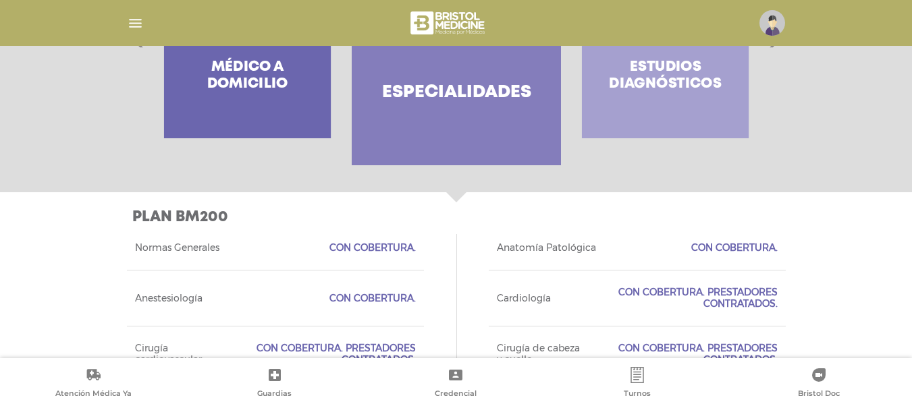
scroll to position [407, 0]
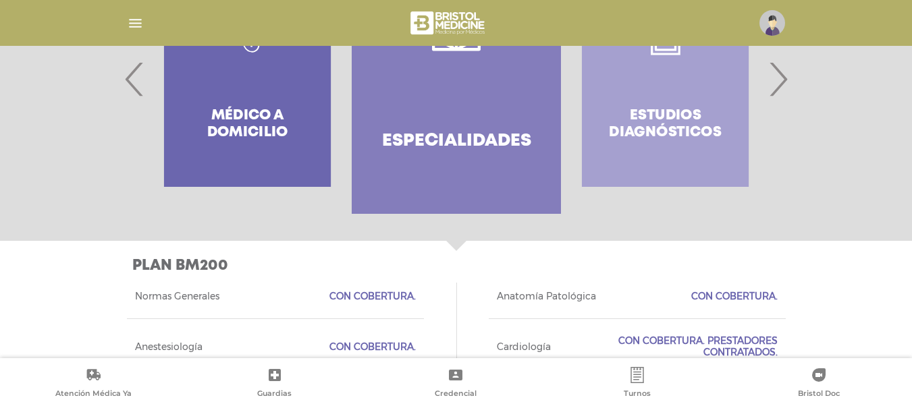
click at [123, 87] on span "‹" at bounding box center [135, 79] width 26 height 73
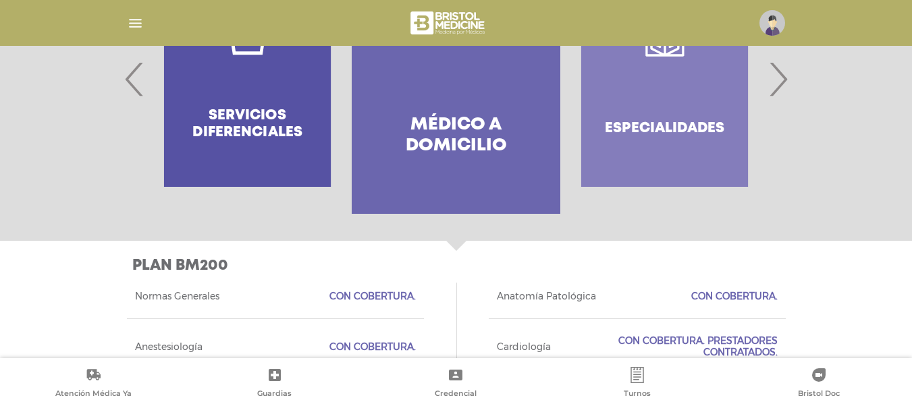
click at [123, 86] on span "‹" at bounding box center [135, 79] width 26 height 73
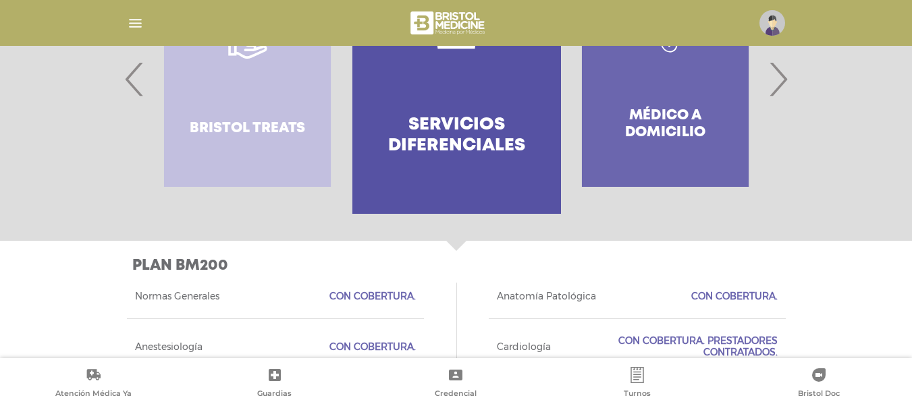
click at [517, 117] on h4 "Servicios diferenciales" at bounding box center [457, 136] width 160 height 42
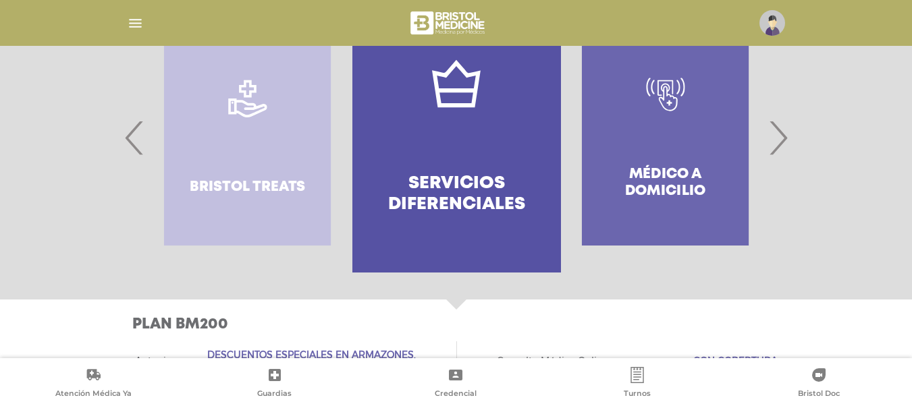
scroll to position [342, 0]
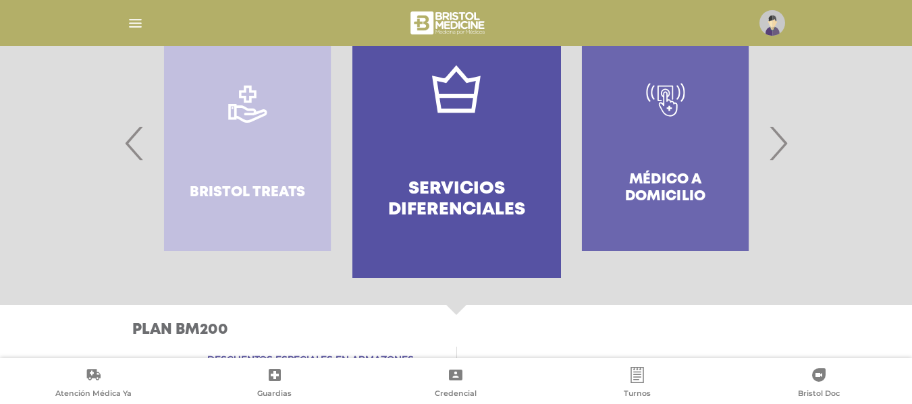
click at [134, 137] on span "‹" at bounding box center [135, 143] width 26 height 73
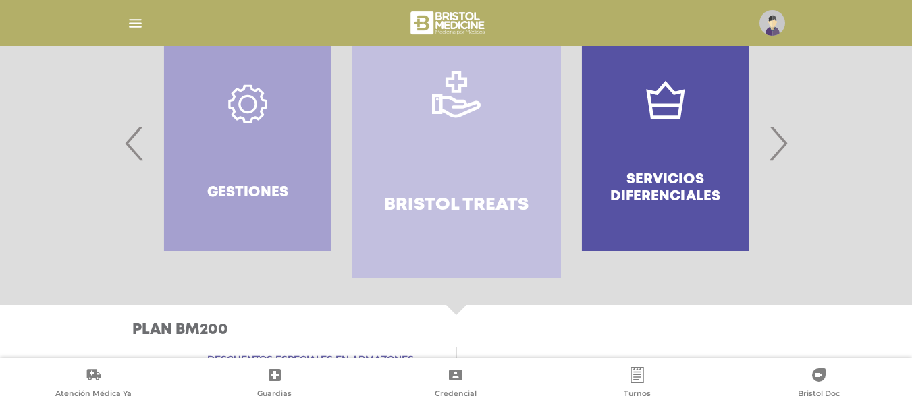
click at [395, 142] on link "Bristol Treats" at bounding box center [456, 143] width 209 height 270
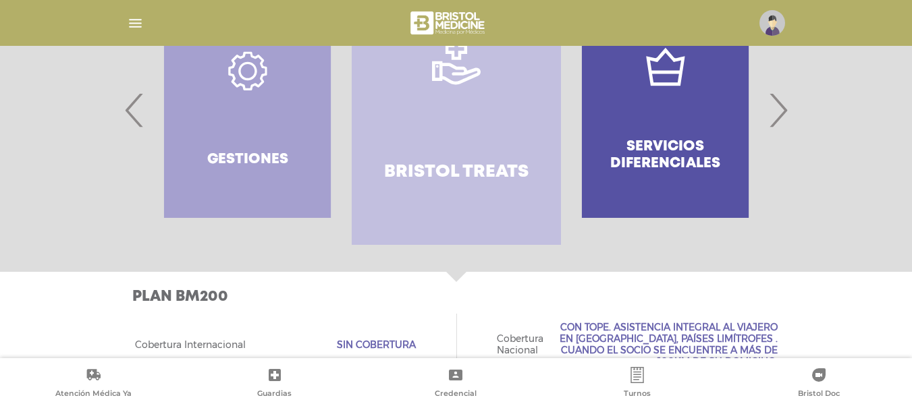
scroll to position [379, 0]
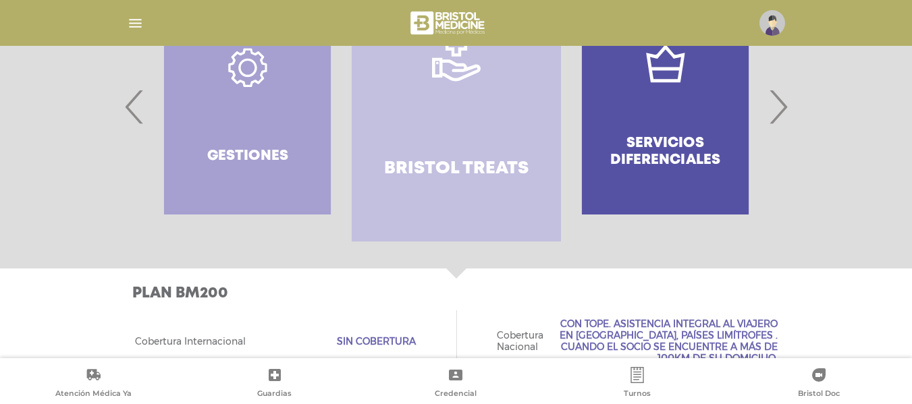
click at [139, 109] on span "‹" at bounding box center [135, 106] width 26 height 73
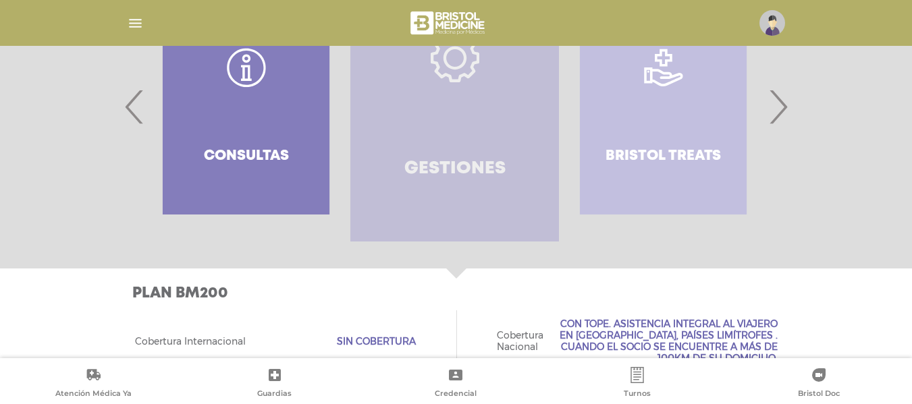
click at [403, 107] on link "Gestiones" at bounding box center [454, 107] width 209 height 270
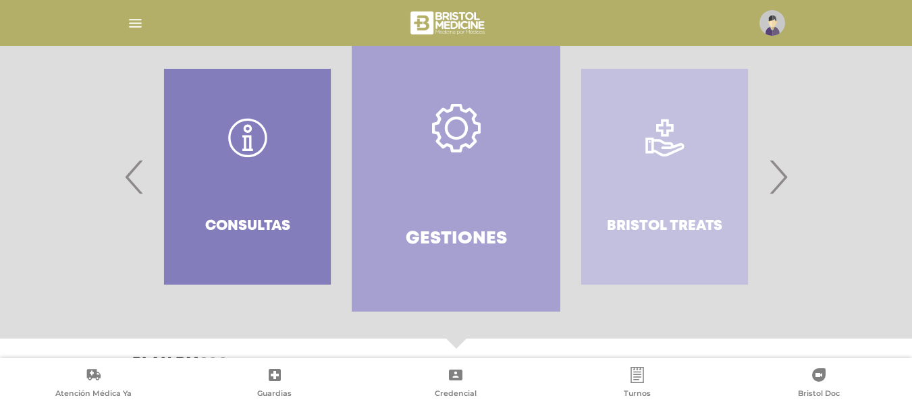
scroll to position [394, 0]
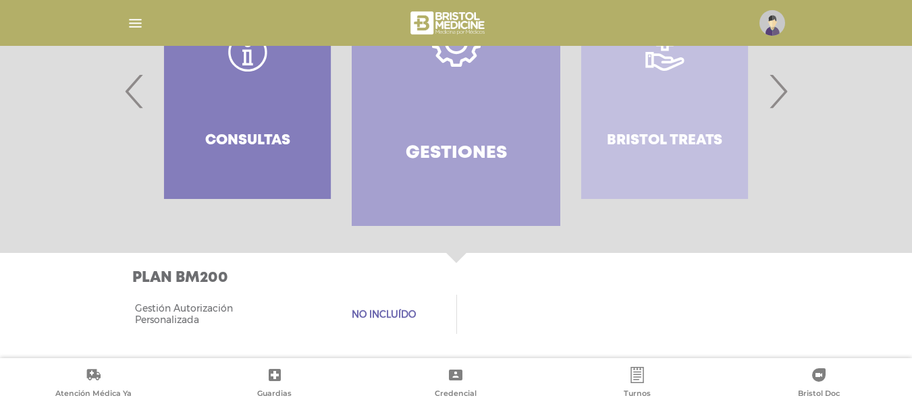
click at [126, 102] on span "‹" at bounding box center [135, 91] width 26 height 73
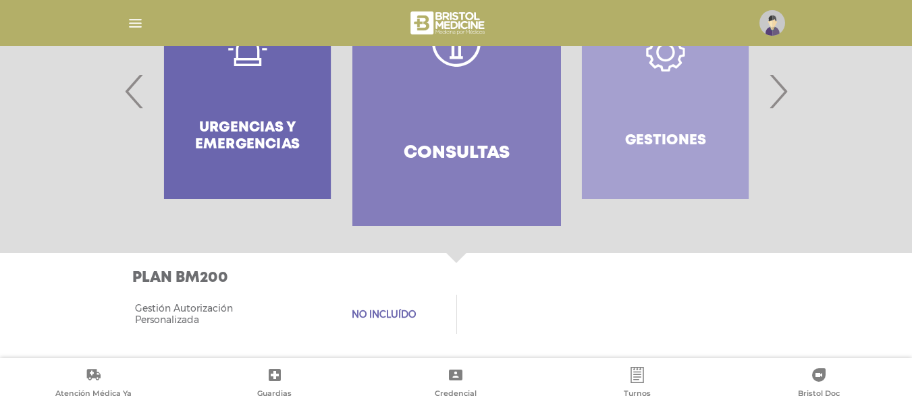
click at [416, 103] on link "Consultas" at bounding box center [456, 91] width 209 height 270
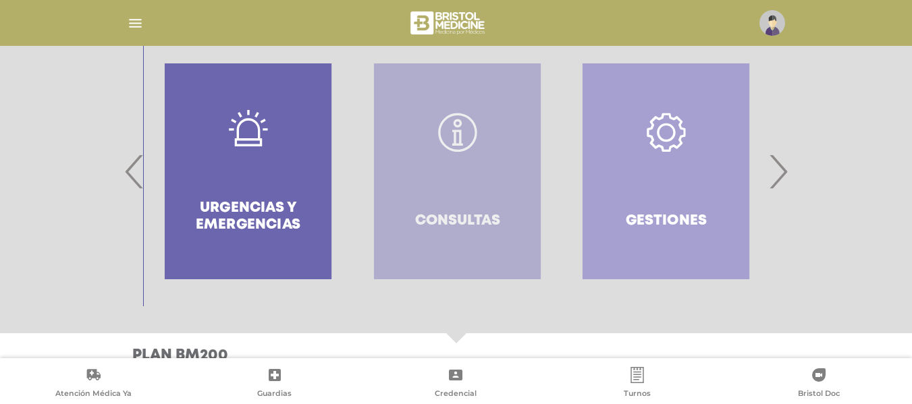
click at [416, 103] on link "Consultas" at bounding box center [457, 171] width 167 height 216
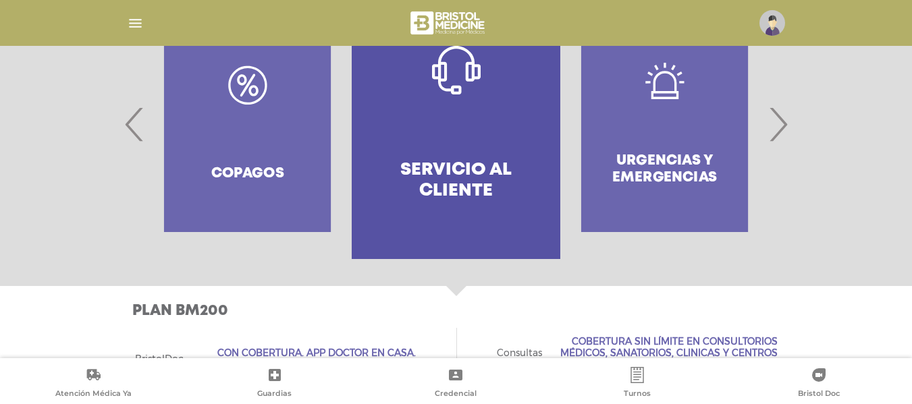
scroll to position [360, 0]
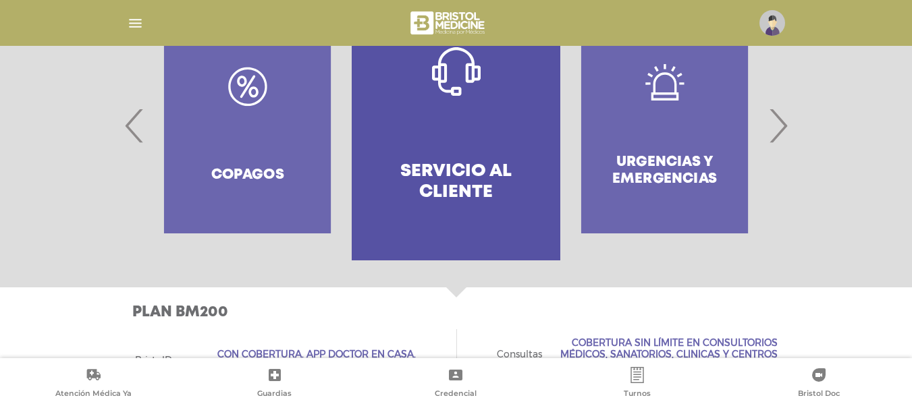
click at [141, 116] on span "‹" at bounding box center [135, 125] width 26 height 73
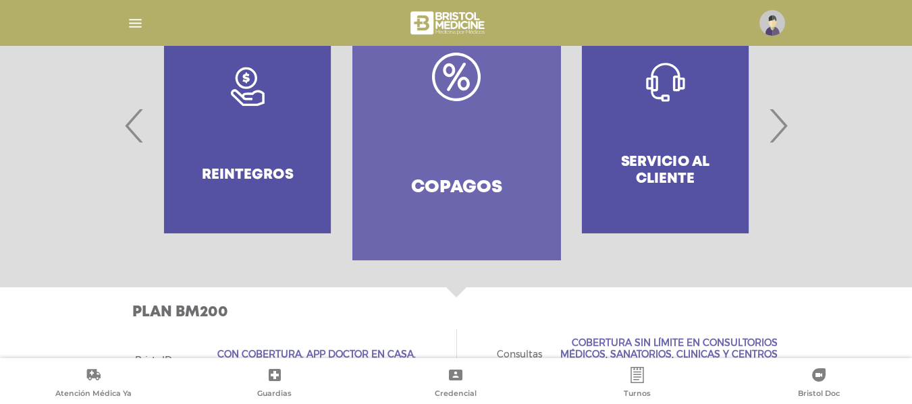
click at [141, 116] on span "‹" at bounding box center [135, 125] width 26 height 73
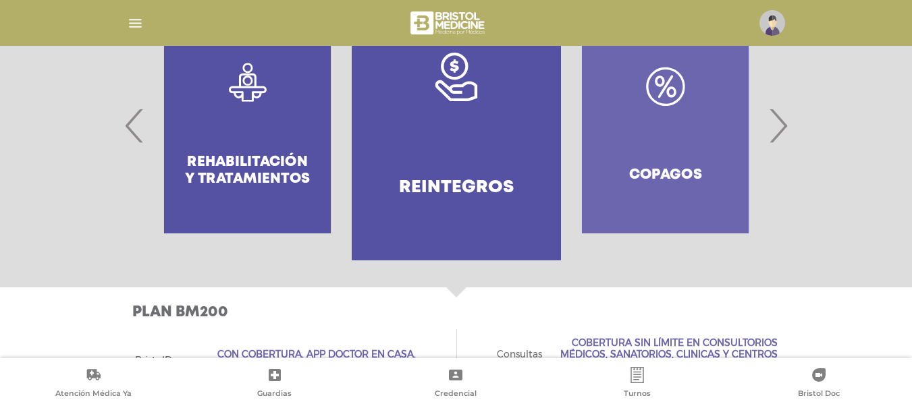
click at [141, 116] on span "‹" at bounding box center [135, 125] width 26 height 73
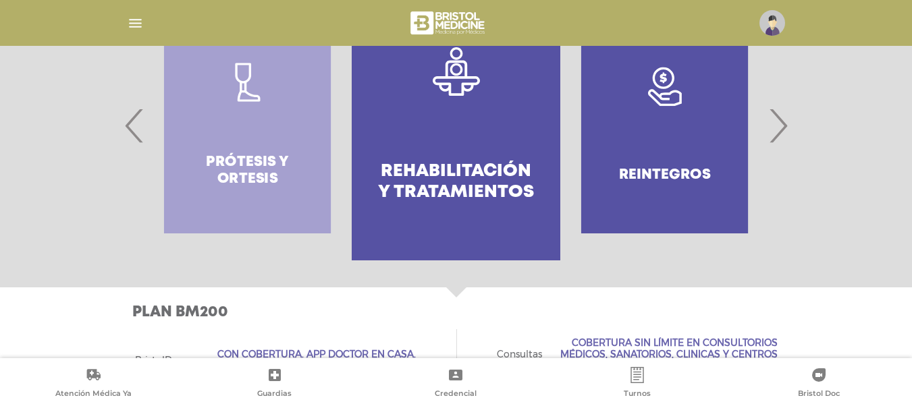
click at [141, 116] on span "‹" at bounding box center [135, 125] width 26 height 73
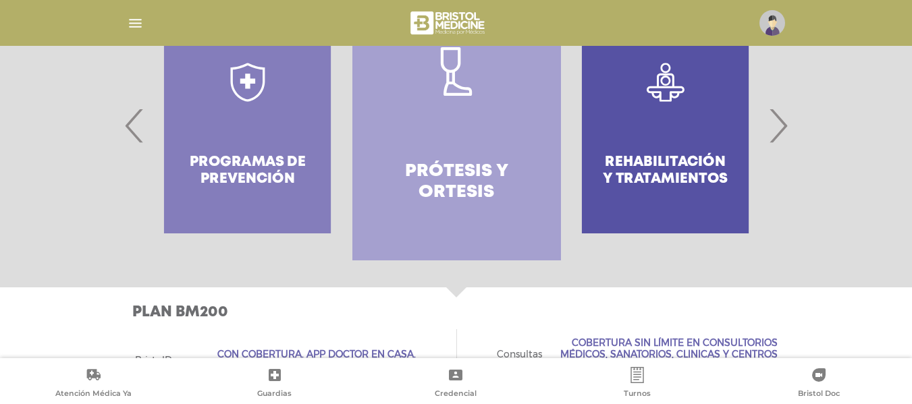
click at [141, 116] on span "‹" at bounding box center [135, 125] width 26 height 73
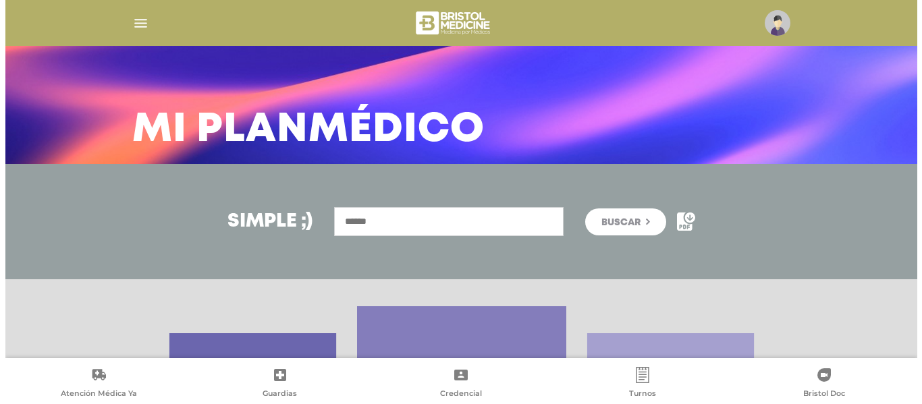
scroll to position [51, 0]
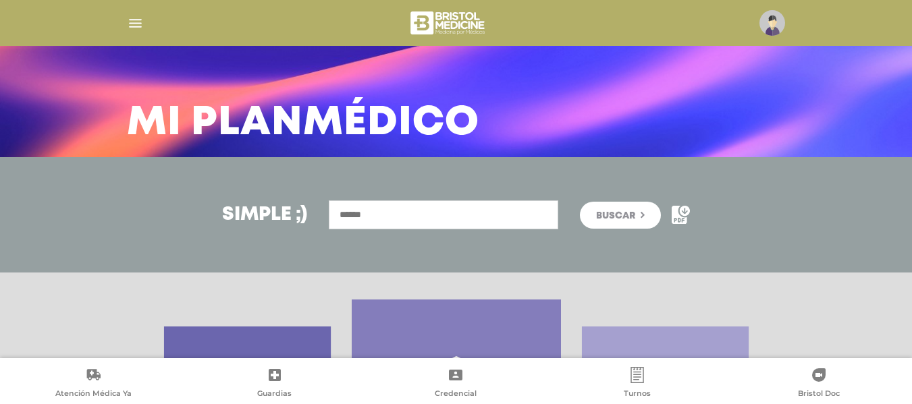
click at [134, 22] on img "button" at bounding box center [135, 23] width 17 height 17
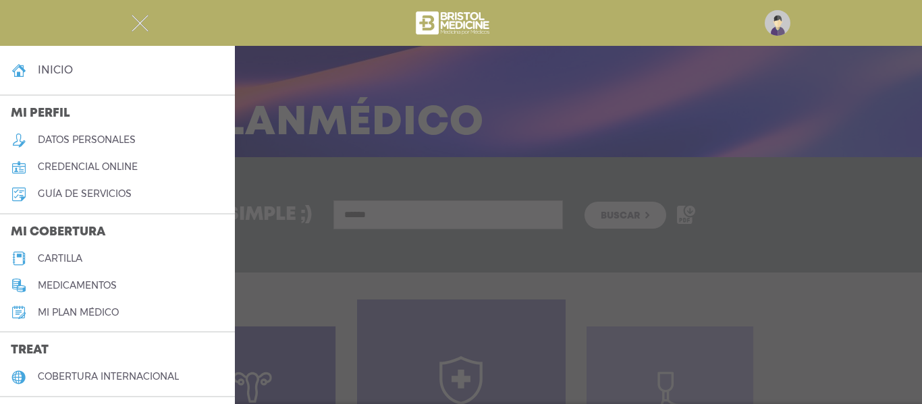
click at [89, 54] on li "inicio" at bounding box center [117, 70] width 235 height 49
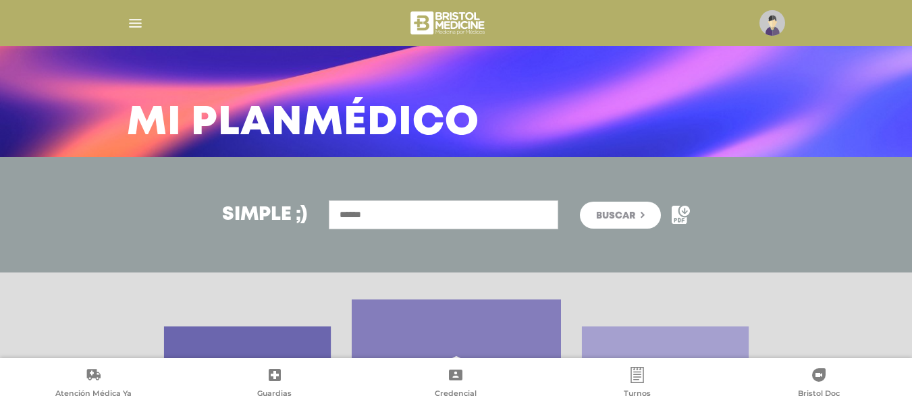
click at [125, 27] on div at bounding box center [456, 23] width 691 height 32
click at [130, 22] on img "button" at bounding box center [135, 23] width 17 height 17
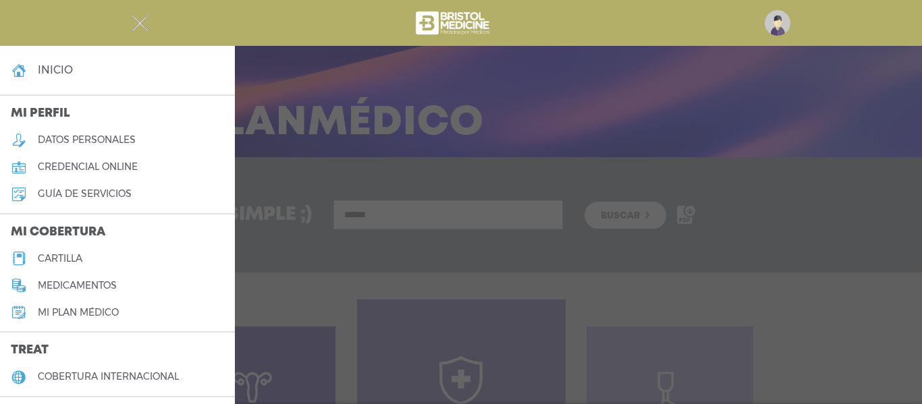
drag, startPoint x: 242, startPoint y: 88, endPoint x: 238, endPoint y: 95, distance: 7.5
click at [238, 95] on div at bounding box center [461, 202] width 922 height 404
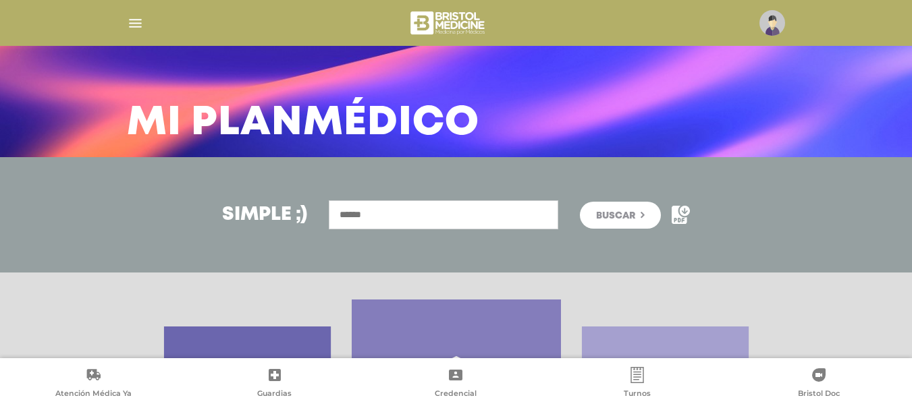
click at [134, 24] on img "button" at bounding box center [135, 23] width 17 height 17
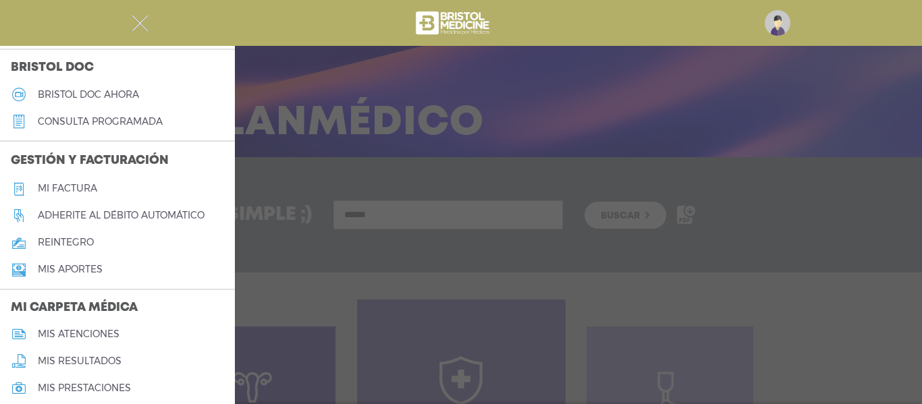
scroll to position [392, 0]
click at [192, 217] on h5 "Adherite al débito automático" at bounding box center [121, 214] width 167 height 11
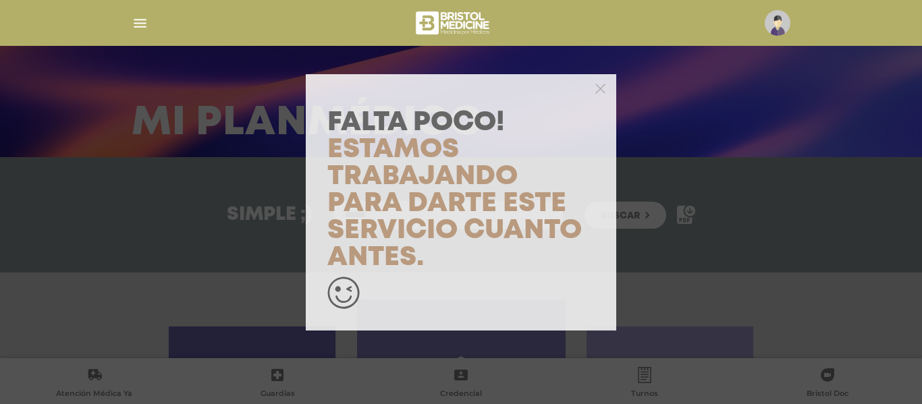
drag, startPoint x: 593, startPoint y: 93, endPoint x: 598, endPoint y: 87, distance: 7.7
click at [595, 90] on div at bounding box center [461, 87] width 311 height 27
click at [600, 86] on icon "button" at bounding box center [601, 89] width 10 height 10
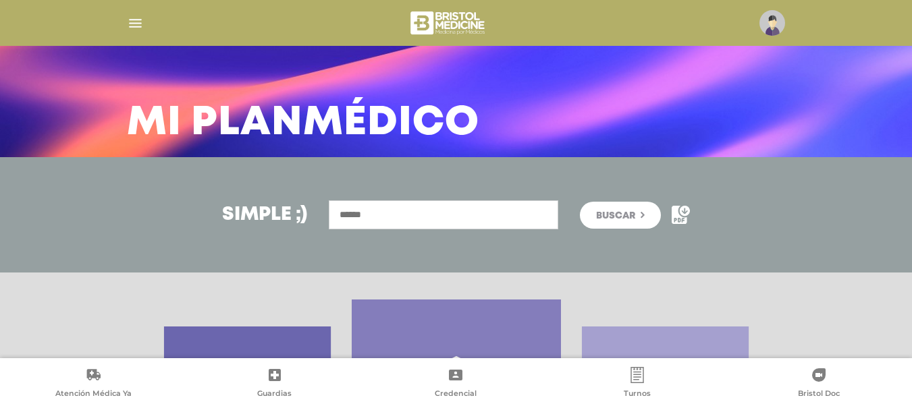
click at [133, 27] on img "button" at bounding box center [135, 23] width 17 height 17
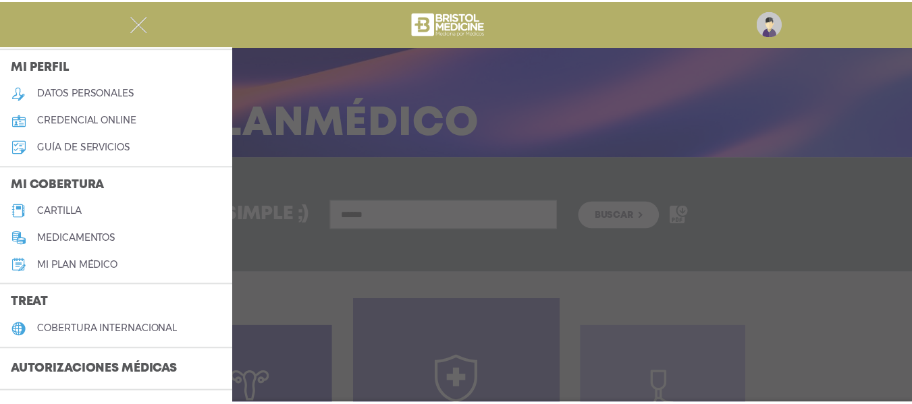
scroll to position [44, 0]
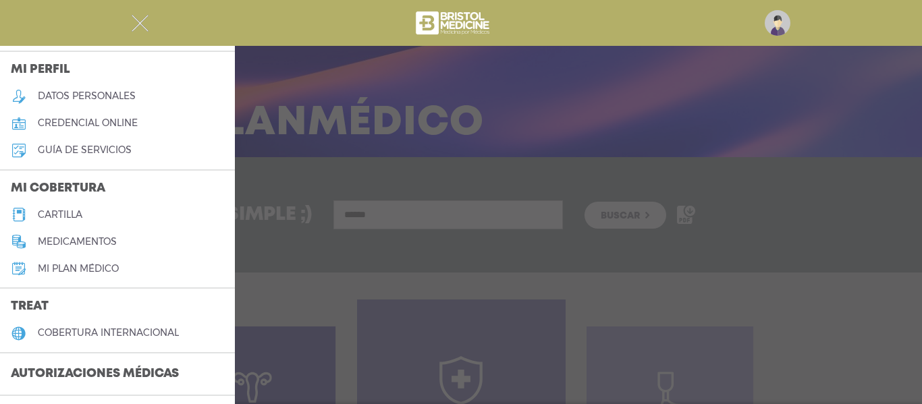
click at [68, 215] on h5 "cartilla" at bounding box center [60, 214] width 45 height 11
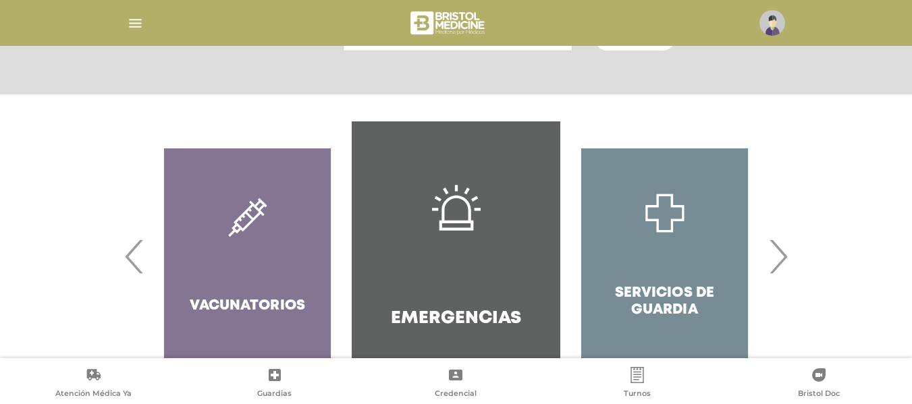
scroll to position [280, 0]
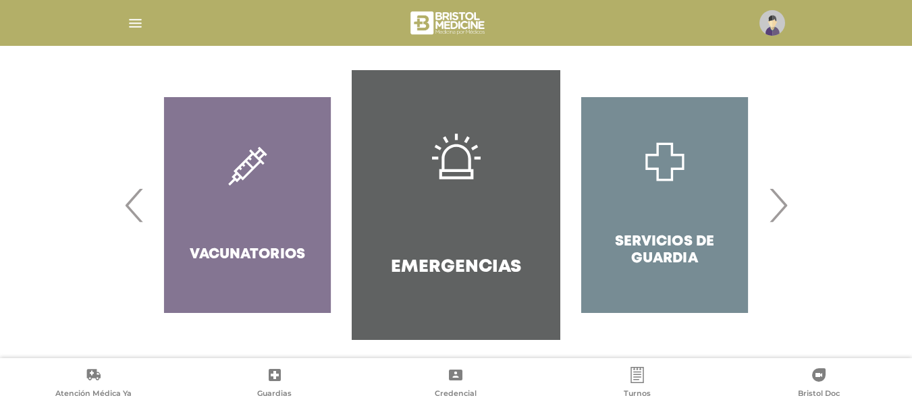
click at [773, 208] on span "›" at bounding box center [778, 205] width 26 height 73
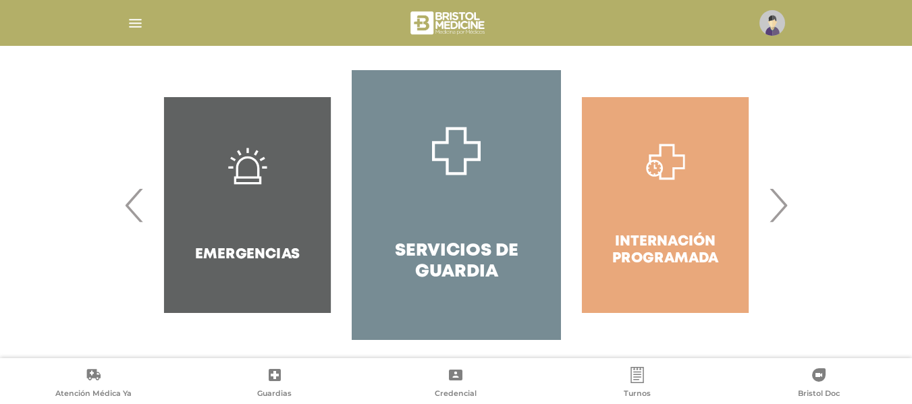
click at [773, 208] on span "›" at bounding box center [778, 205] width 26 height 73
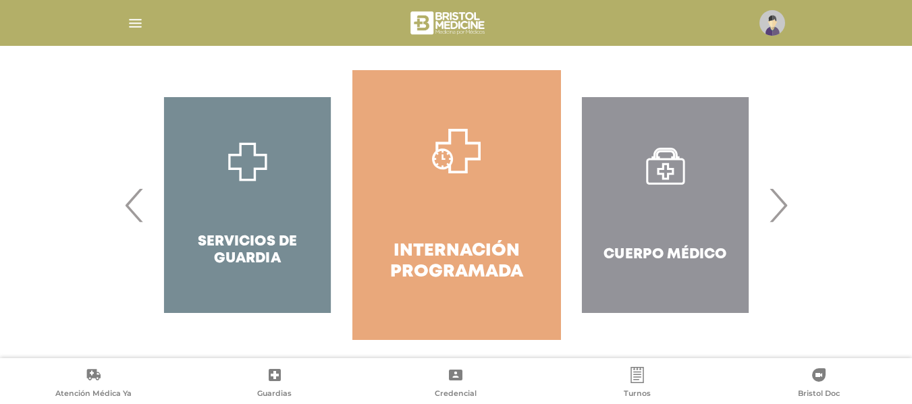
click at [773, 208] on span "›" at bounding box center [778, 205] width 26 height 73
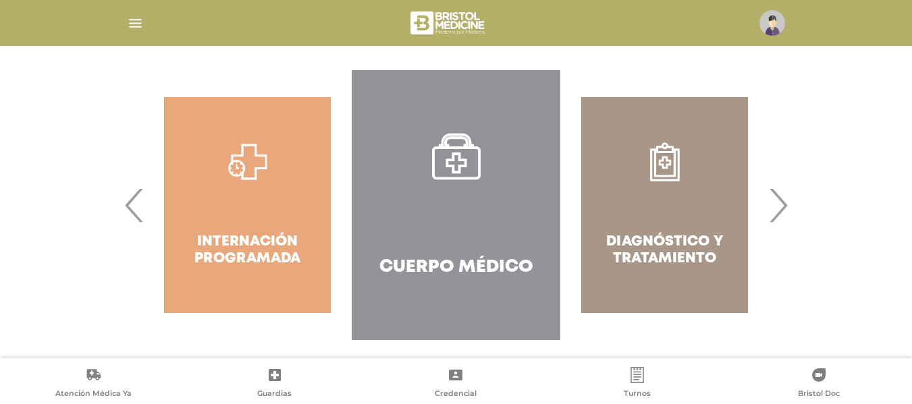
click at [704, 219] on div "Diagnóstico y Tratamiento" at bounding box center [664, 205] width 209 height 270
click at [433, 177] on icon at bounding box center [456, 157] width 49 height 47
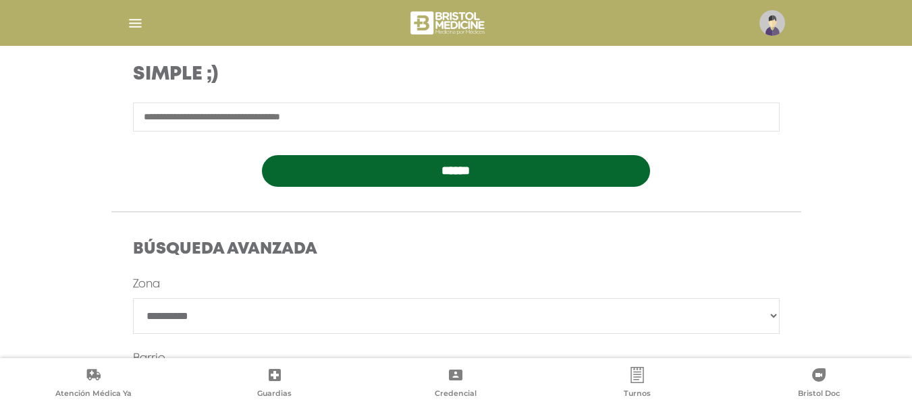
scroll to position [216, 0]
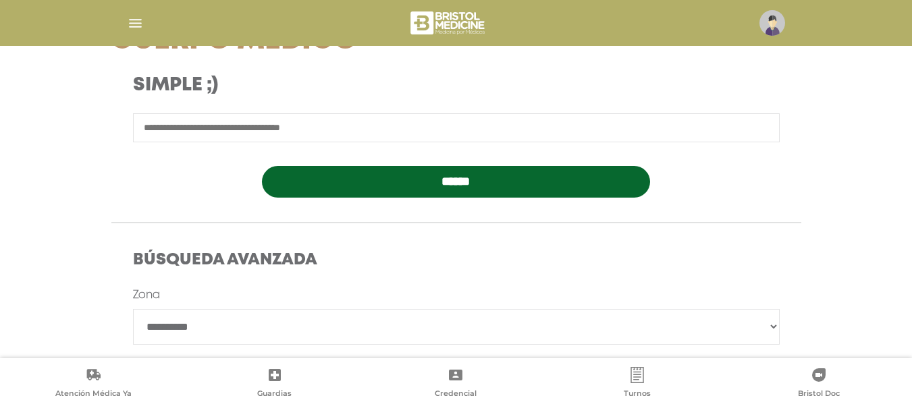
click at [587, 133] on input "text" at bounding box center [456, 127] width 647 height 29
type input "*********"
click at [262, 166] on input "******" at bounding box center [456, 182] width 388 height 32
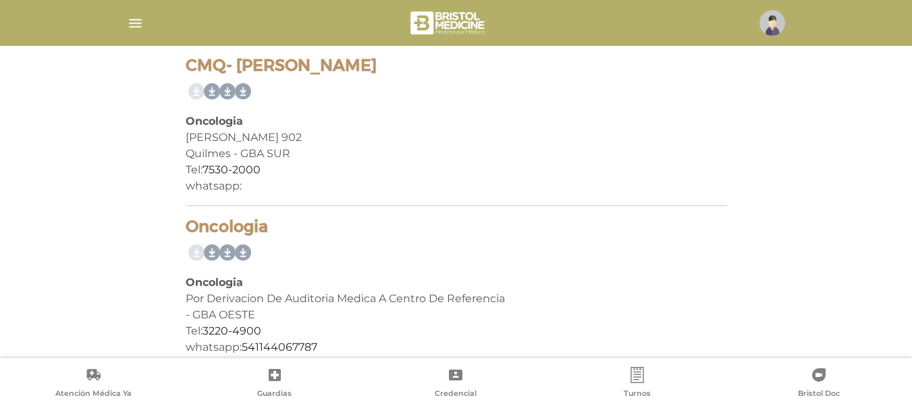
scroll to position [624, 0]
